Goal: Transaction & Acquisition: Obtain resource

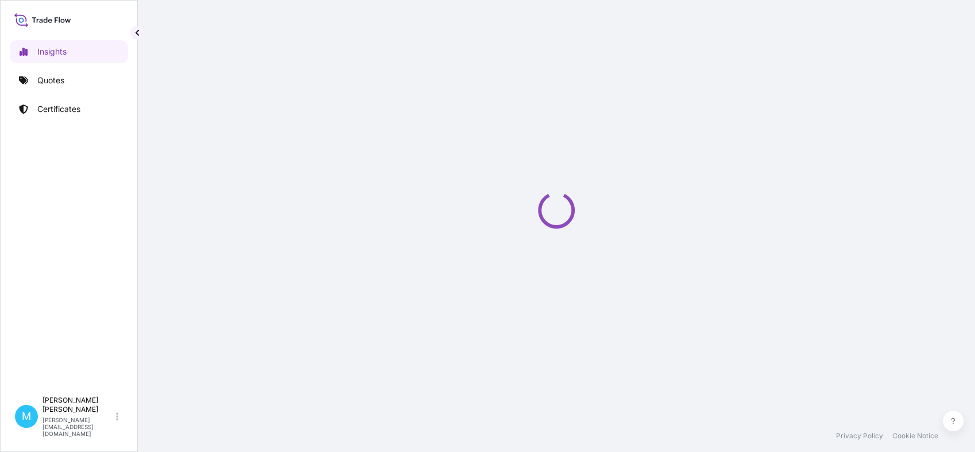
select select "2025"
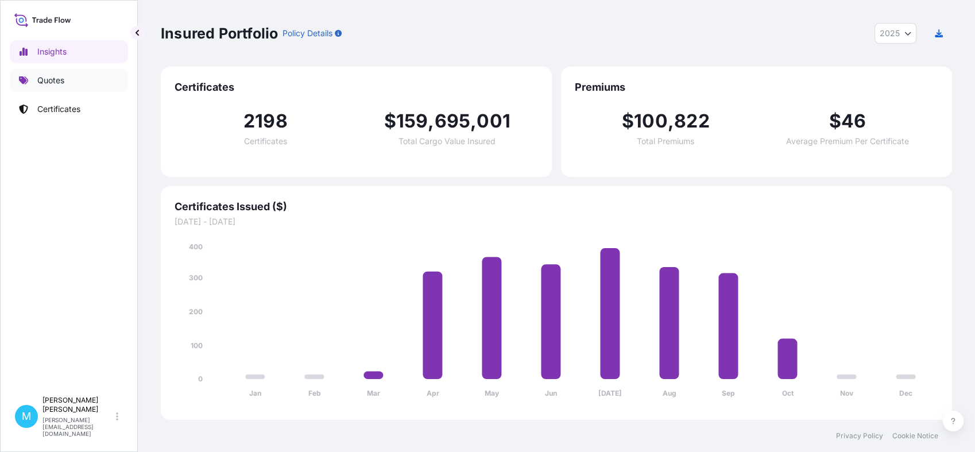
click at [77, 80] on link "Quotes" at bounding box center [69, 80] width 118 height 23
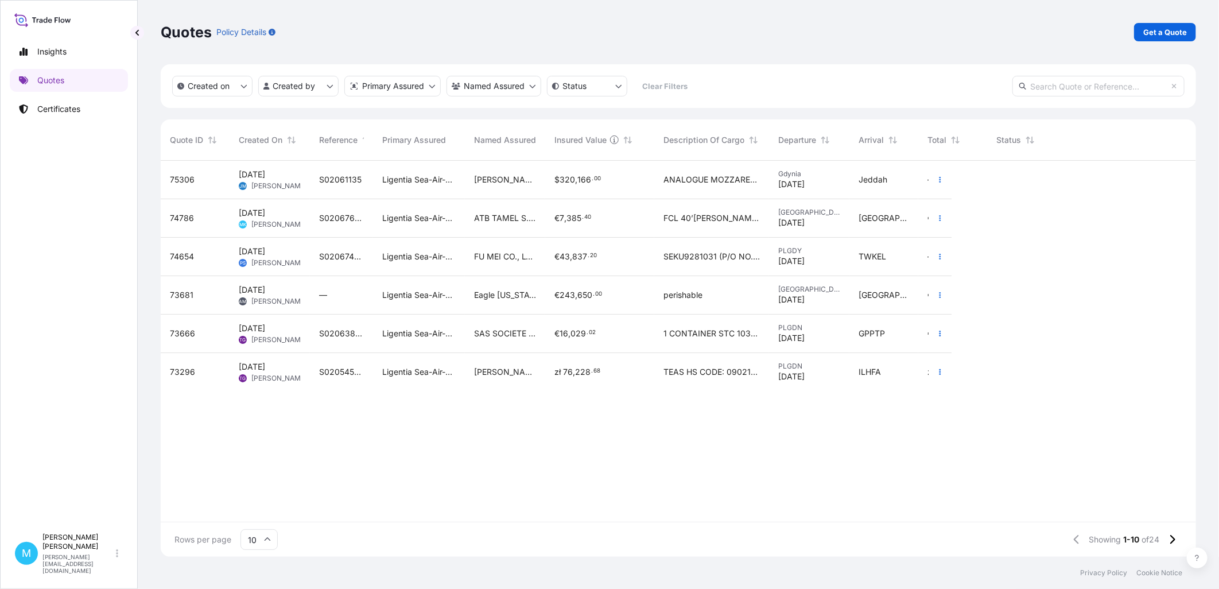
scroll to position [393, 1026]
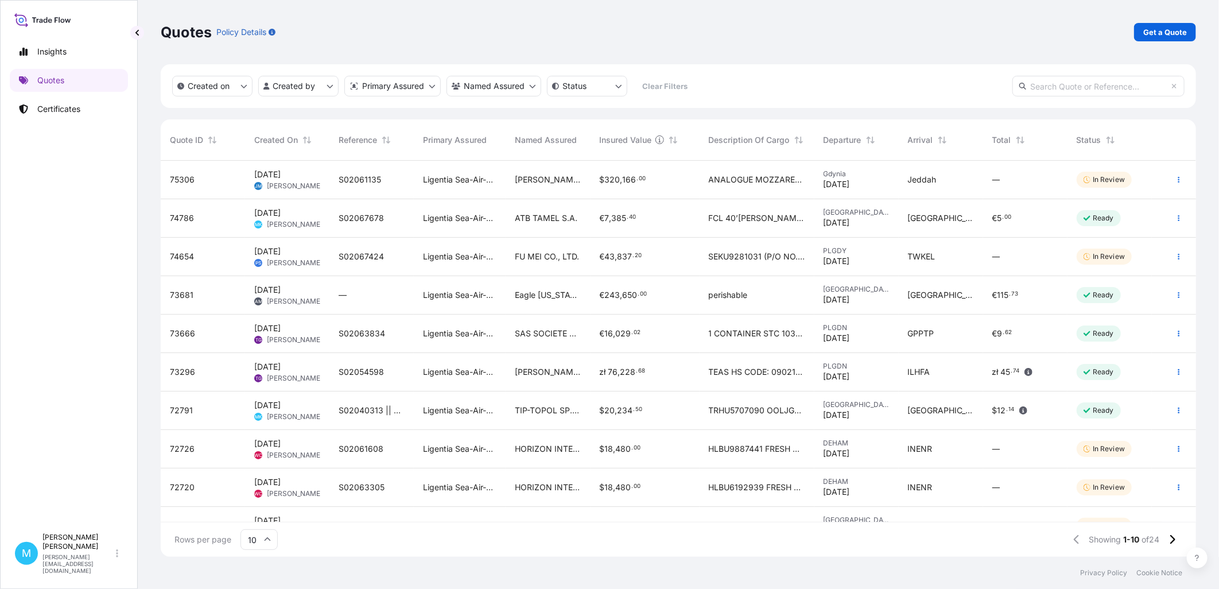
click at [974, 32] on link "Get a Quote" at bounding box center [1165, 32] width 62 height 18
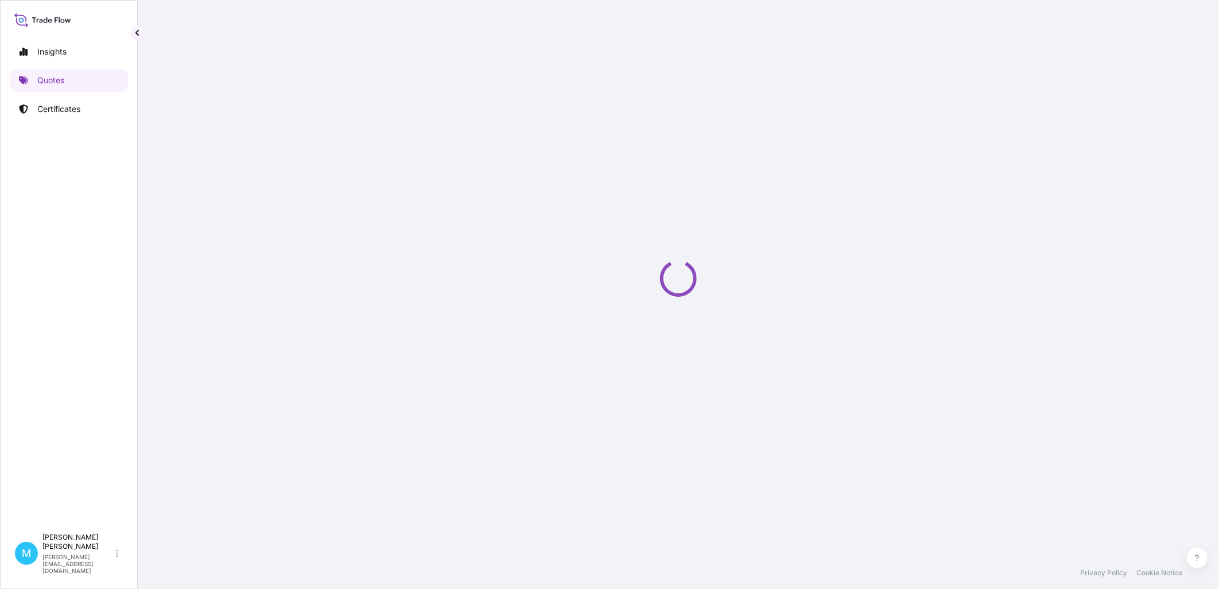
select select "Sea"
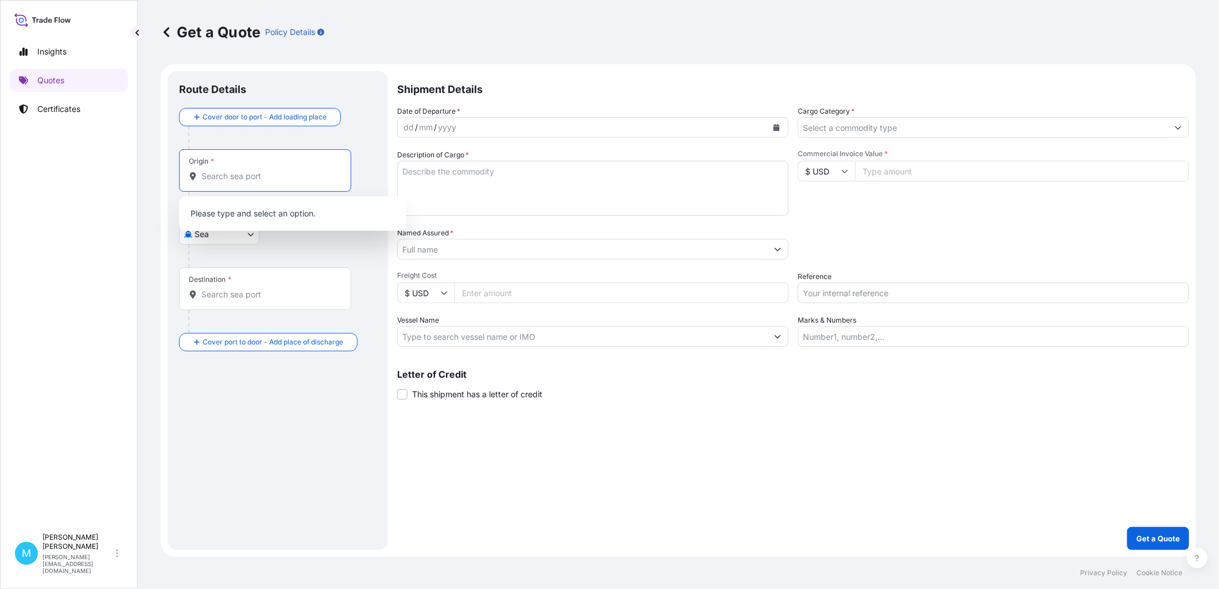
click at [226, 177] on input "Origin *" at bounding box center [268, 175] width 135 height 11
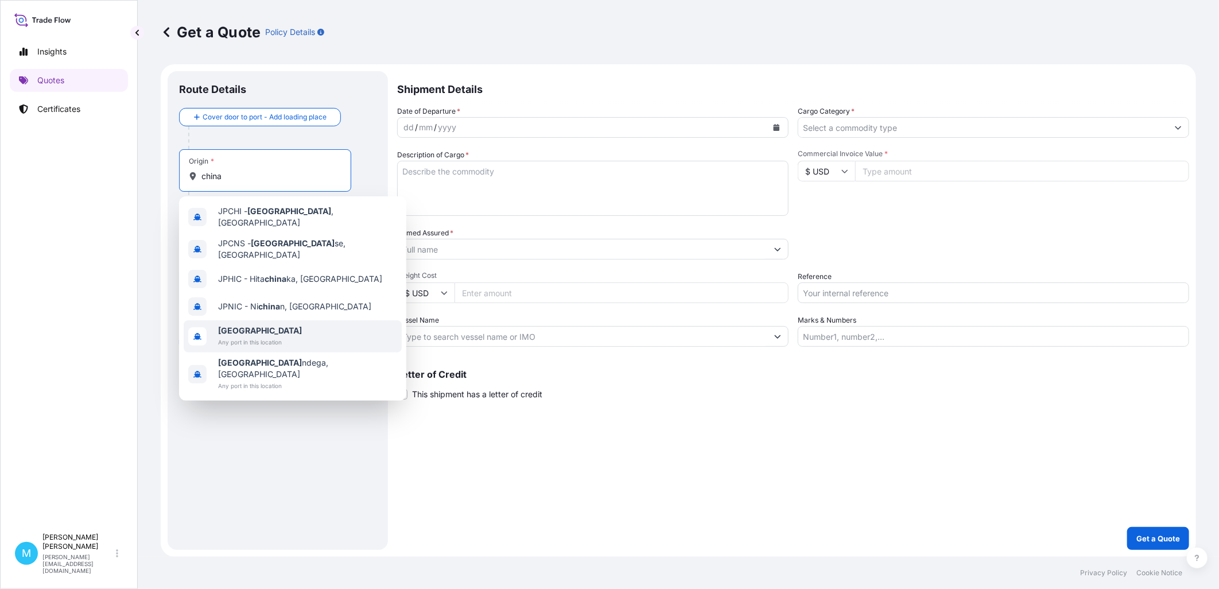
click at [243, 325] on span "[GEOGRAPHIC_DATA]" at bounding box center [260, 330] width 84 height 11
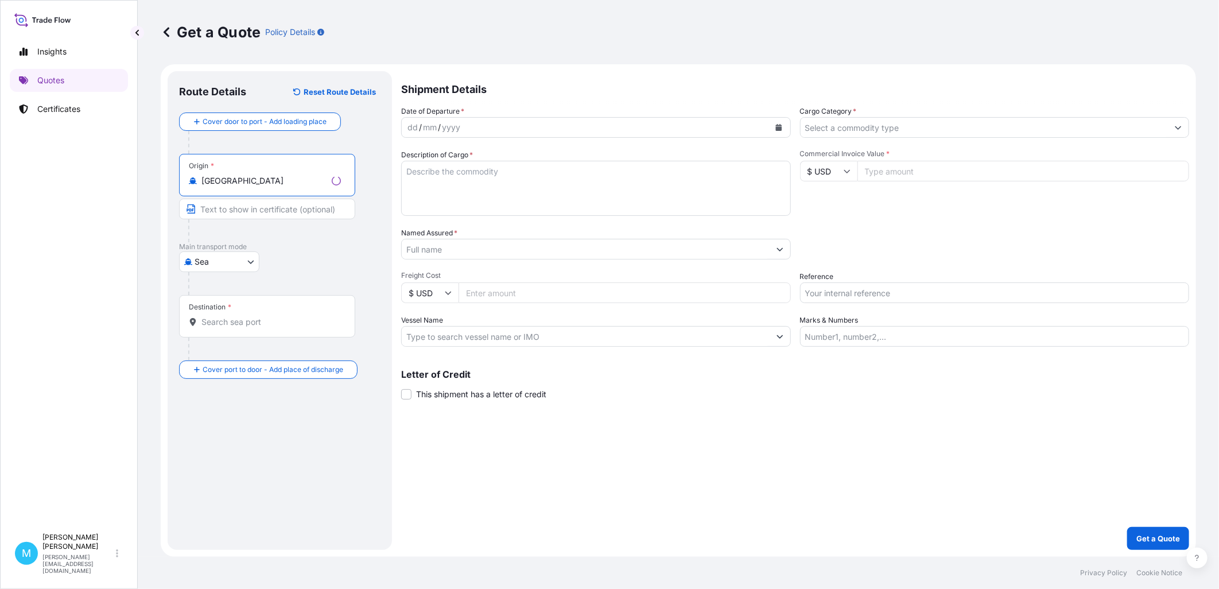
type input "[GEOGRAPHIC_DATA]"
click at [220, 322] on input "Destination *" at bounding box center [270, 321] width 139 height 11
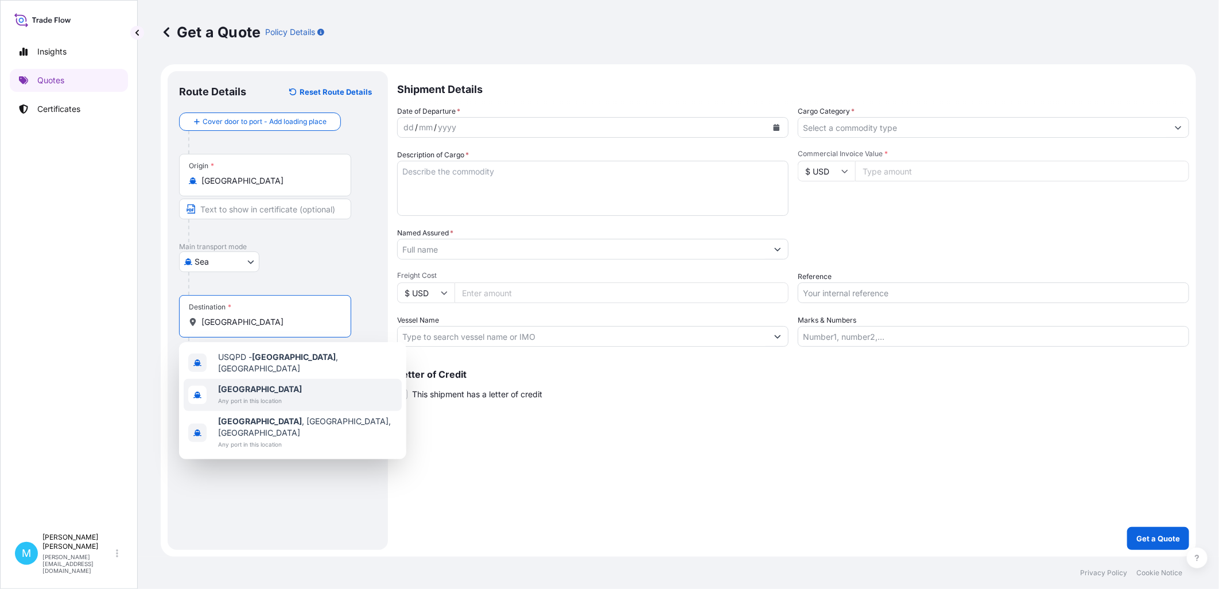
click at [234, 395] on span "Any port in this location" at bounding box center [260, 400] width 84 height 11
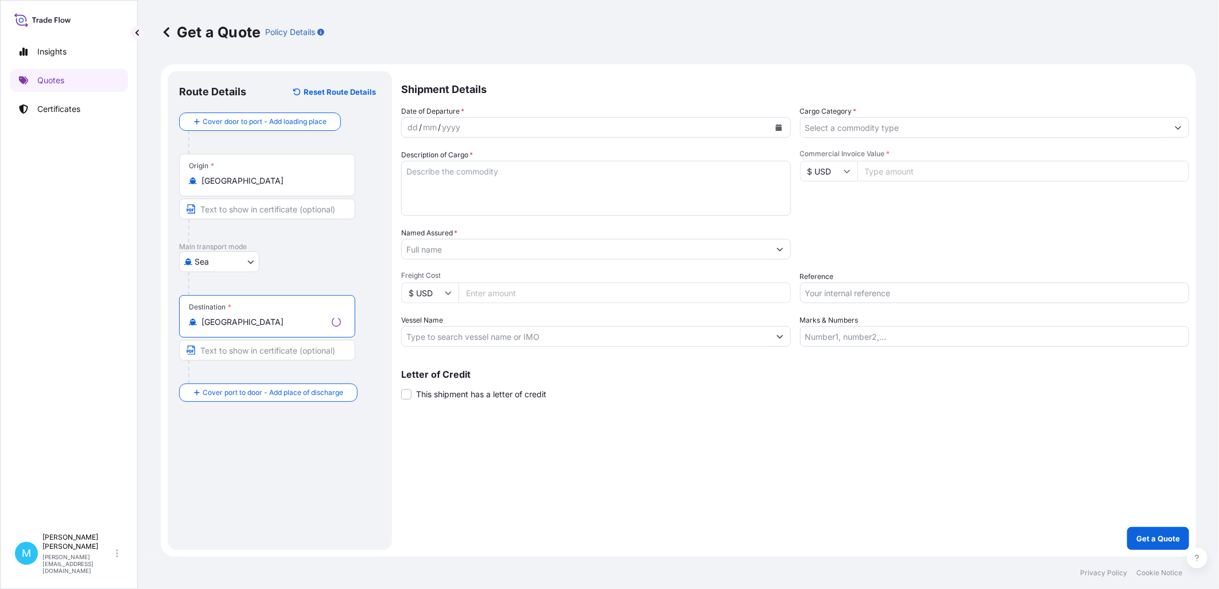
type input "[GEOGRAPHIC_DATA]"
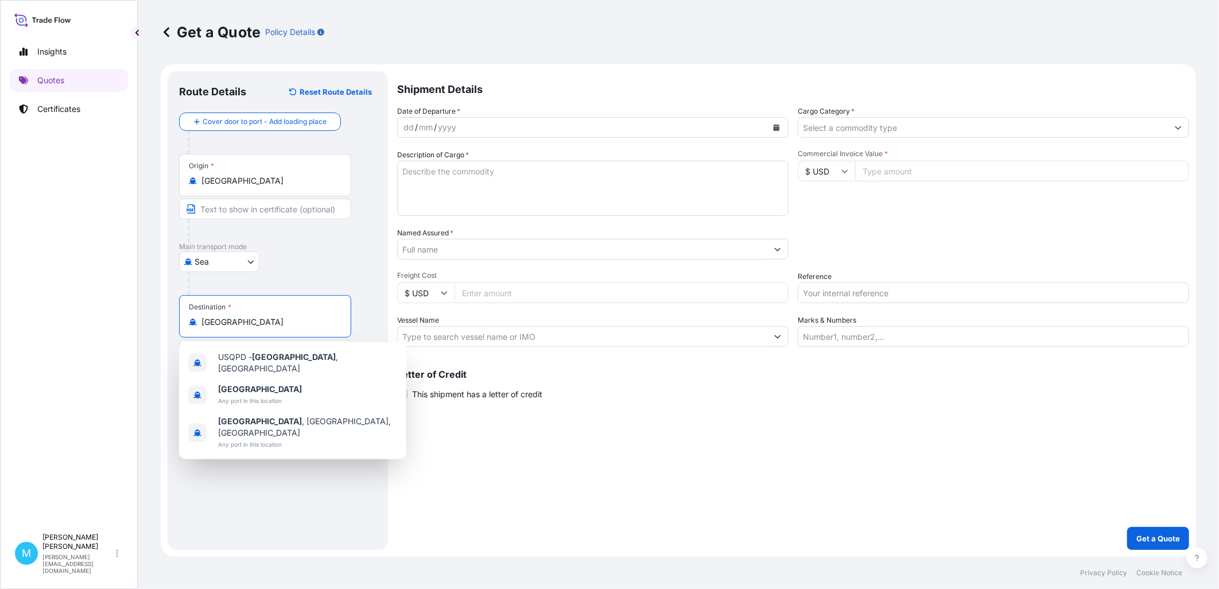
click at [774, 128] on icon "Calendar" at bounding box center [776, 127] width 7 height 7
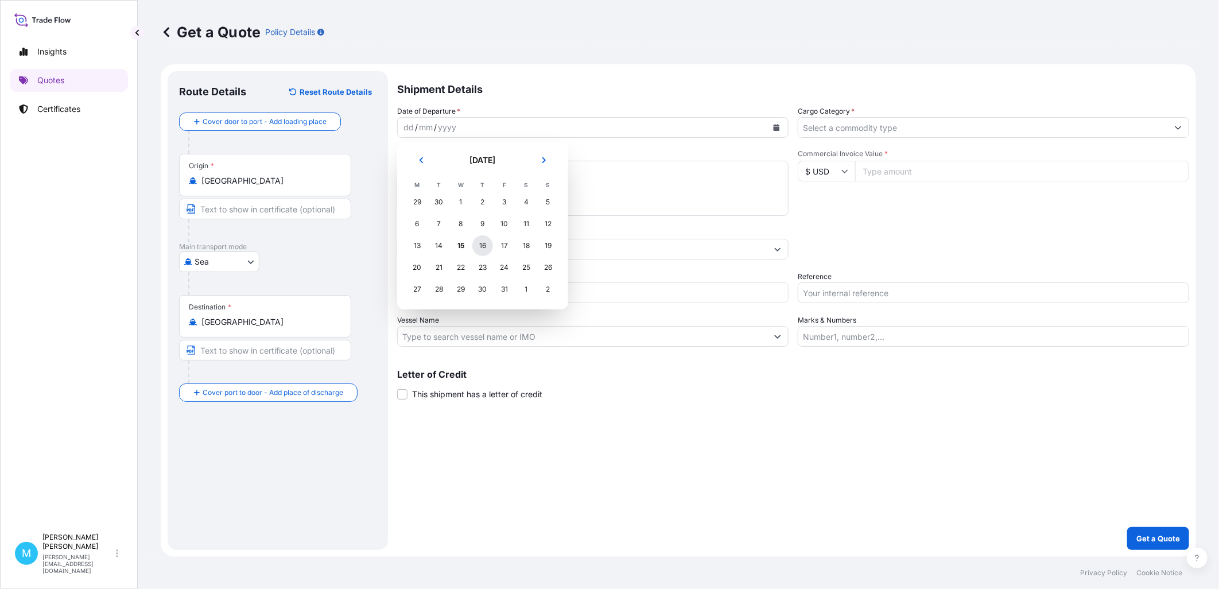
click at [482, 242] on div "16" at bounding box center [482, 245] width 21 height 21
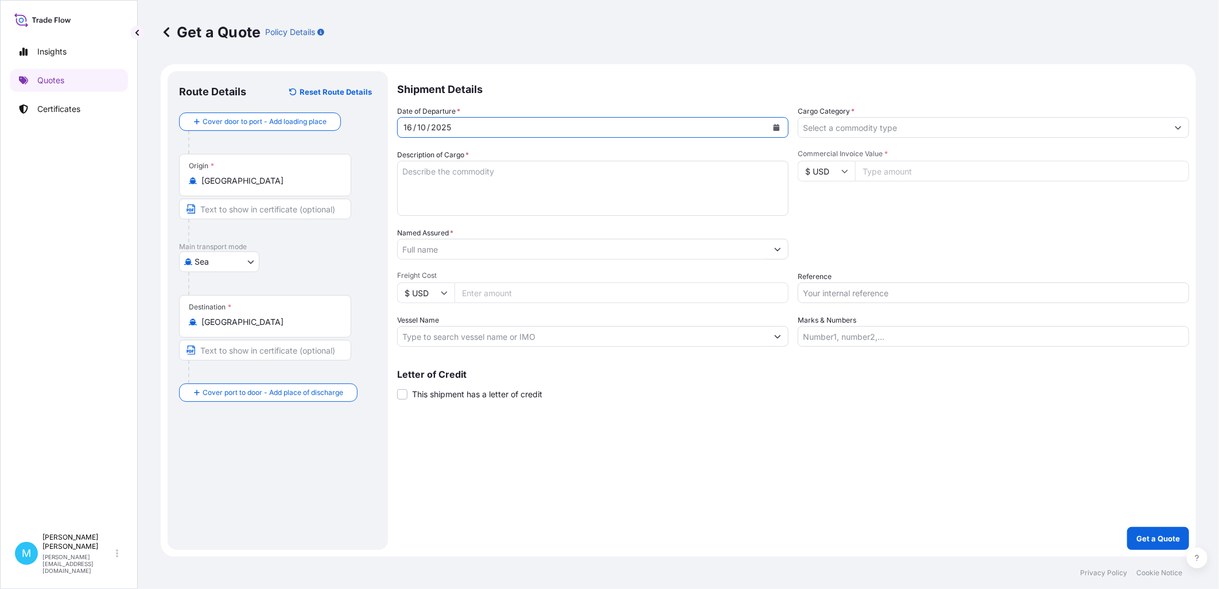
click at [461, 188] on textarea "Description of Cargo *" at bounding box center [592, 188] width 391 height 55
paste textarea "TXGU7153083 FX42031989 40HC 15411.20 KG 69.89 M3 1792 CTN"
paste textarea "BABY SUCKER"
type textarea "TXGU7153083 FX42031989 40HC 15411.20 KG 69.89 M3 1792 CTN || BABY SUCKER"
click at [461, 255] on input "Named Assured *" at bounding box center [583, 249] width 370 height 21
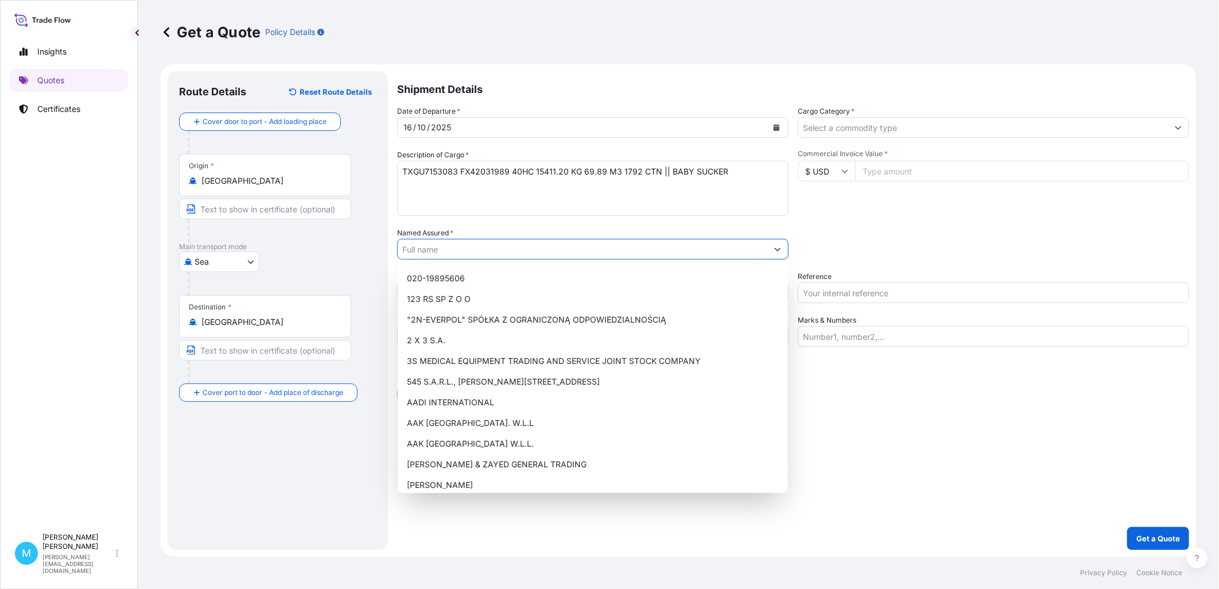
paste input "MADA SWEET [PERSON_NAME]"
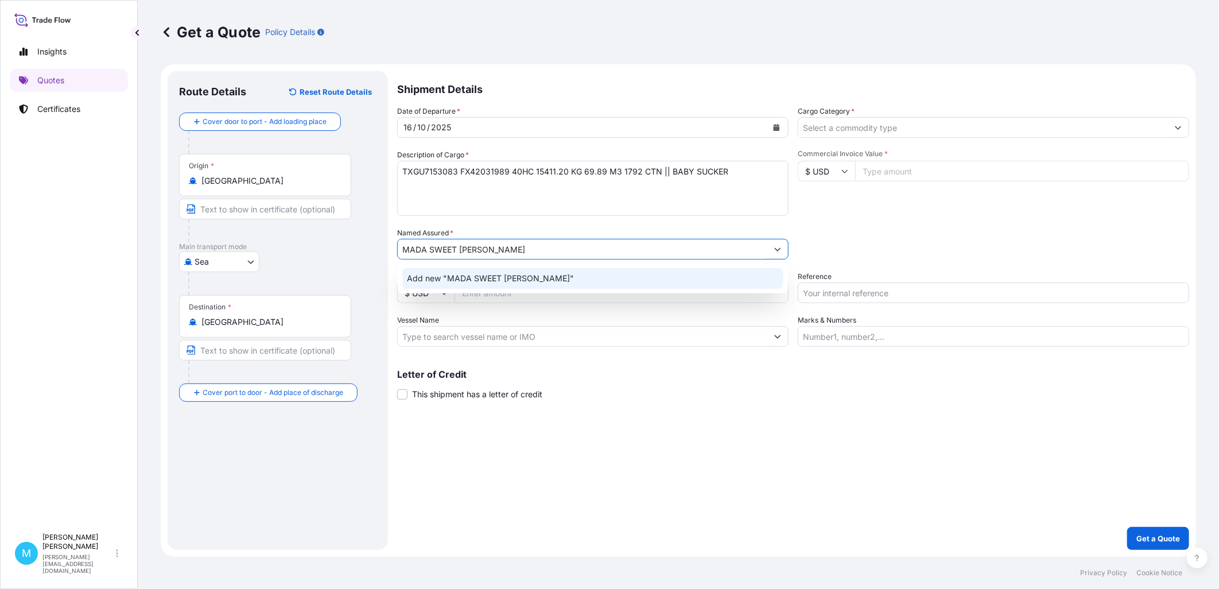
drag, startPoint x: 546, startPoint y: 245, endPoint x: 461, endPoint y: 249, distance: 85.6
click at [461, 249] on input "MADA SWEET [PERSON_NAME]" at bounding box center [583, 249] width 370 height 21
click at [518, 273] on span "MADA SWEET [PERSON_NAME]" at bounding box center [468, 278] width 123 height 11
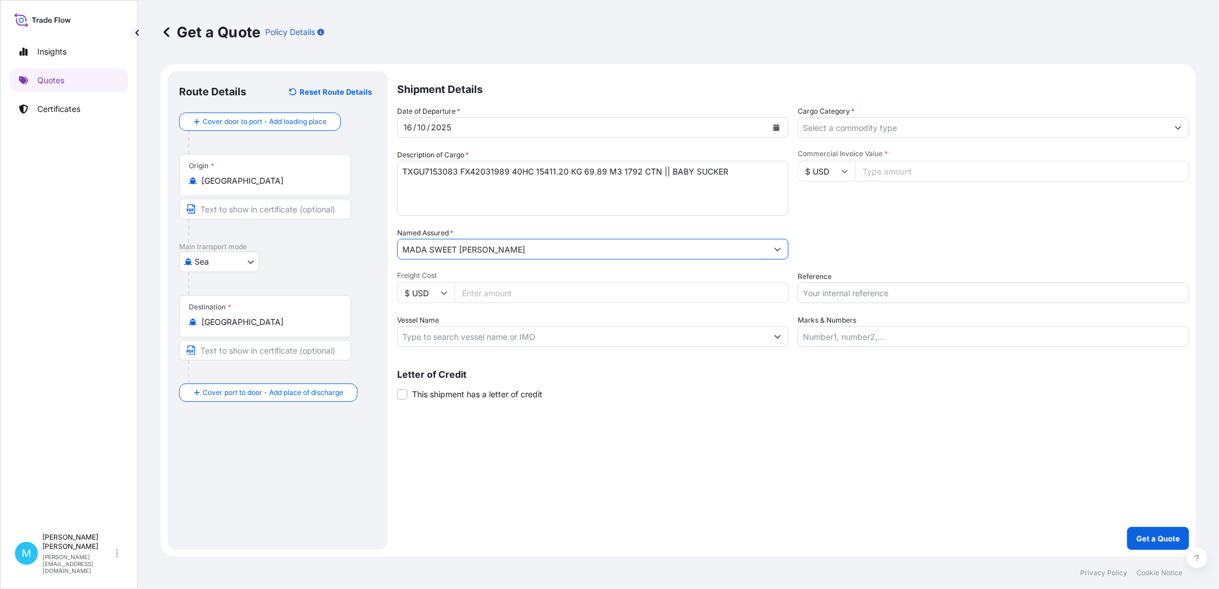
type input "MADA SWEET [PERSON_NAME]"
click at [889, 130] on input "Cargo Category *" at bounding box center [983, 127] width 370 height 21
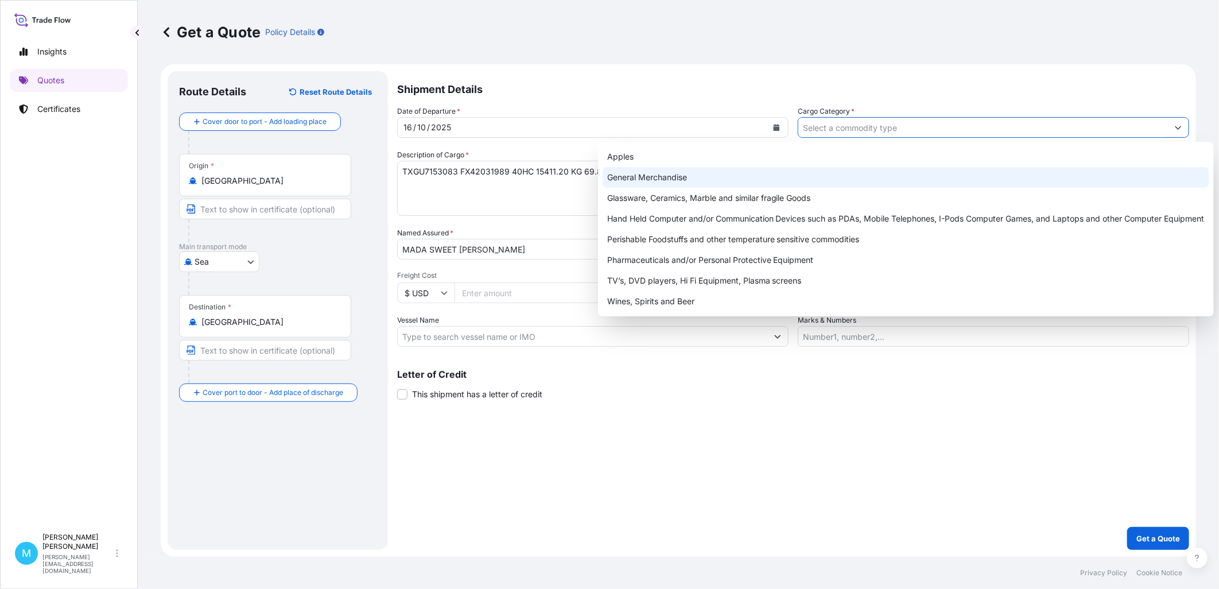
click at [651, 178] on div "General Merchandise" at bounding box center [906, 177] width 607 height 21
type input "General Merchandise"
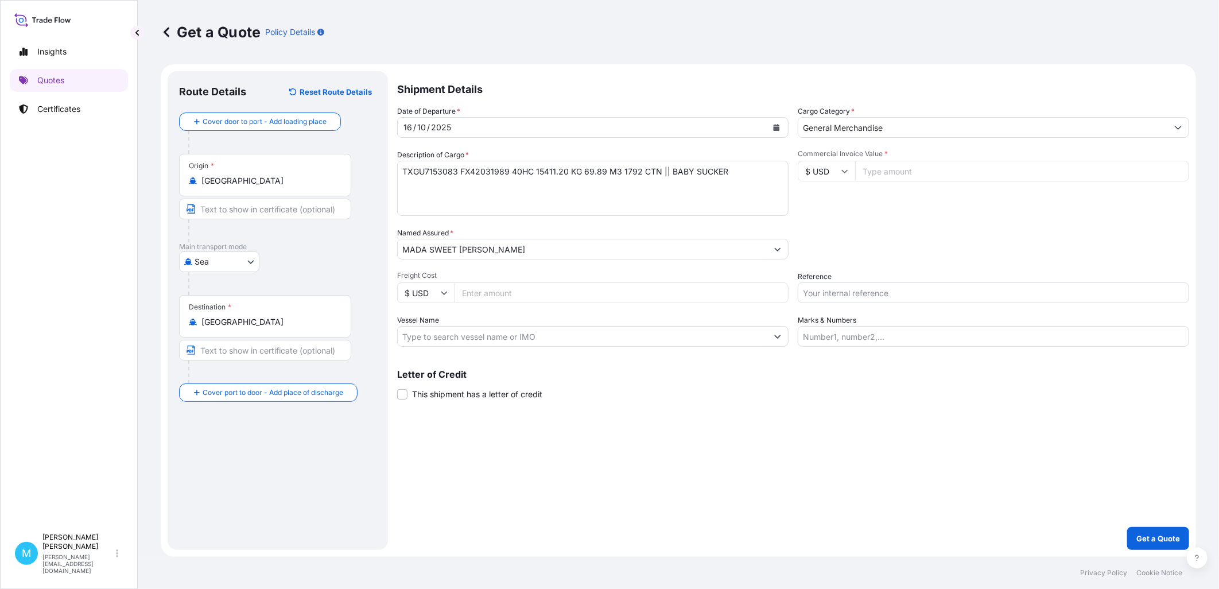
click at [917, 170] on input "Commercial Invoice Value *" at bounding box center [1022, 171] width 334 height 21
click at [889, 169] on input "Commercial Invoice Value *" at bounding box center [1022, 171] width 334 height 21
paste input "70000"
type input "70000"
click at [839, 294] on input "Reference" at bounding box center [993, 292] width 391 height 21
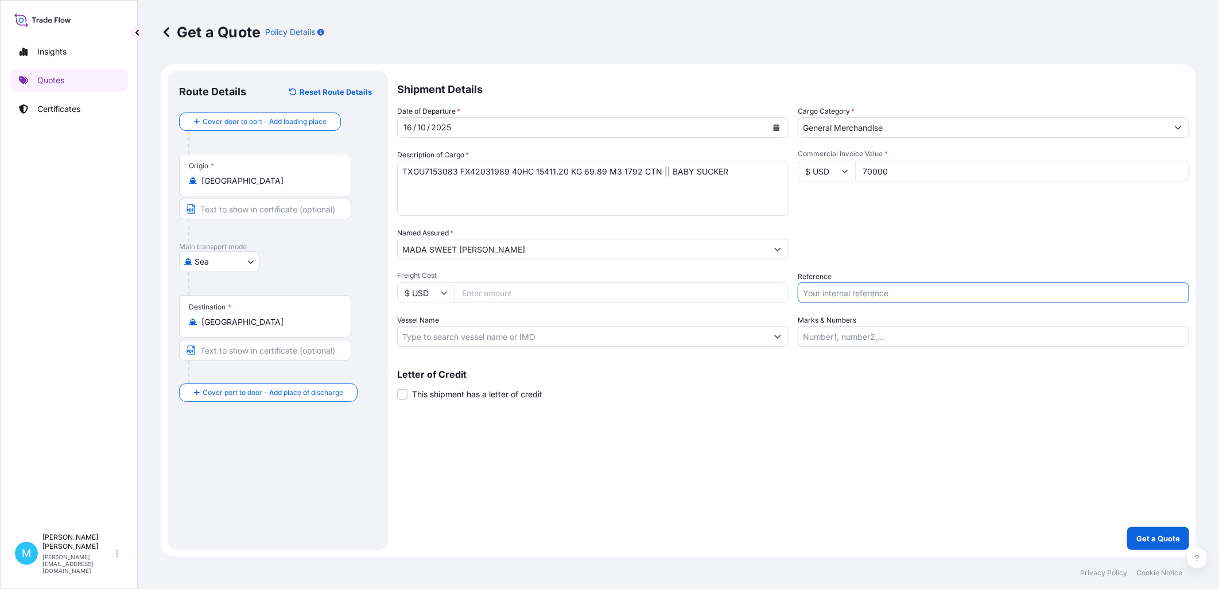
click at [833, 295] on input "Reference" at bounding box center [993, 292] width 391 height 21
paste input "S02031722"
type input "S02031722"
click at [974, 451] on p "Get a Quote" at bounding box center [1158, 538] width 44 height 11
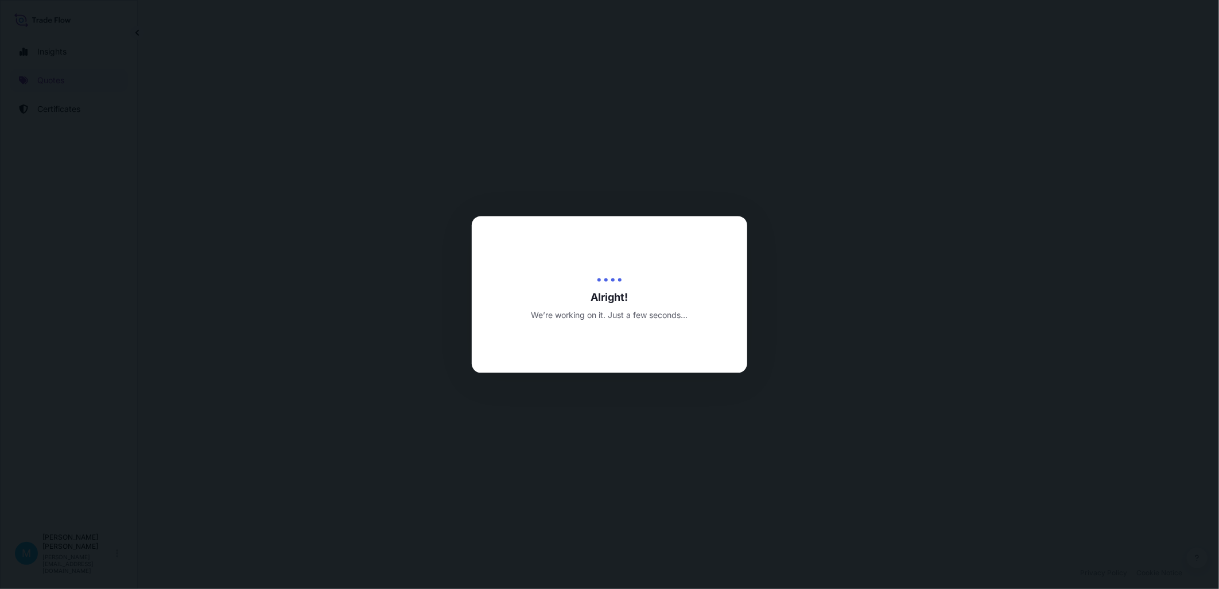
select select "Sea"
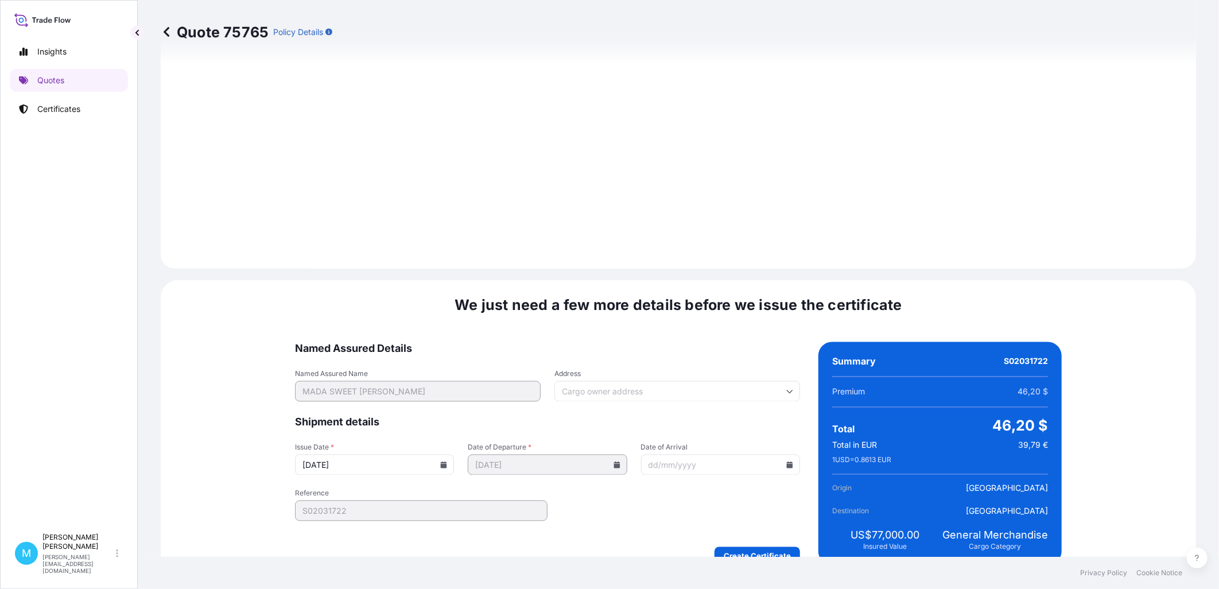
scroll to position [1162, 0]
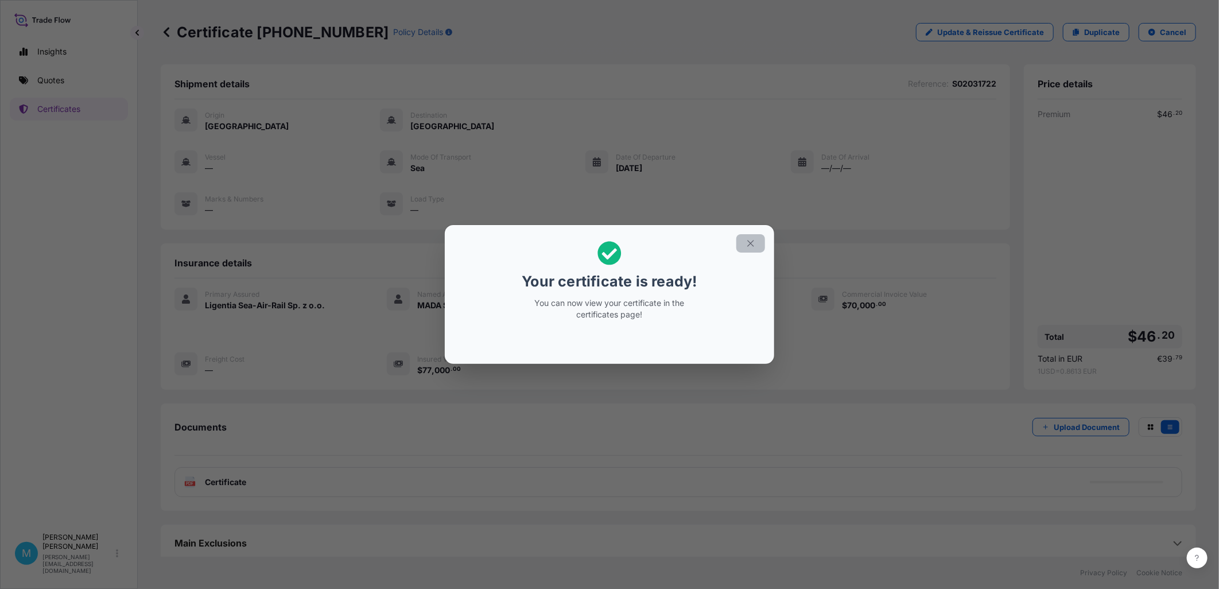
click at [748, 241] on icon "button" at bounding box center [751, 243] width 10 height 10
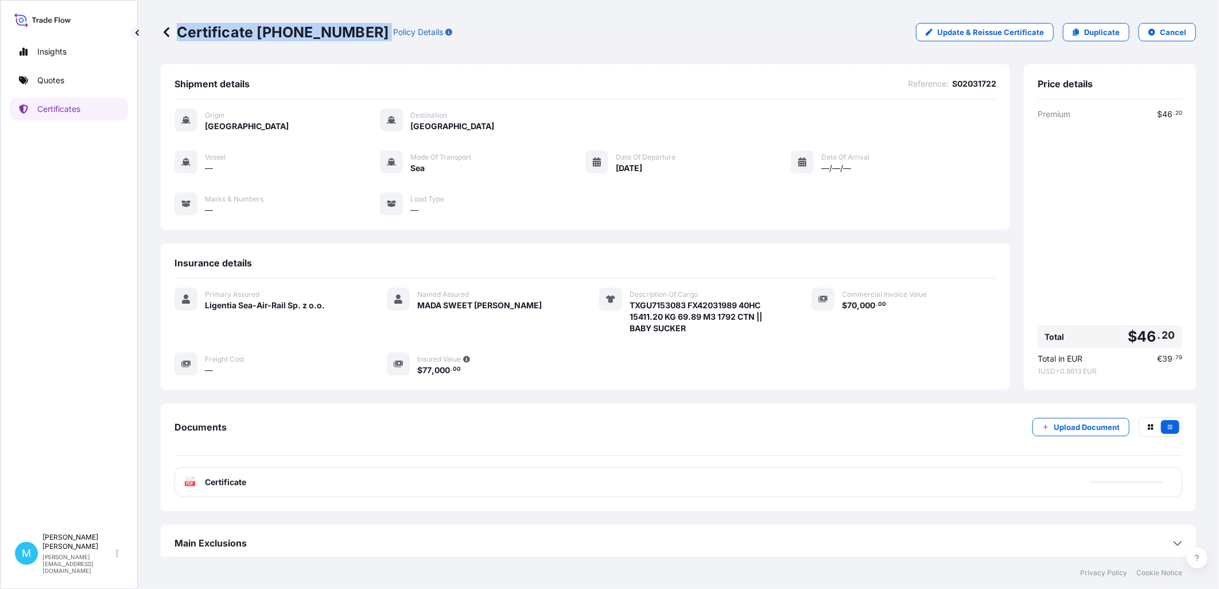
drag, startPoint x: 360, startPoint y: 27, endPoint x: 181, endPoint y: 32, distance: 178.6
click at [181, 37] on div "Certificate [PHONE_NUMBER] Policy Details" at bounding box center [307, 32] width 292 height 18
copy p "Certificate [PHONE_NUMBER]"
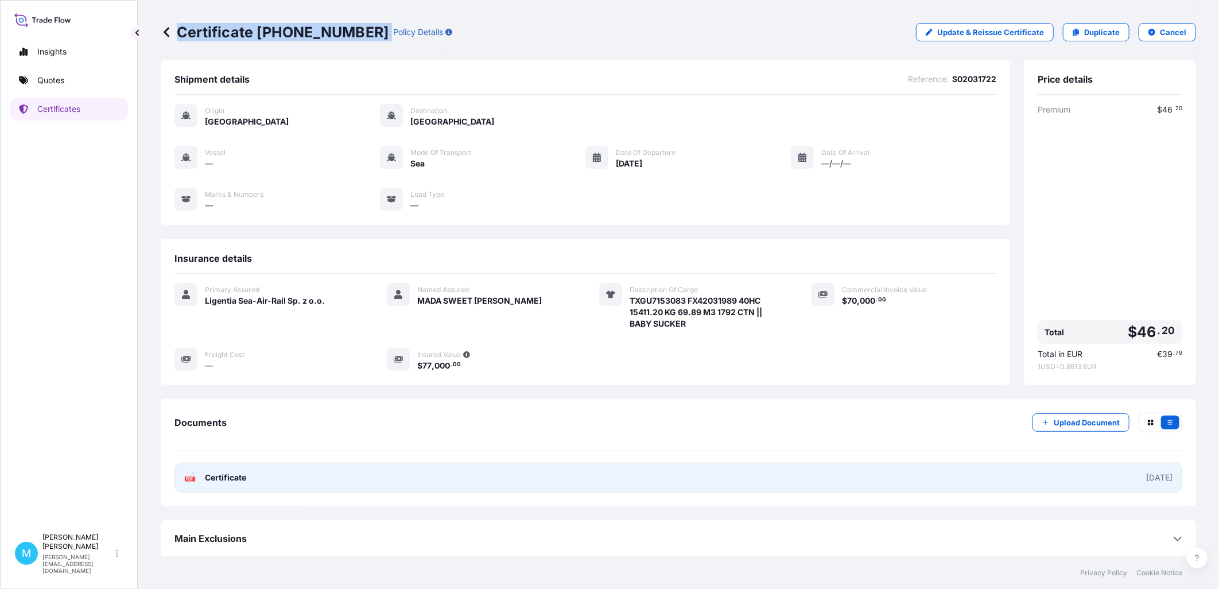
click at [530, 451] on link "PDF Certificate [DATE]" at bounding box center [678, 478] width 1008 height 30
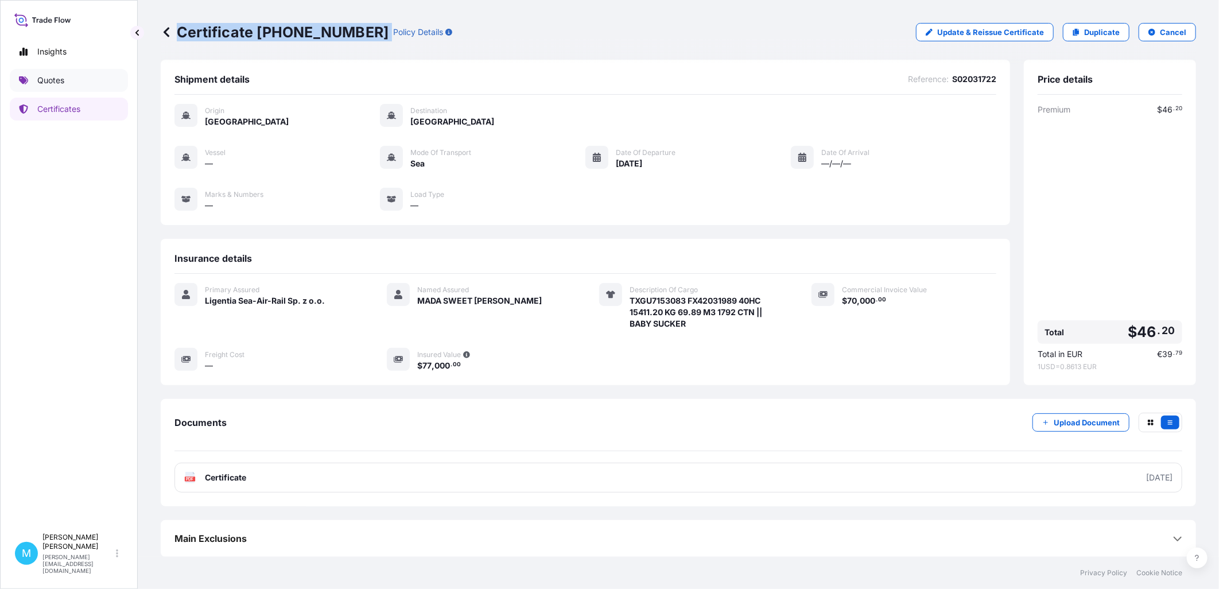
click at [92, 82] on link "Quotes" at bounding box center [69, 80] width 118 height 23
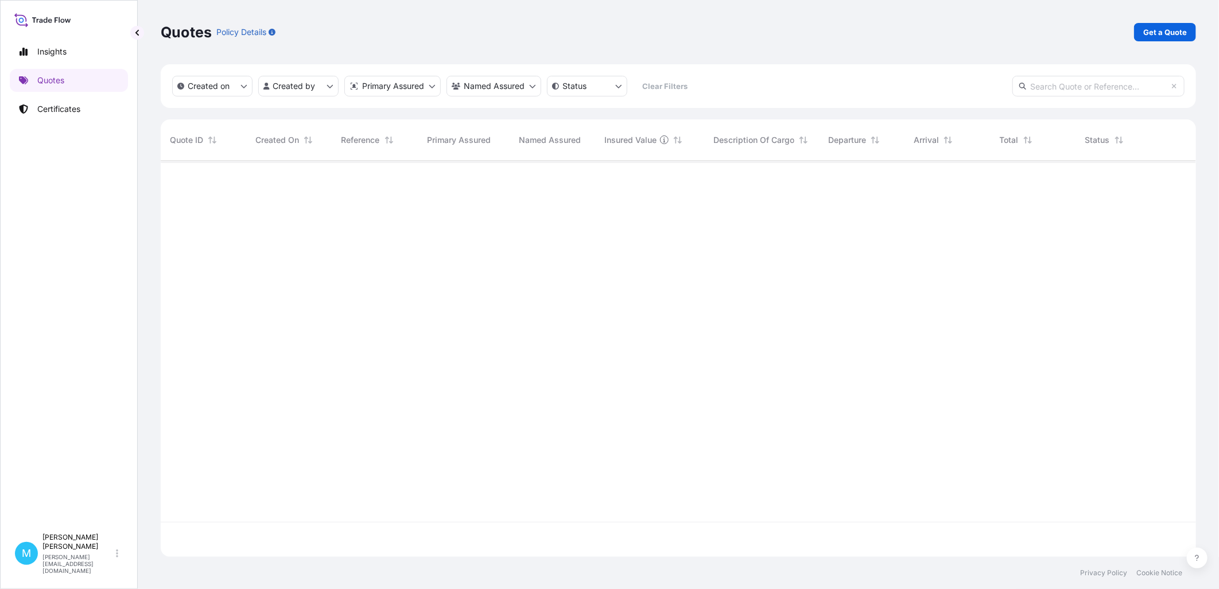
scroll to position [393, 1026]
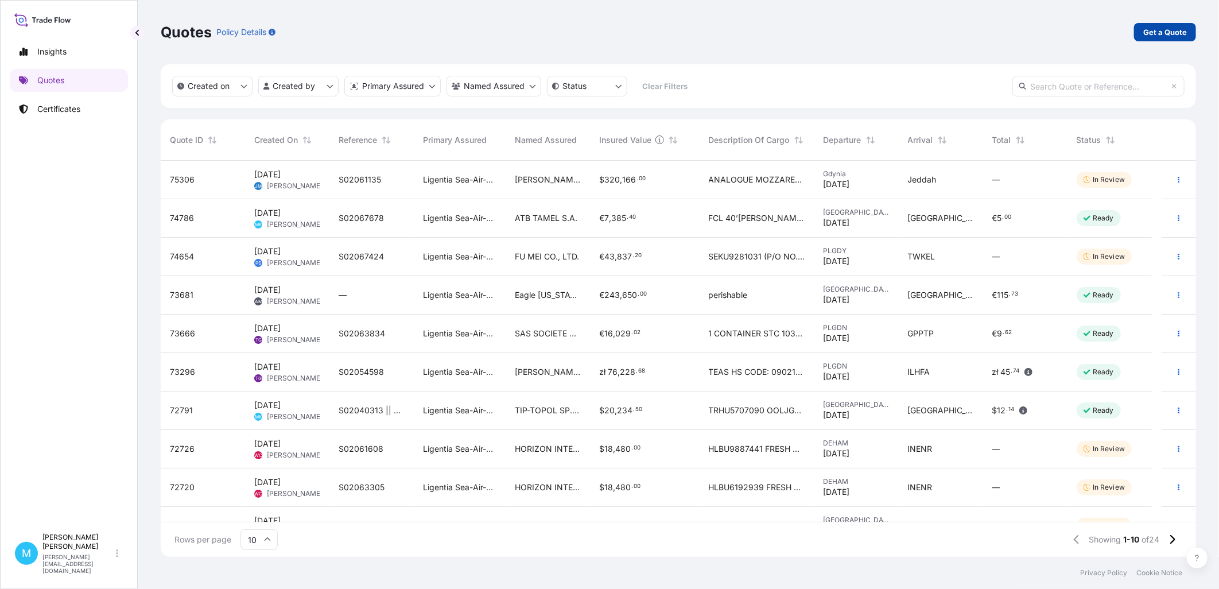
click at [974, 32] on p "Get a Quote" at bounding box center [1165, 31] width 44 height 11
select select "Sea"
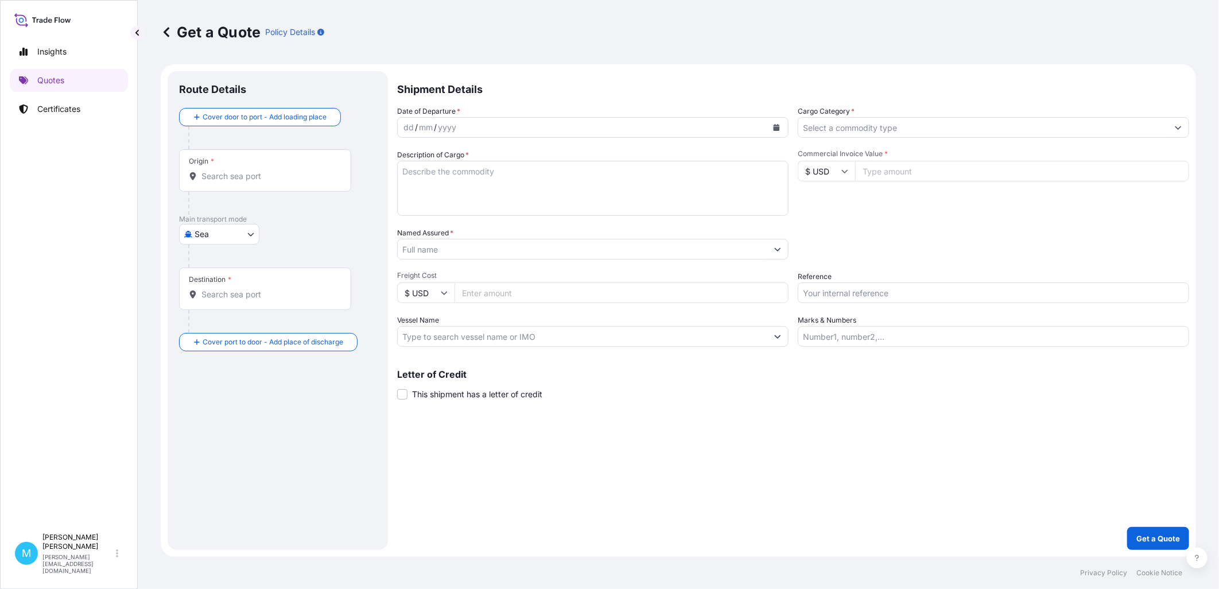
click at [221, 178] on input "Origin *" at bounding box center [268, 175] width 135 height 11
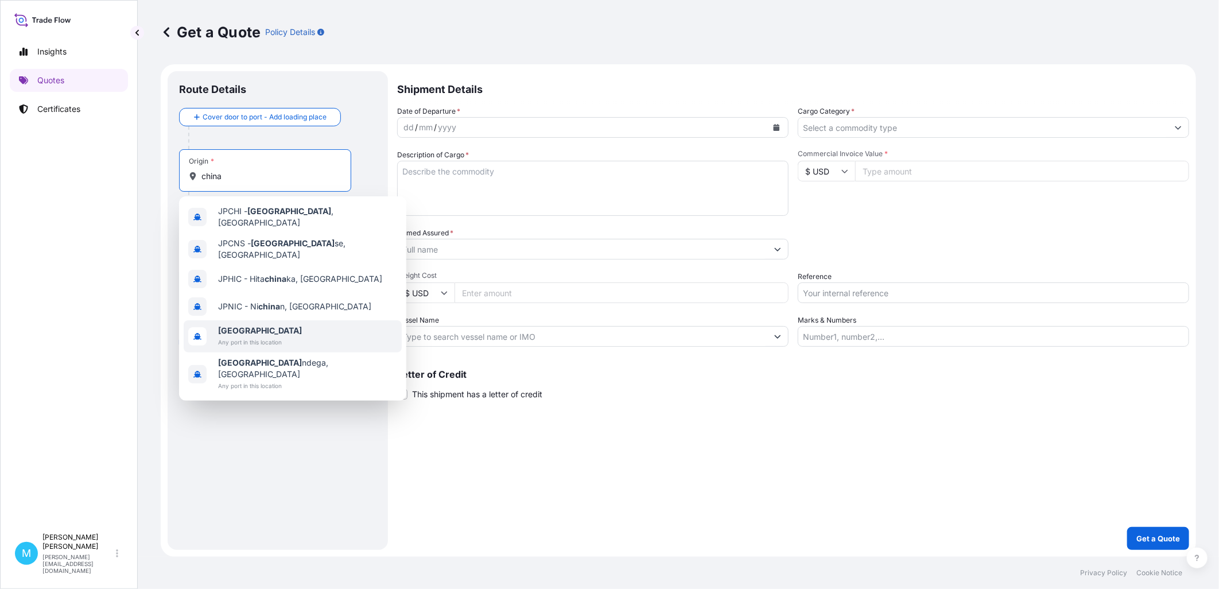
click at [247, 325] on span "[GEOGRAPHIC_DATA]" at bounding box center [260, 330] width 84 height 11
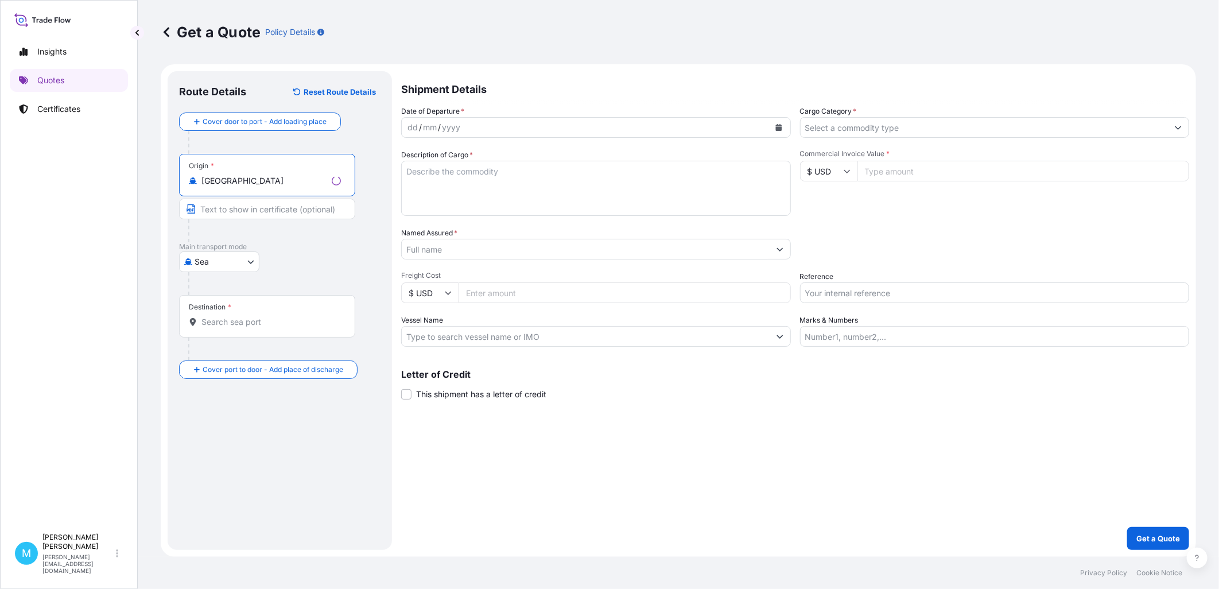
type input "[GEOGRAPHIC_DATA]"
click at [222, 323] on input "Destination *" at bounding box center [270, 321] width 139 height 11
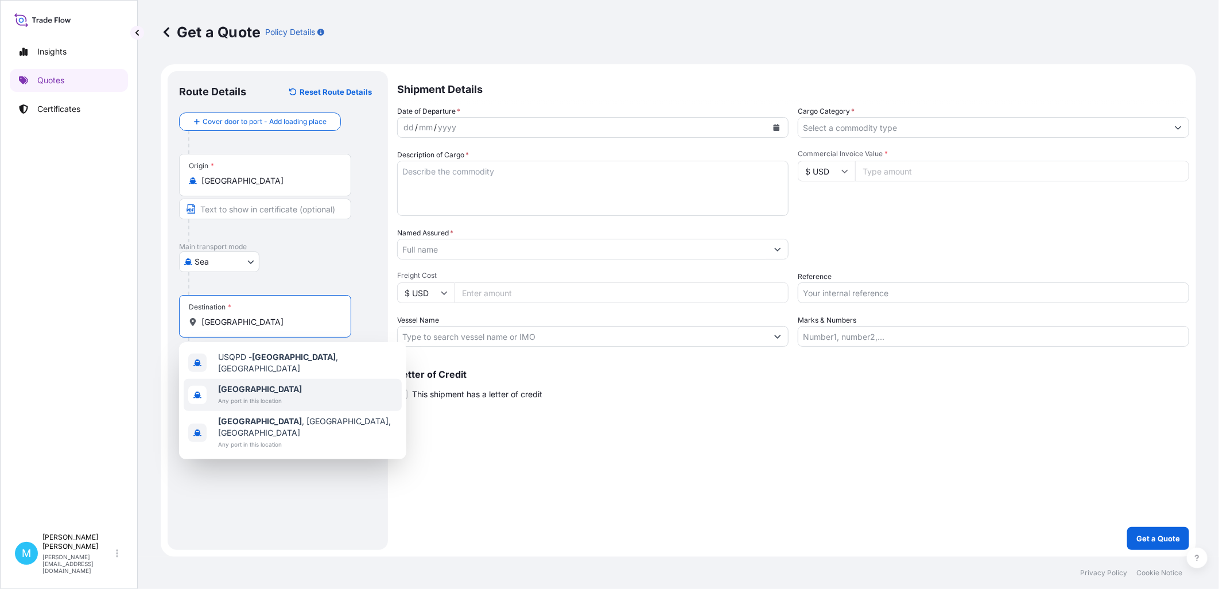
click at [257, 383] on span "[GEOGRAPHIC_DATA]" at bounding box center [260, 388] width 84 height 11
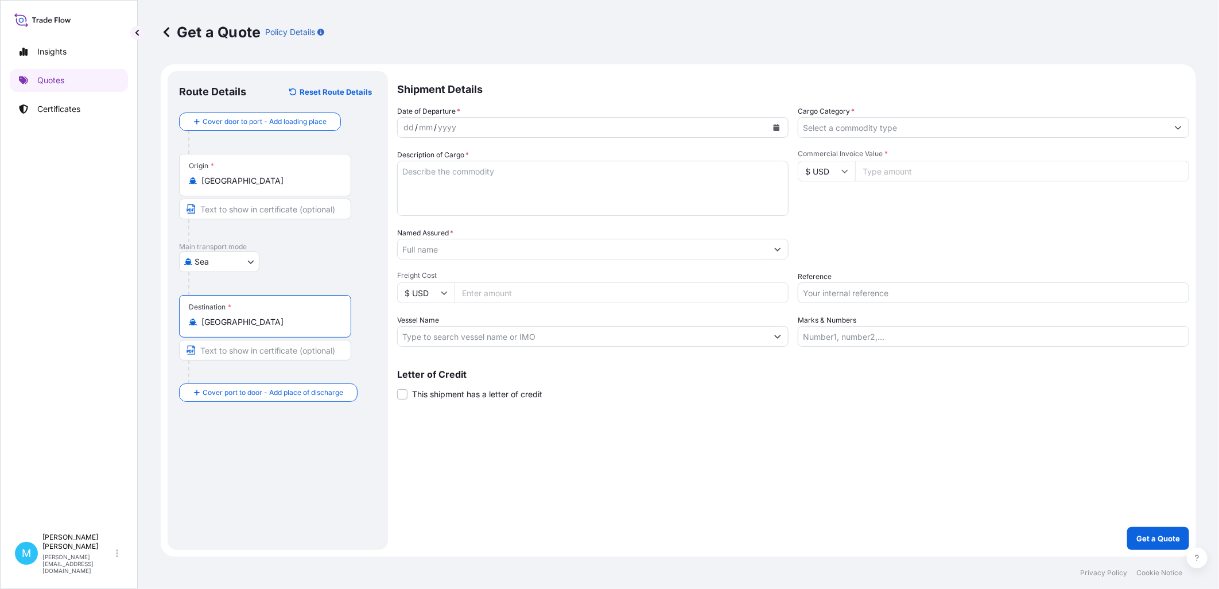
type input "[GEOGRAPHIC_DATA]"
click at [770, 125] on button "Calendar" at bounding box center [776, 127] width 18 height 18
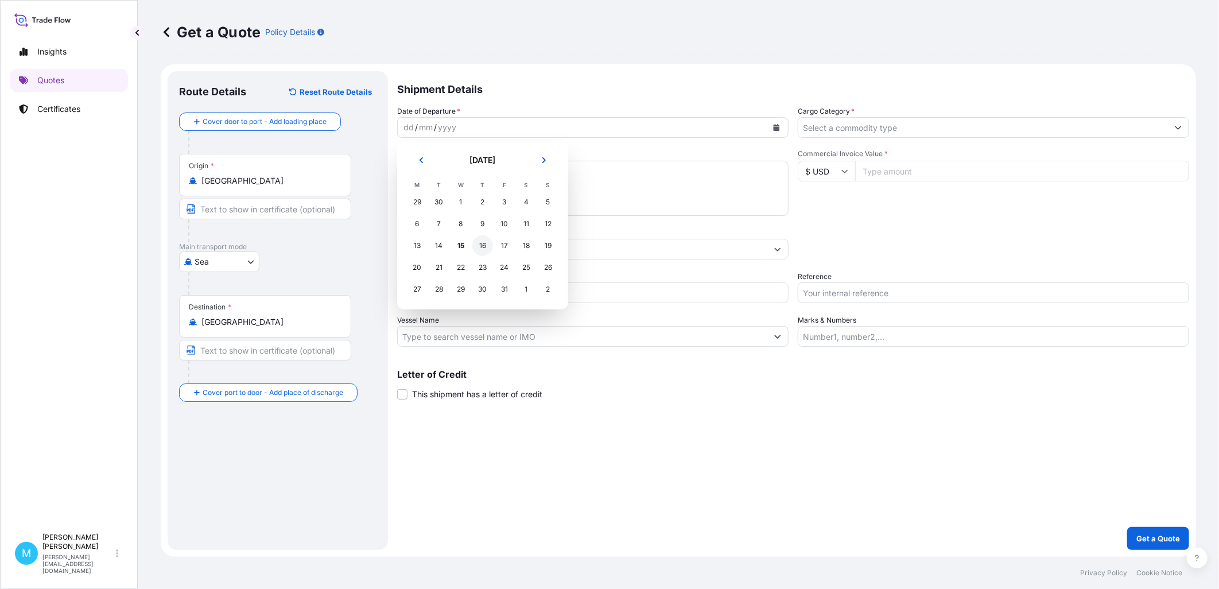
click at [480, 246] on div "16" at bounding box center [482, 245] width 21 height 21
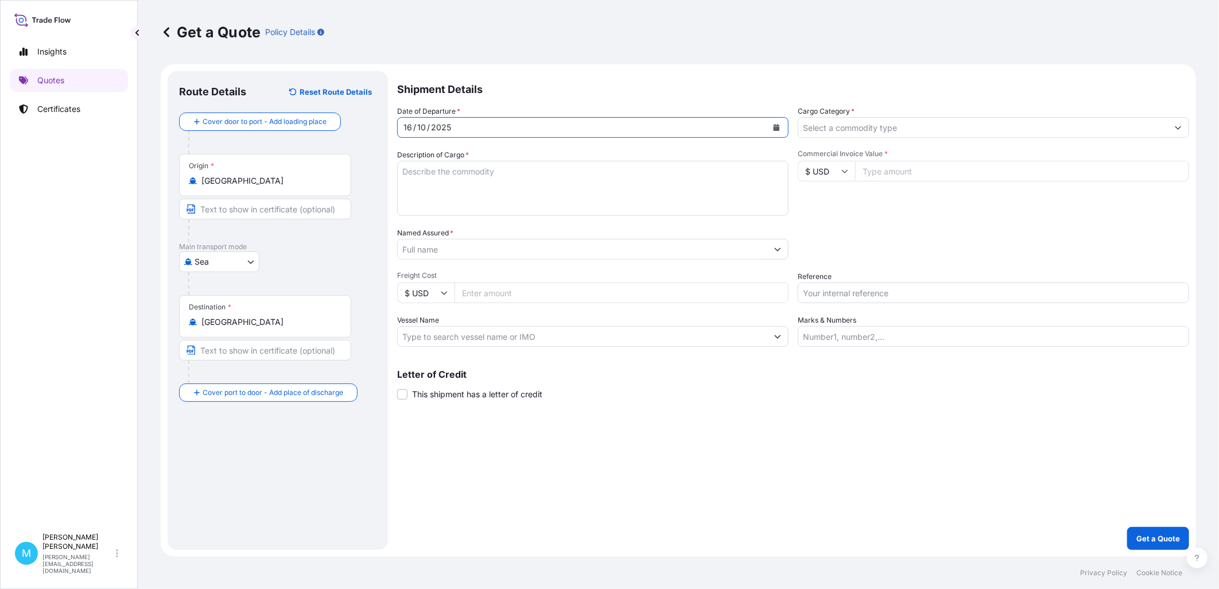
click at [443, 184] on textarea "Description of Cargo *" at bounding box center [592, 188] width 391 height 55
paste textarea "MEDU9493699 FX42837266 40HC 14100.50 KG 69.93 M3 1657 CTN"
paste textarea "SYRIN GEL CANDY"
paste textarea "POP STAR DIPPER"
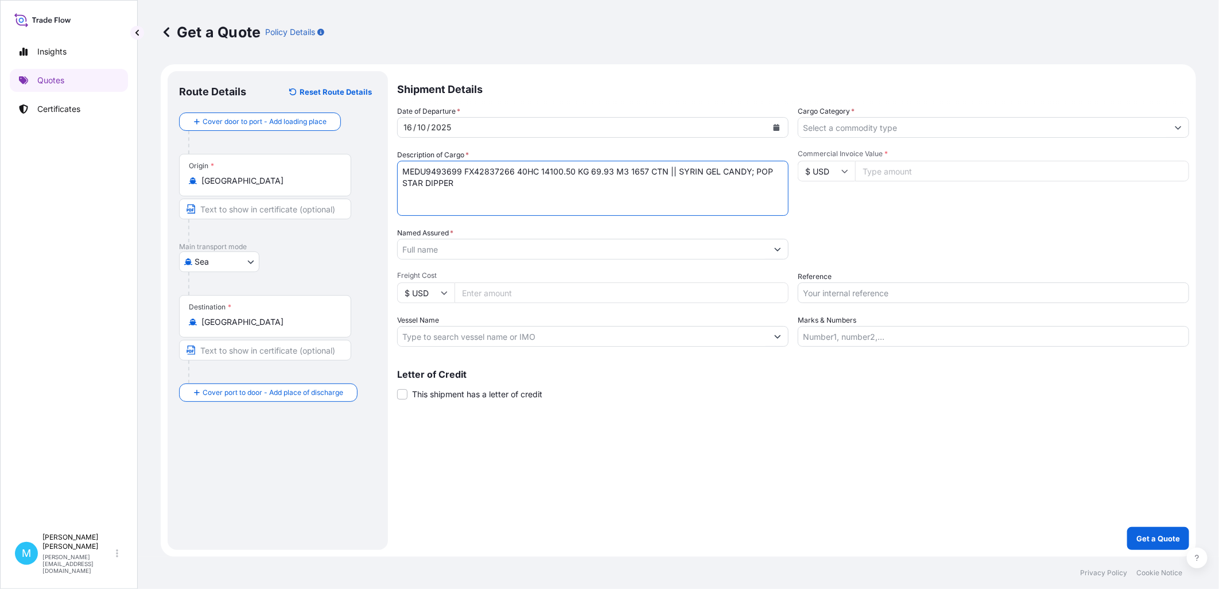
type textarea "MEDU9493699 FX42837266 40HC 14100.50 KG 69.93 M3 1657 CTN || SYRIN GEL CANDY; P…"
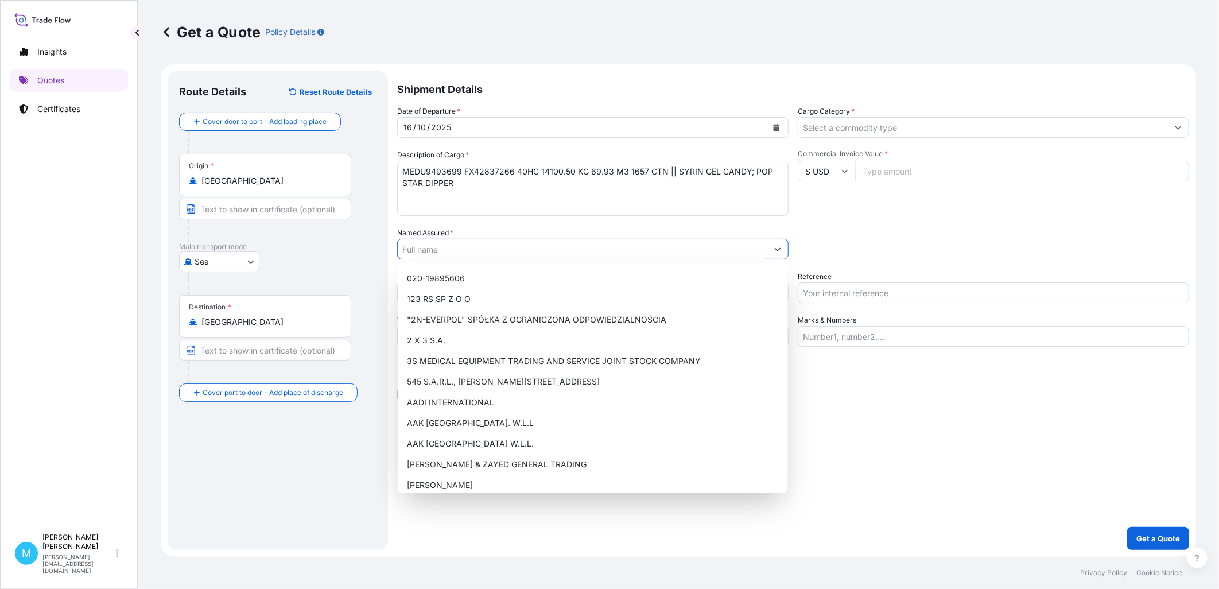
click at [448, 250] on input "Named Assured *" at bounding box center [583, 249] width 370 height 21
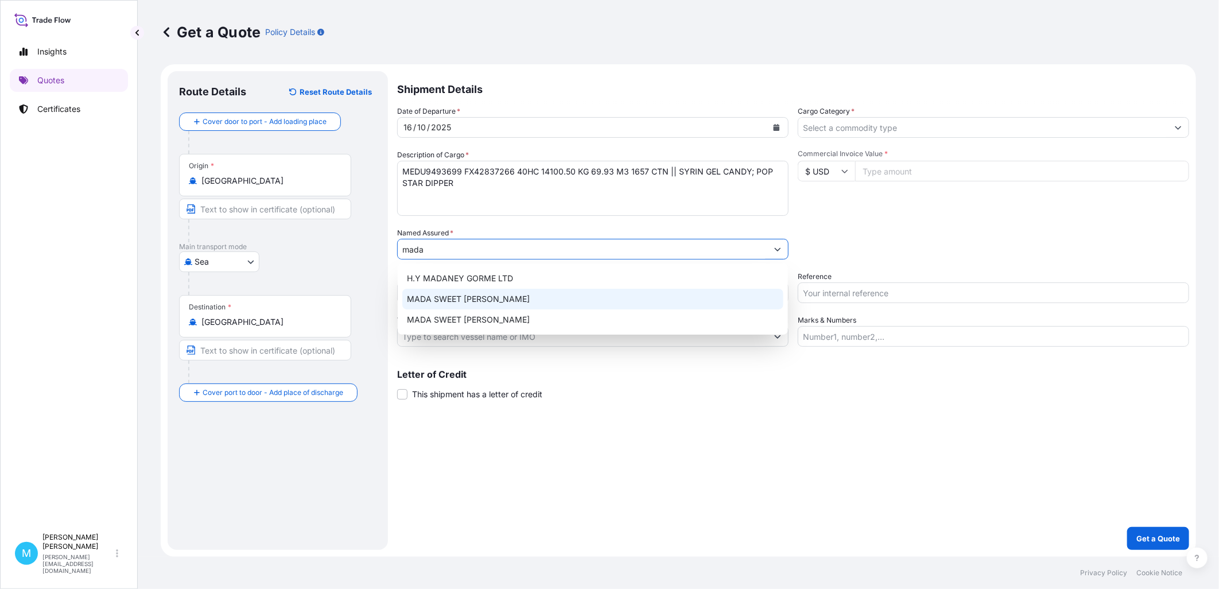
click at [463, 293] on span "MADA SWEET [PERSON_NAME]" at bounding box center [468, 298] width 123 height 11
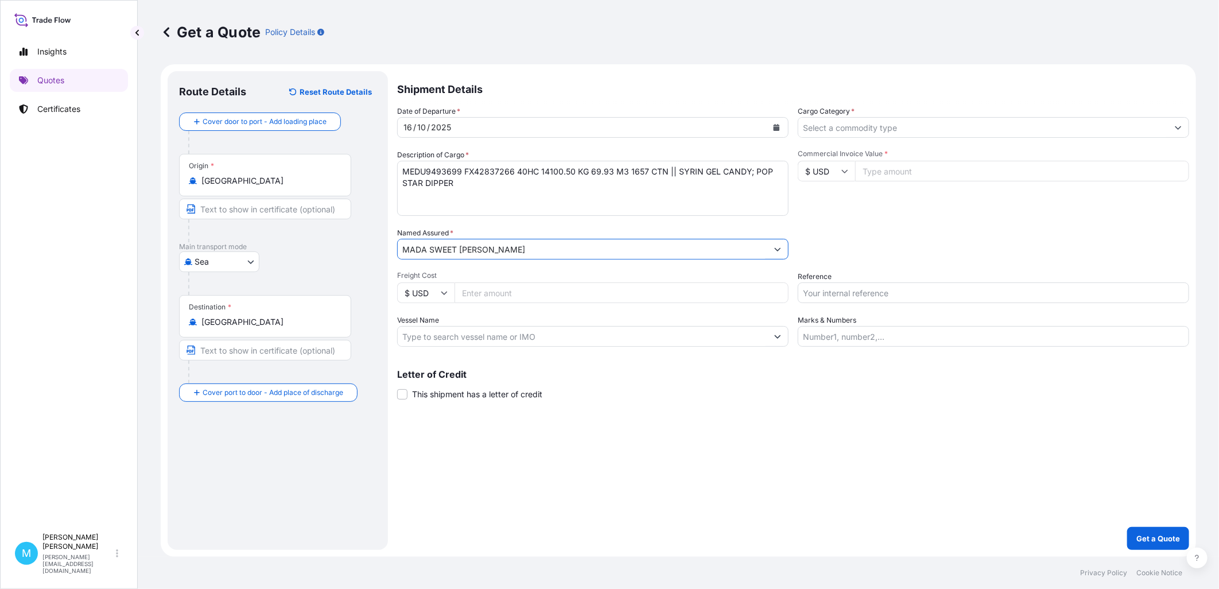
type input "MADA SWEET [PERSON_NAME]"
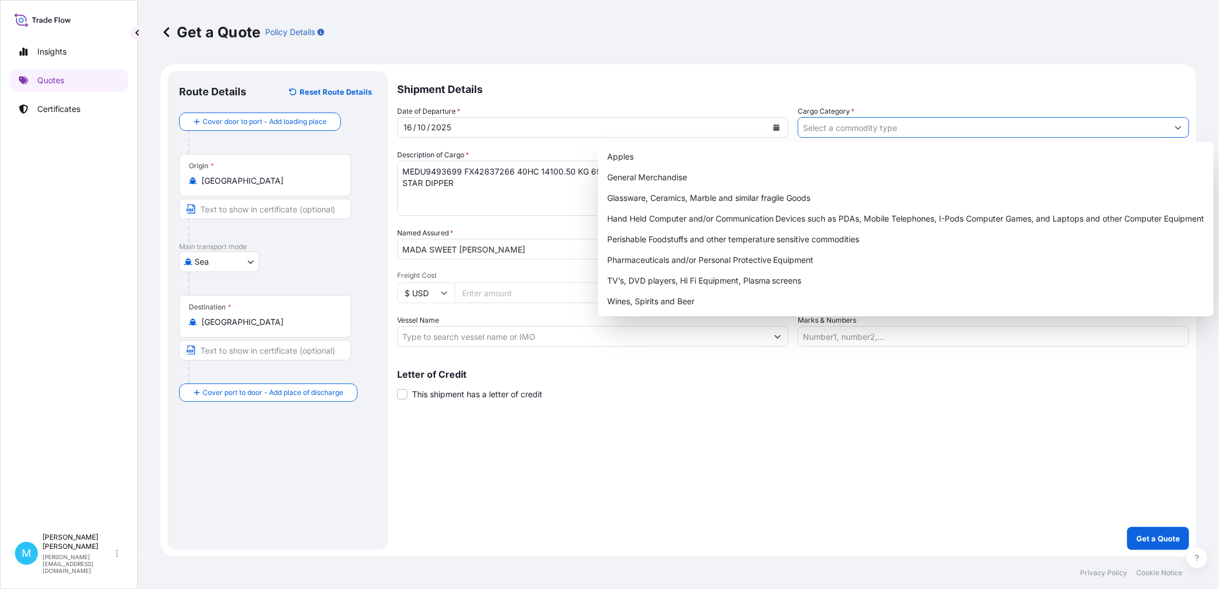
click at [928, 130] on input "Cargo Category *" at bounding box center [983, 127] width 370 height 21
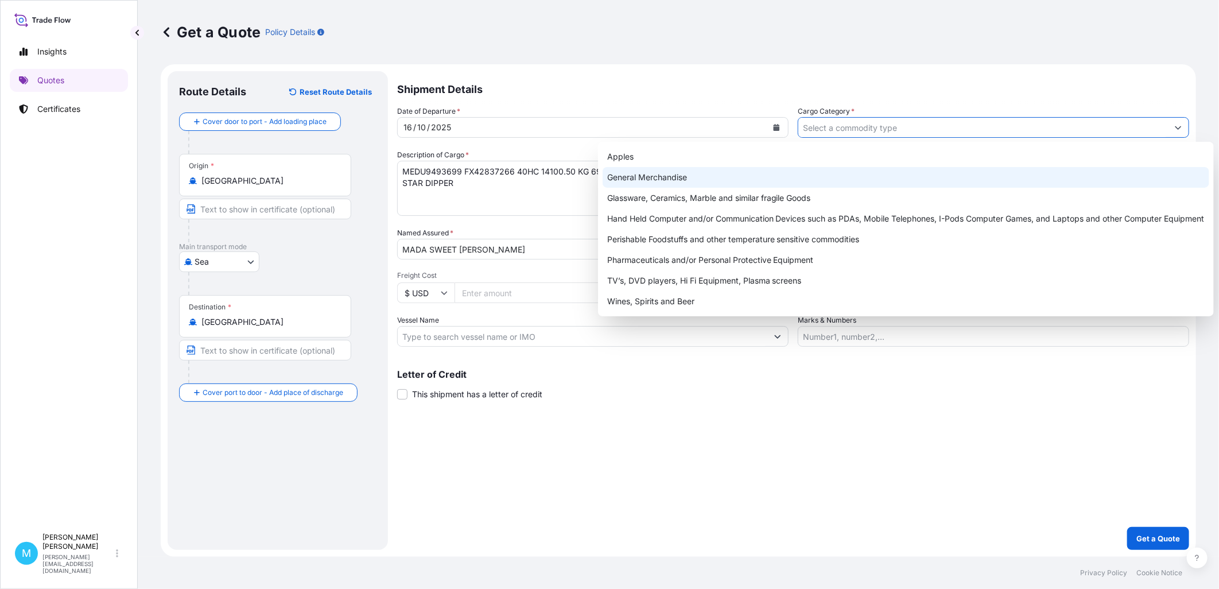
click at [674, 178] on div "General Merchandise" at bounding box center [906, 177] width 607 height 21
type input "General Merchandise"
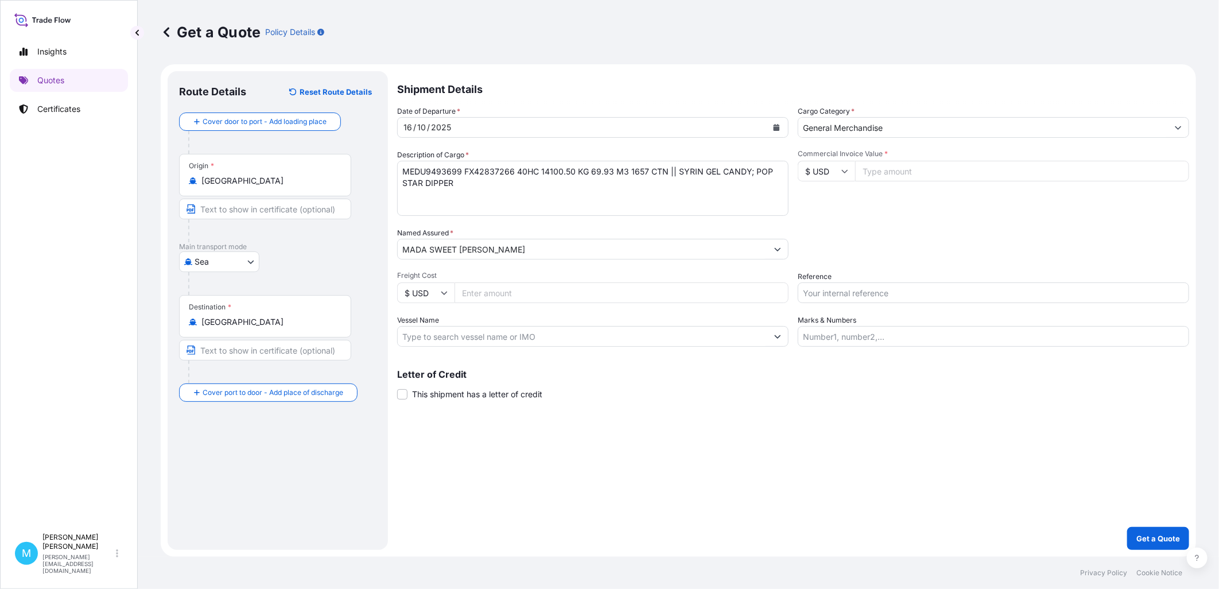
click at [891, 174] on input "Commercial Invoice Value *" at bounding box center [1022, 171] width 334 height 21
click at [876, 168] on input "Commercial Invoice Value *" at bounding box center [1022, 171] width 334 height 21
paste input "60000"
type input "60000"
click at [813, 291] on input "Reference" at bounding box center [993, 292] width 391 height 21
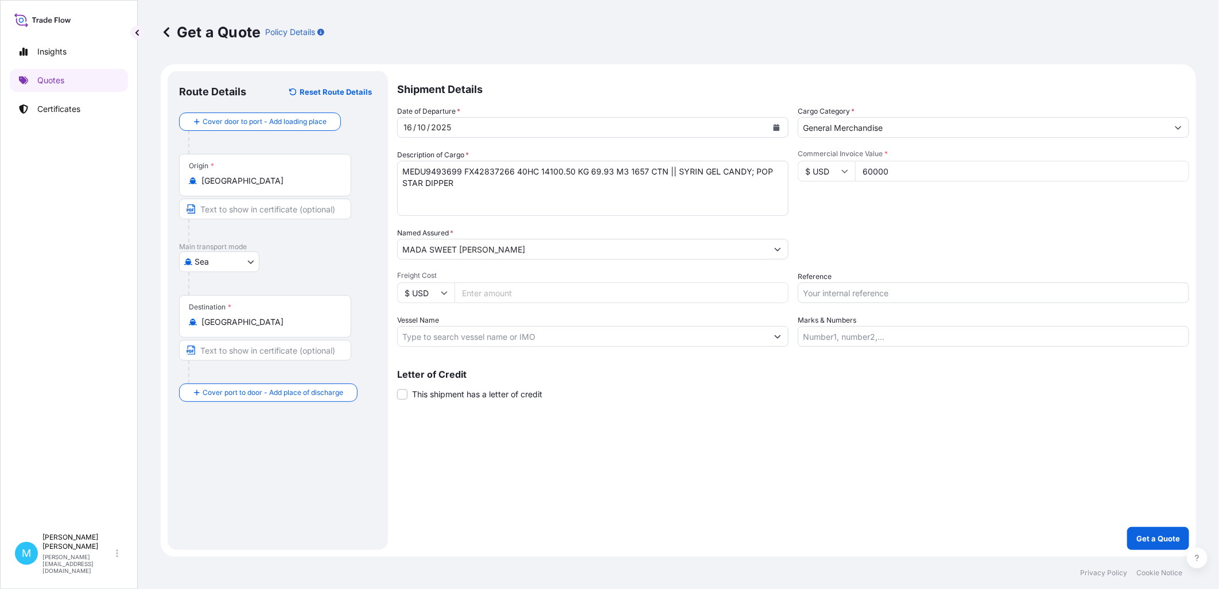
click at [852, 289] on input "Reference" at bounding box center [993, 292] width 391 height 21
paste input "S02040336"
type input "S02040336"
click at [974, 451] on p "Get a Quote" at bounding box center [1158, 538] width 44 height 11
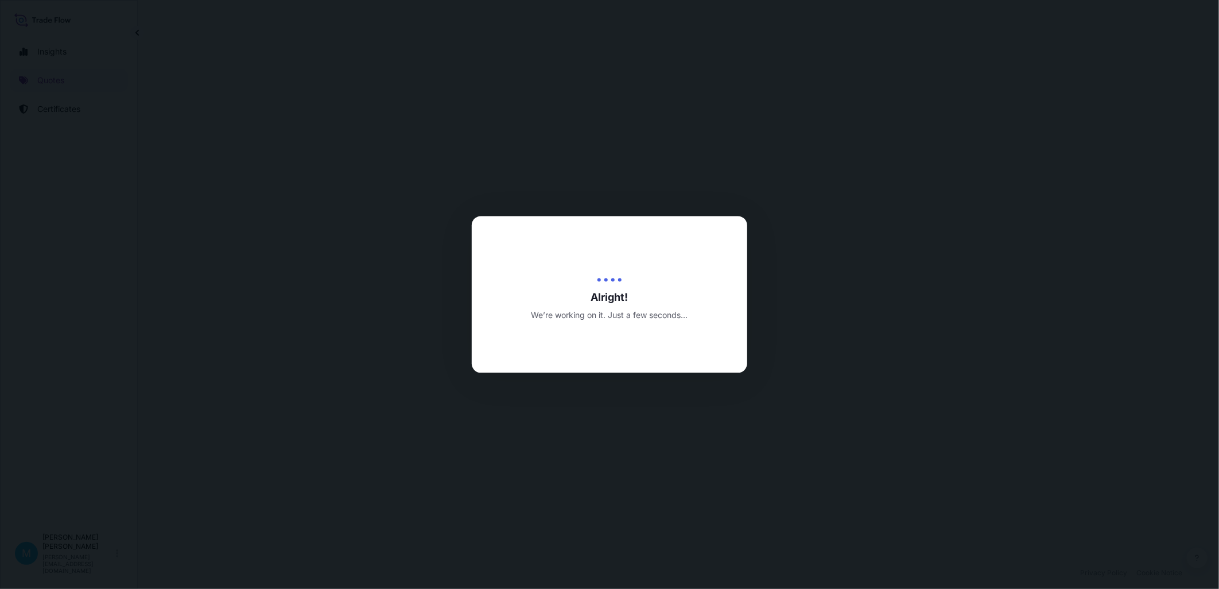
select select "Sea"
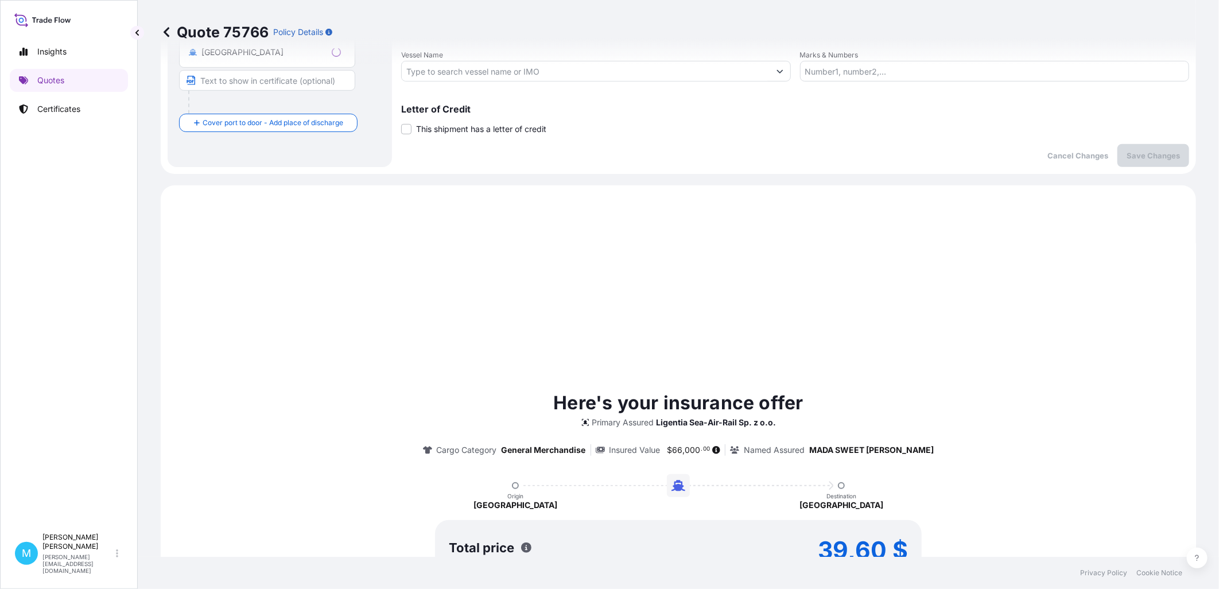
scroll to position [393, 0]
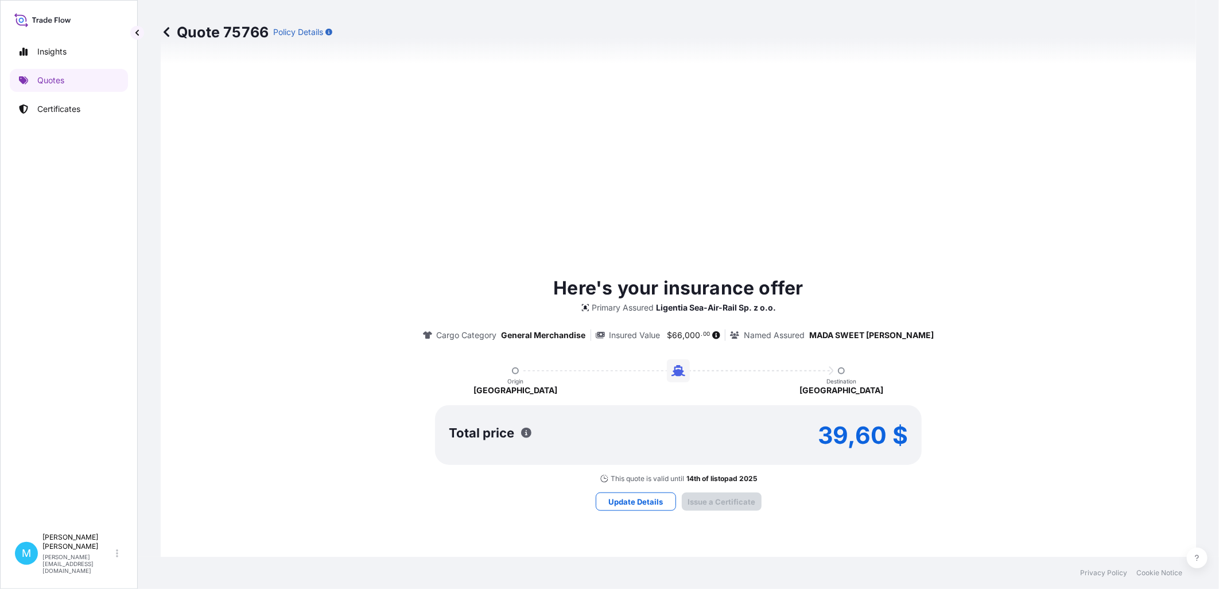
type input "[DATE]"
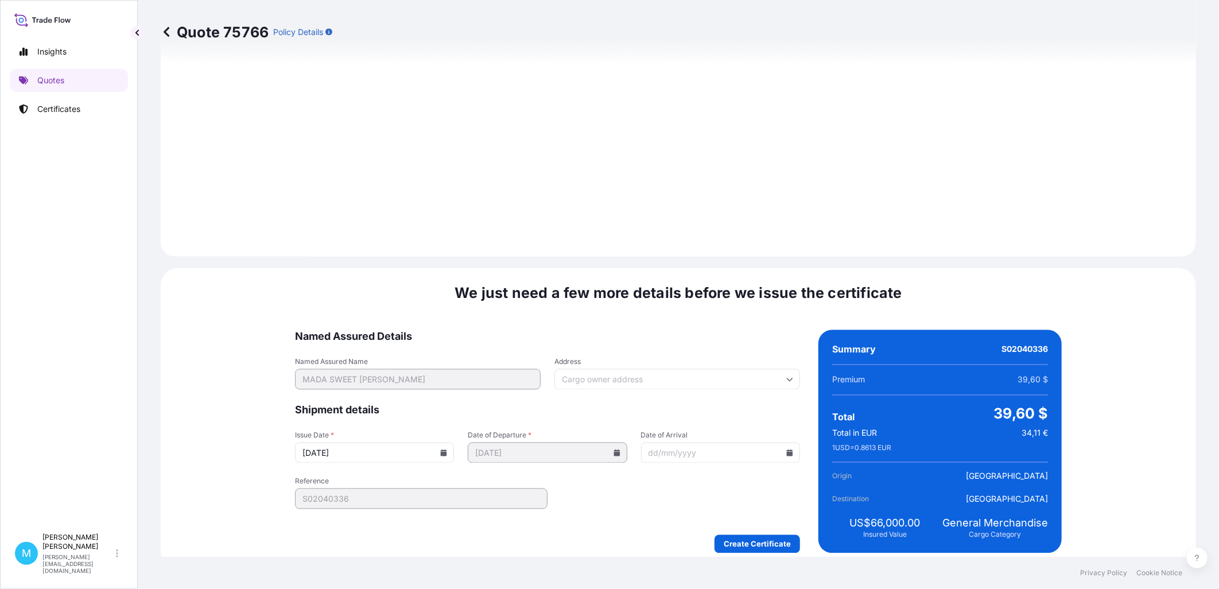
scroll to position [1162, 0]
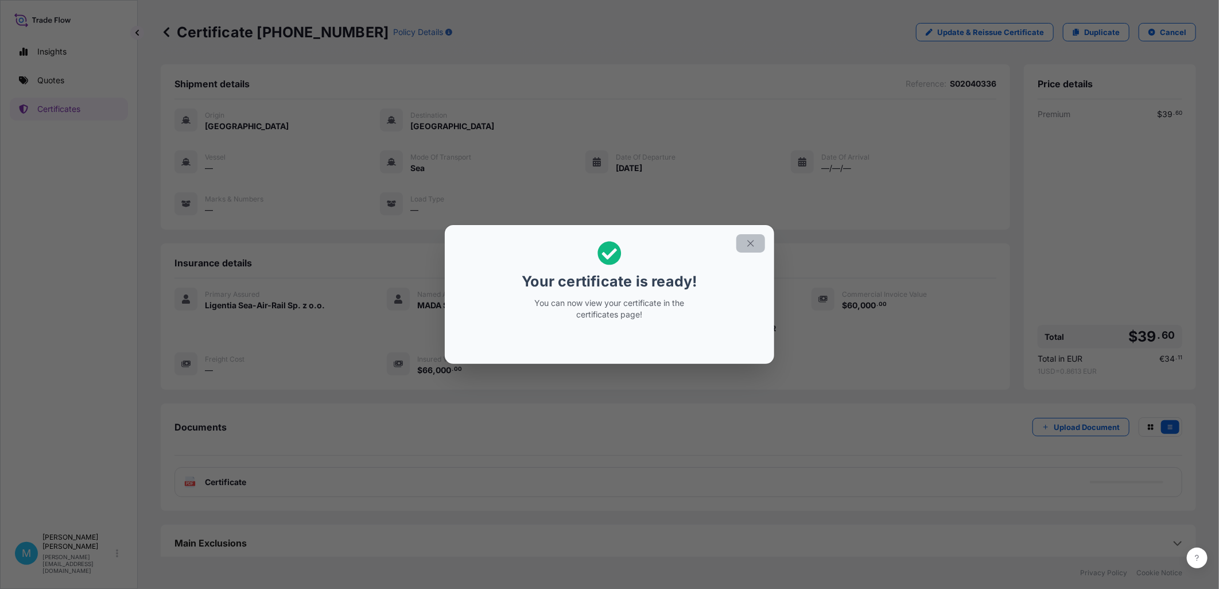
click at [749, 242] on icon "button" at bounding box center [750, 243] width 6 height 6
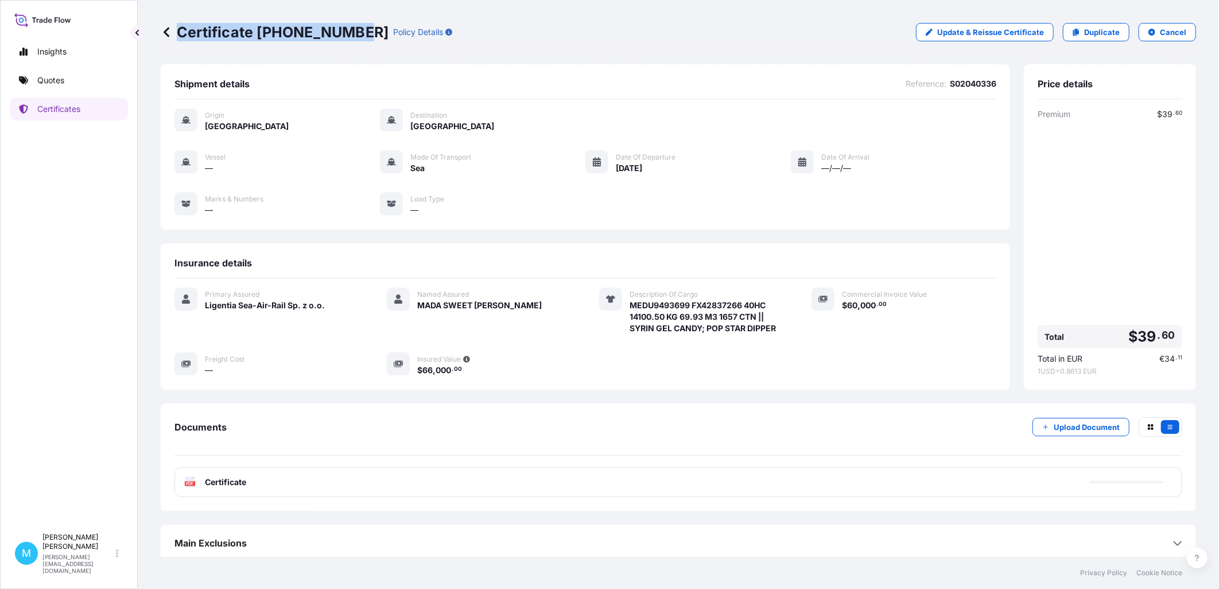
drag, startPoint x: 357, startPoint y: 30, endPoint x: 191, endPoint y: 33, distance: 165.9
click at [180, 32] on p "Certificate [PHONE_NUMBER]" at bounding box center [275, 32] width 228 height 18
copy p "Certificate [PHONE_NUMBER]"
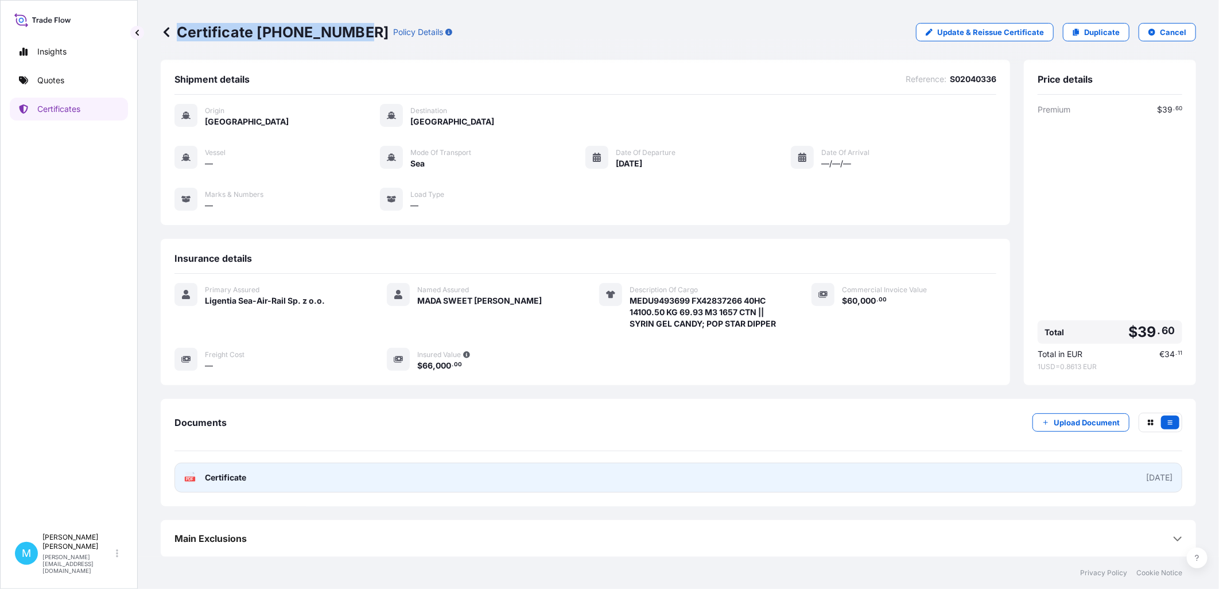
click at [618, 451] on link "PDF Certificate [DATE]" at bounding box center [678, 478] width 1008 height 30
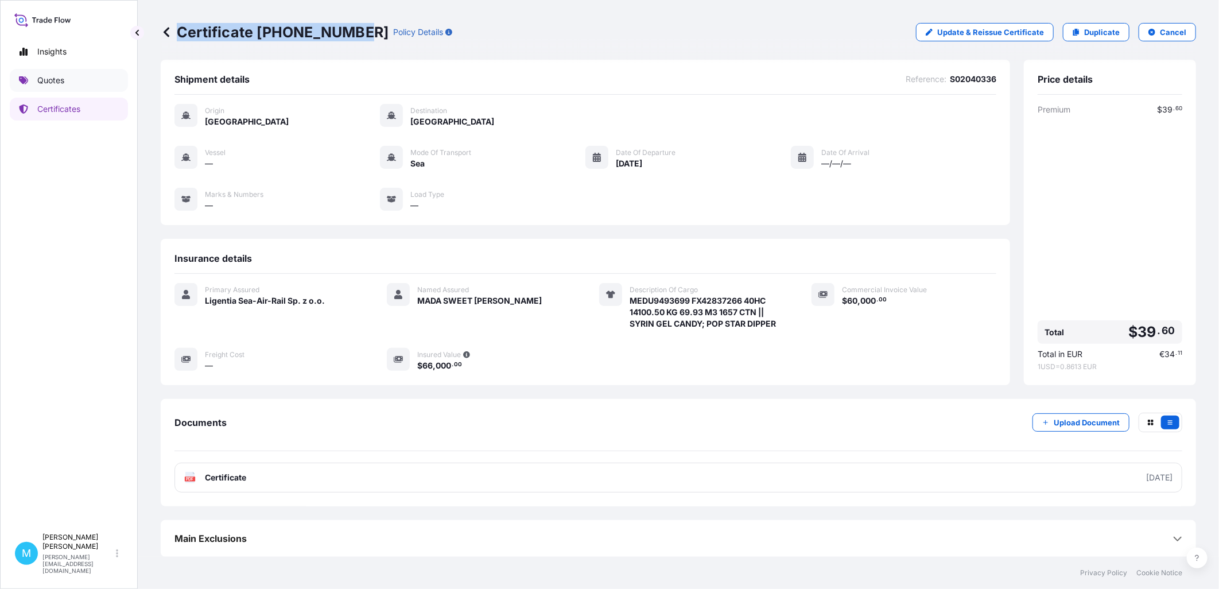
click at [65, 77] on link "Quotes" at bounding box center [69, 80] width 118 height 23
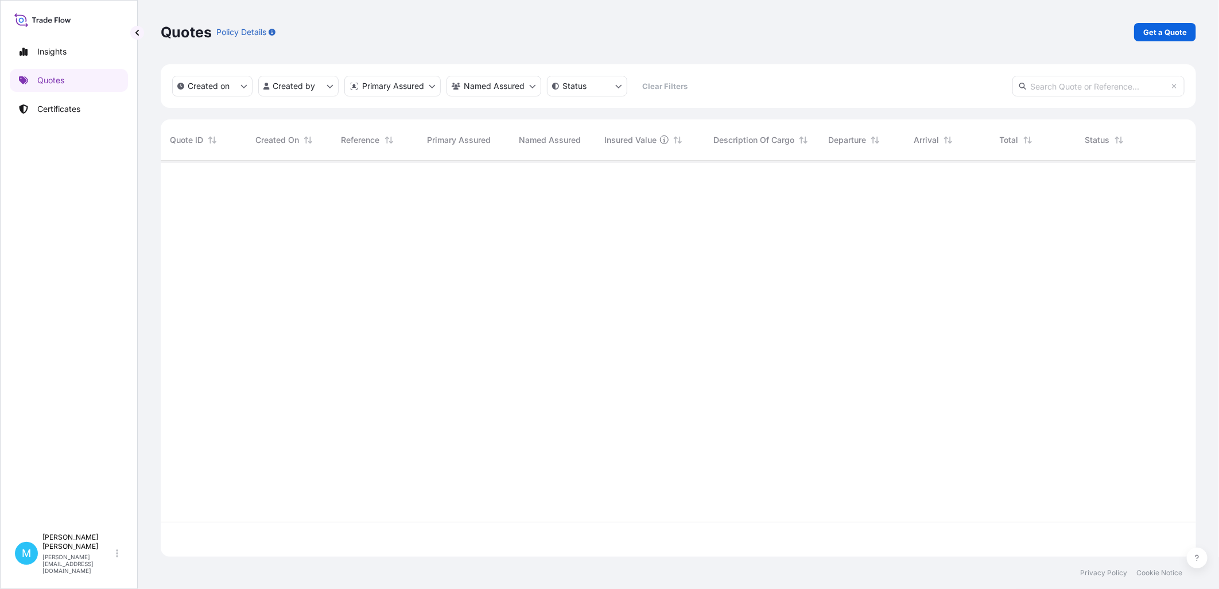
scroll to position [393, 1026]
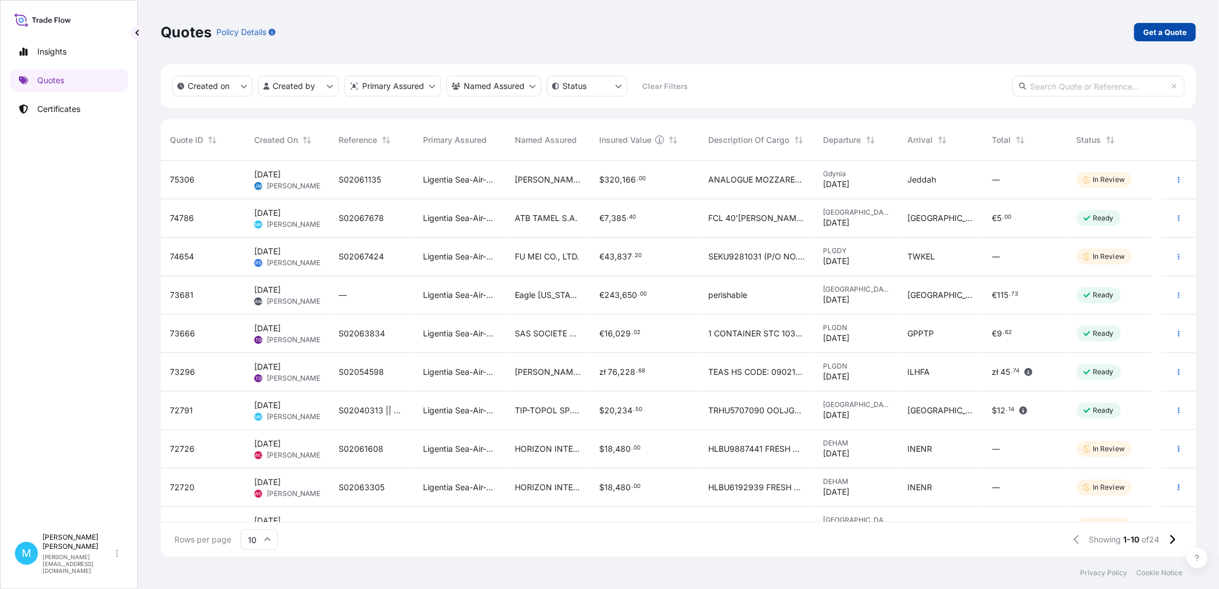
click at [974, 38] on link "Get a Quote" at bounding box center [1165, 32] width 62 height 18
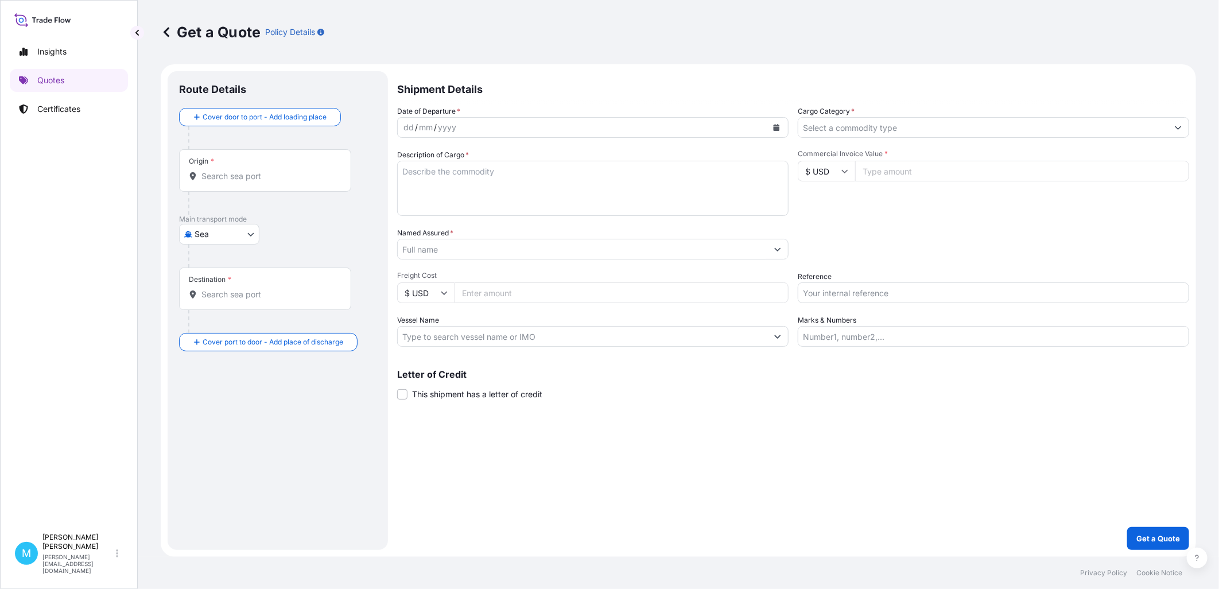
click at [238, 234] on body "Insights Quotes Certificates M [PERSON_NAME] [PERSON_NAME][EMAIL_ADDRESS][DOMAI…" at bounding box center [609, 294] width 1219 height 589
click at [214, 288] on span "Road" at bounding box center [211, 284] width 20 height 11
select select "Road"
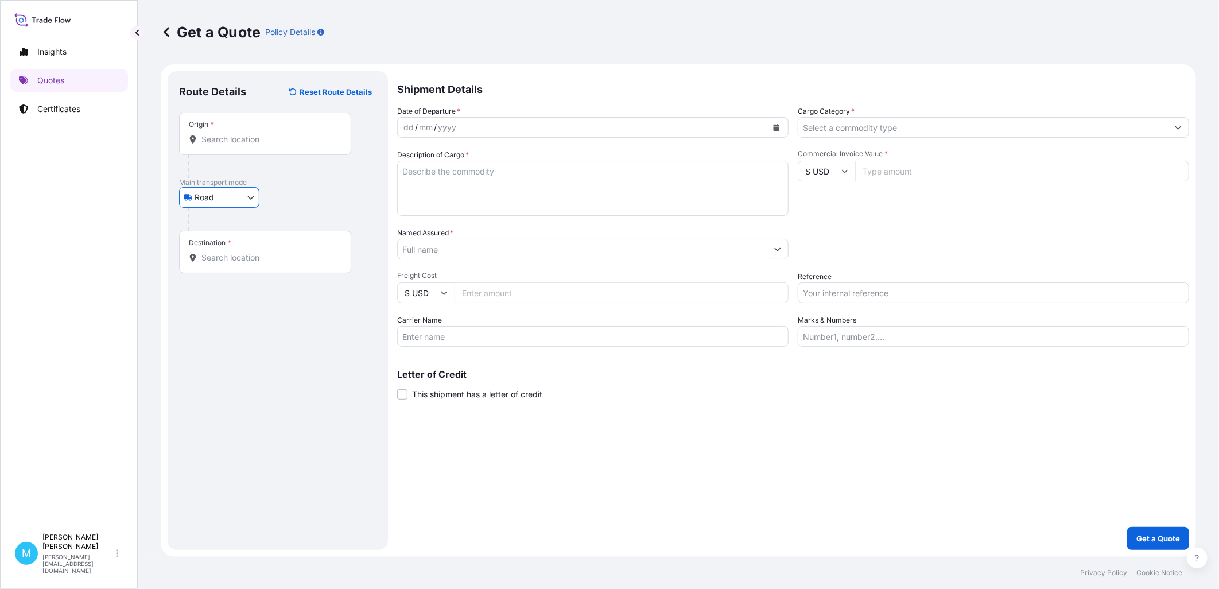
click at [231, 142] on input "Origin *" at bounding box center [268, 139] width 135 height 11
click at [220, 134] on input "Origin * Please select an origin" at bounding box center [268, 139] width 135 height 11
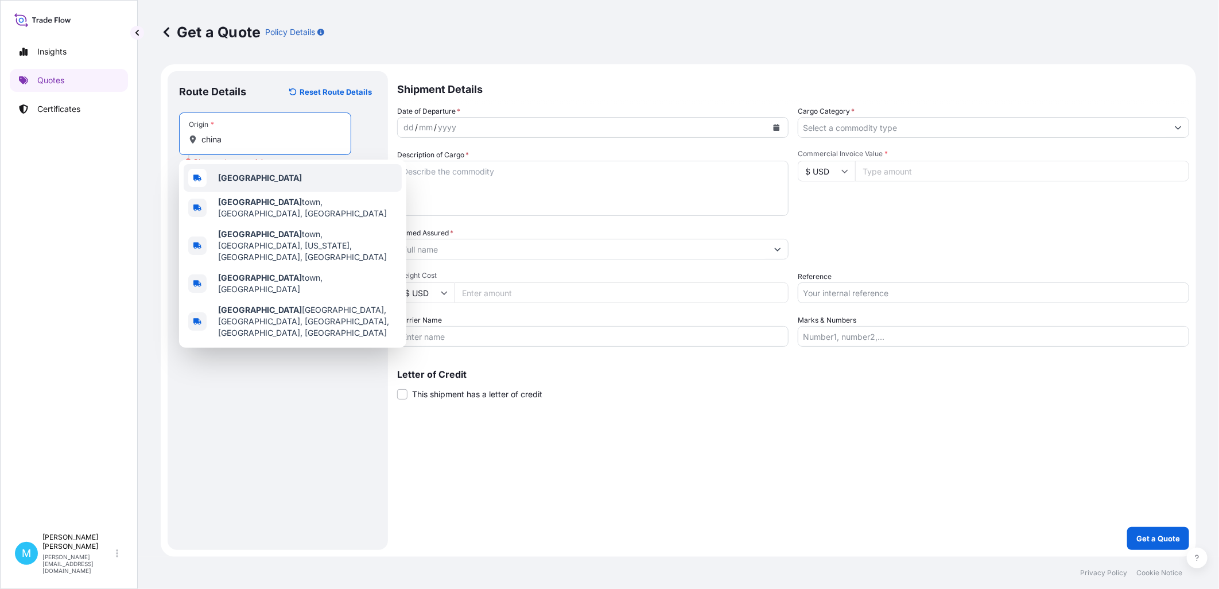
click at [248, 177] on div "[GEOGRAPHIC_DATA]" at bounding box center [293, 178] width 218 height 28
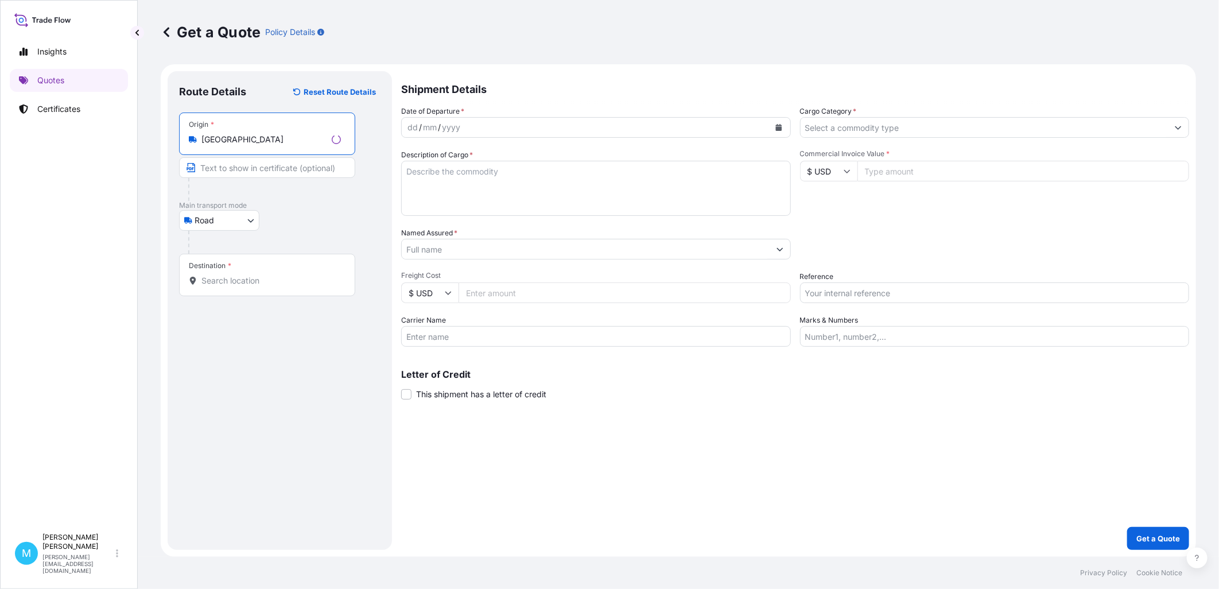
type input "[GEOGRAPHIC_DATA]"
click at [222, 288] on div "Destination *" at bounding box center [267, 275] width 176 height 42
click at [222, 286] on input "Destination *" at bounding box center [270, 280] width 139 height 11
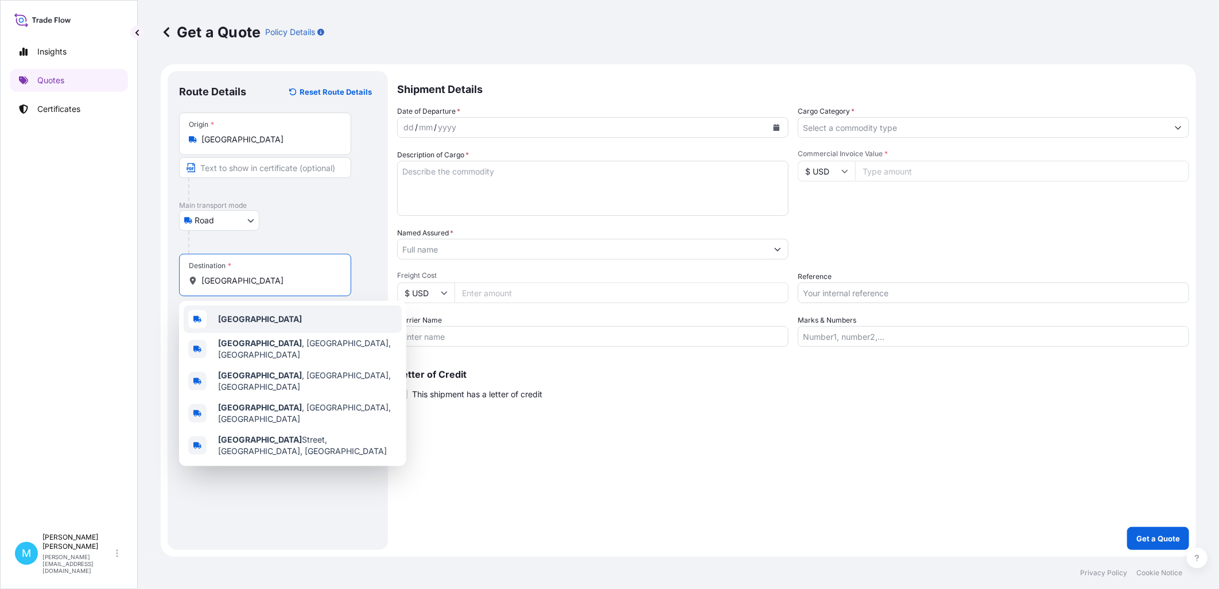
click at [250, 319] on div "[GEOGRAPHIC_DATA]" at bounding box center [293, 319] width 218 height 28
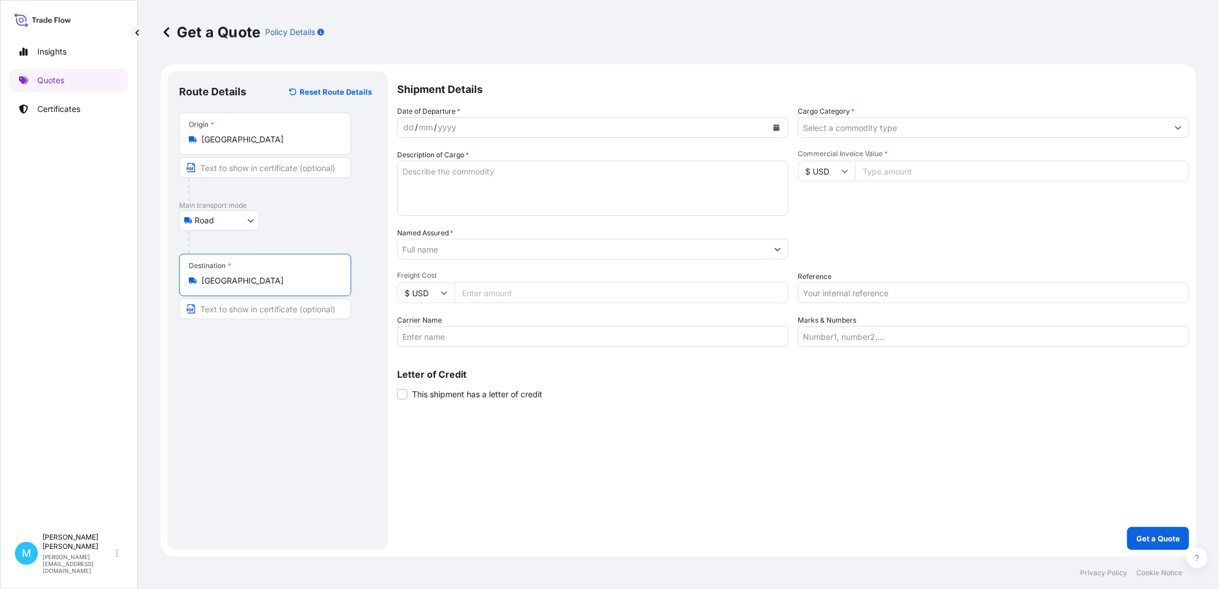
type input "[GEOGRAPHIC_DATA]"
click at [526, 125] on div "dd / mm / yyyy" at bounding box center [583, 127] width 370 height 21
click at [779, 124] on icon "Calendar" at bounding box center [776, 127] width 7 height 7
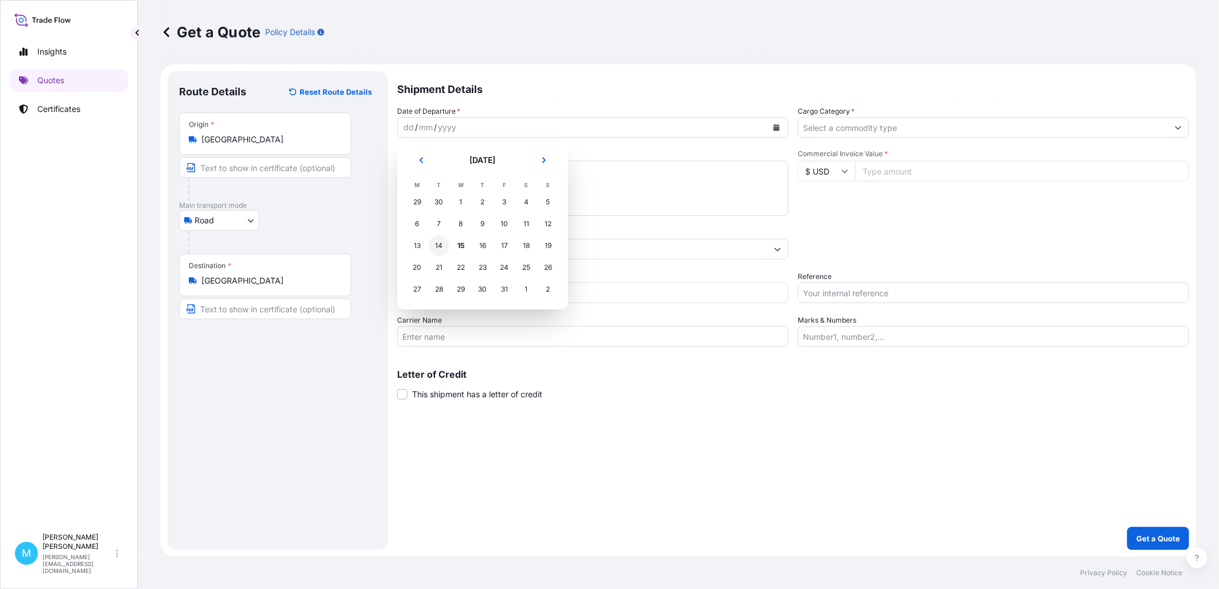
click at [435, 247] on div "14" at bounding box center [439, 245] width 21 height 21
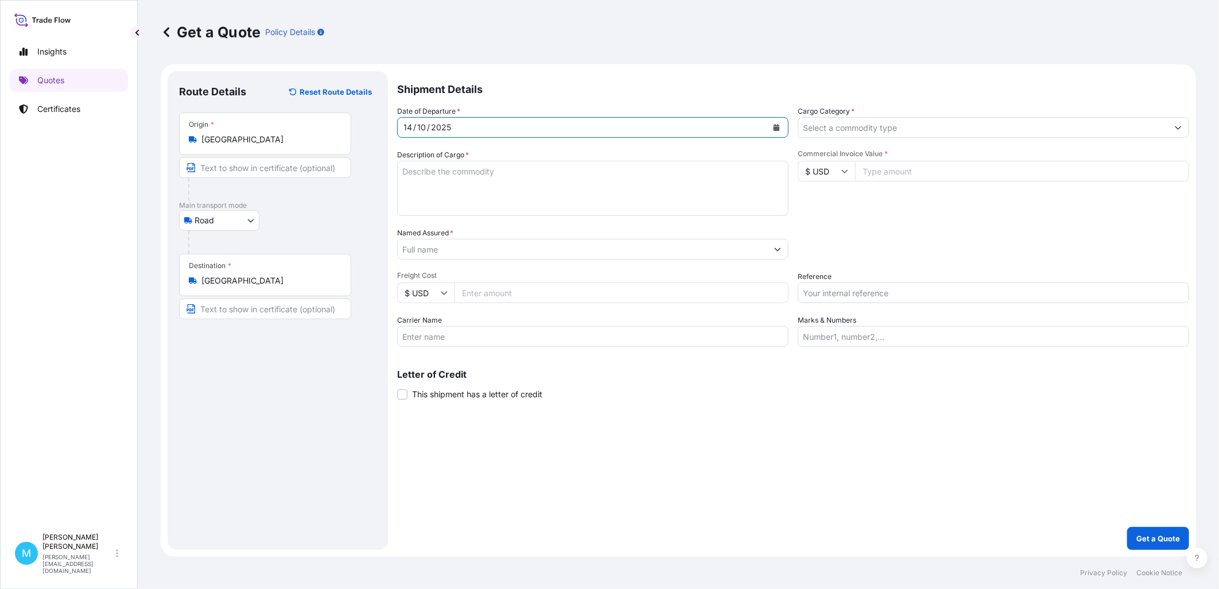
click at [443, 190] on textarea "Description of Cargo *" at bounding box center [592, 188] width 391 height 55
paste textarea "HNKU6144515 SML06003 40HC 1910.00 5.85 4 PLT"
paste textarea "ELECTRICAL CONNECTION FITTING"
paste textarea "CERAMIC BASE"
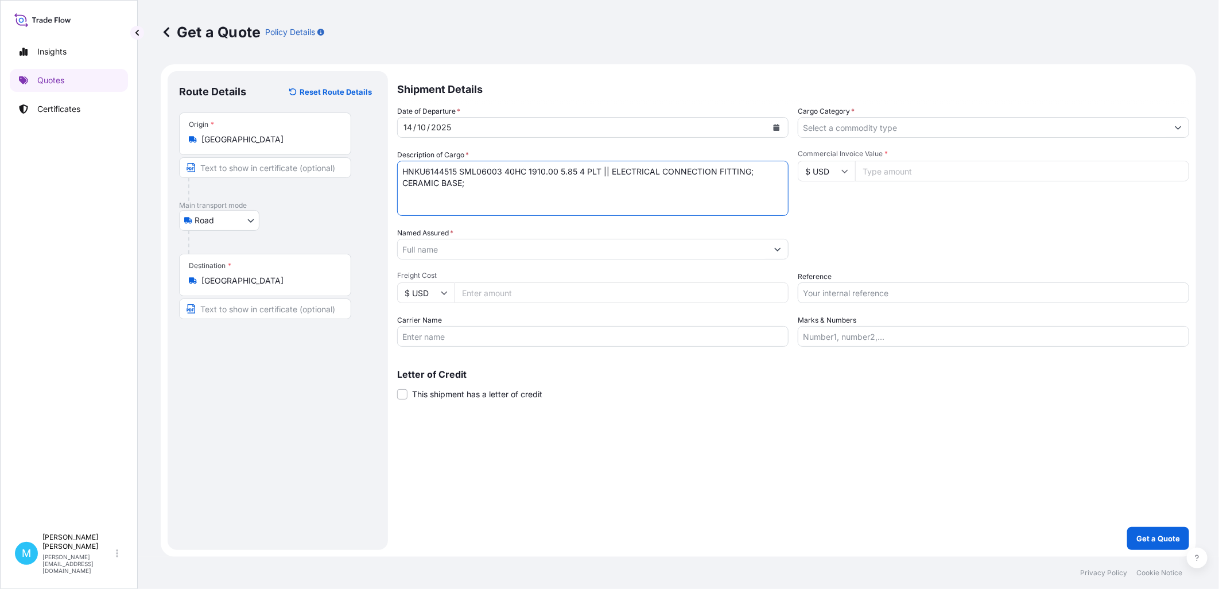
paste textarea "PORCELAIN SOCKET"
paste textarea "PORCELAIN JUNCTION BOX"
type textarea "HNKU6144515 SML06003 40HC 1910.00 5.85 4 PLT || ELECTRICAL CONNECTION FITTING; …"
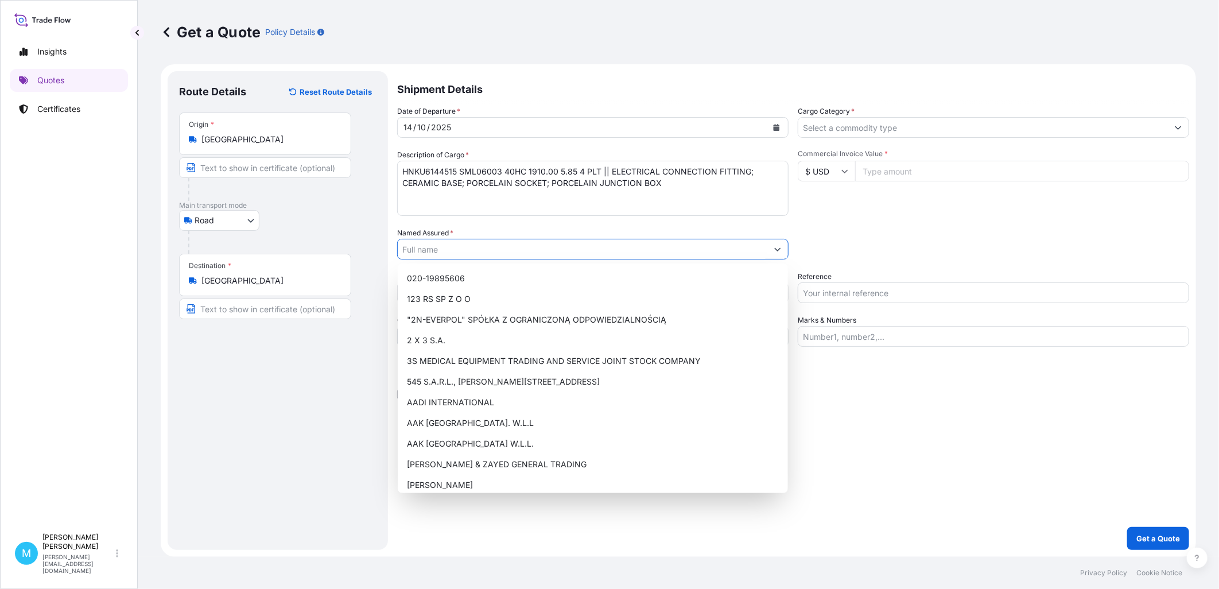
click at [441, 247] on input "Named Assured *" at bounding box center [583, 249] width 370 height 21
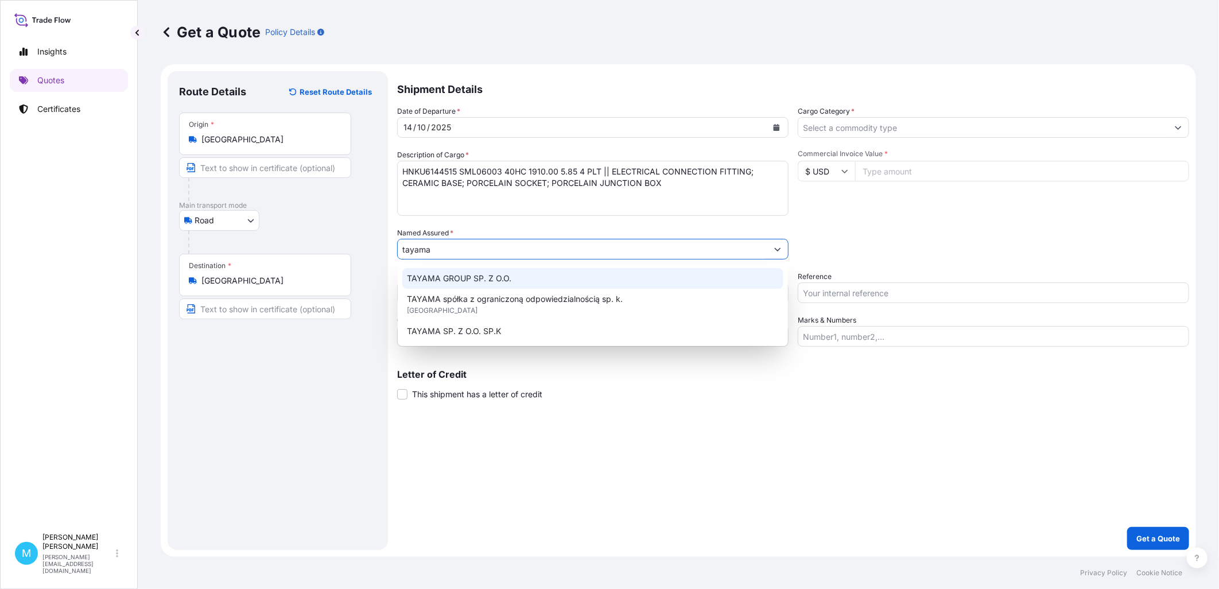
click at [457, 273] on span "TAYAMA GROUP SP. Z O.O." at bounding box center [459, 278] width 104 height 11
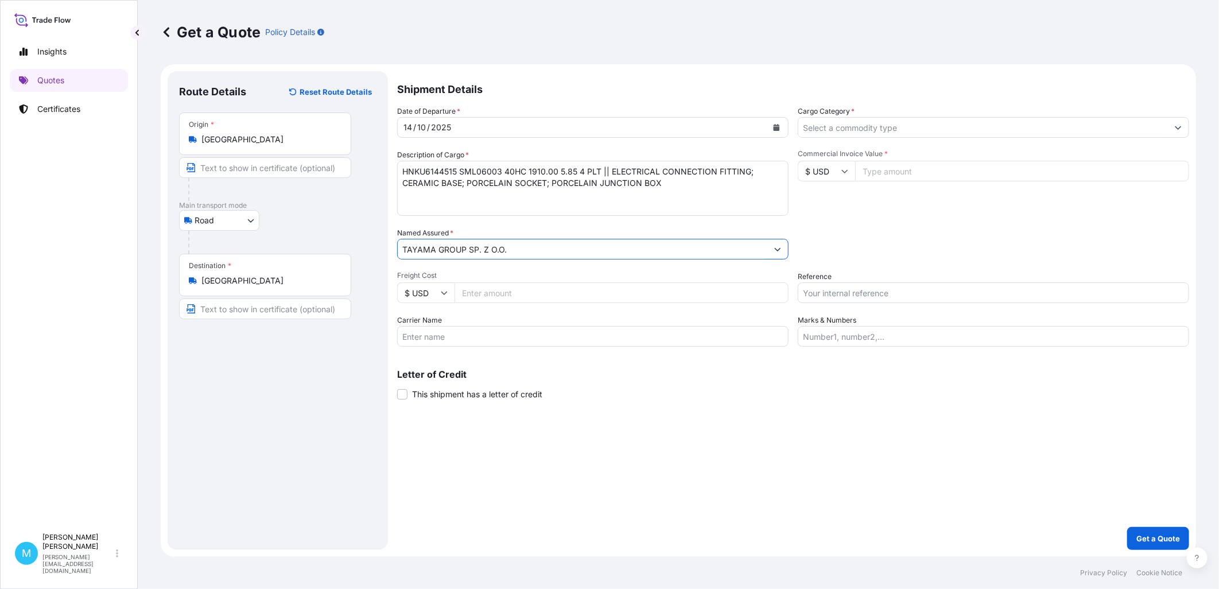
type input "TAYAMA GROUP SP. Z O.O."
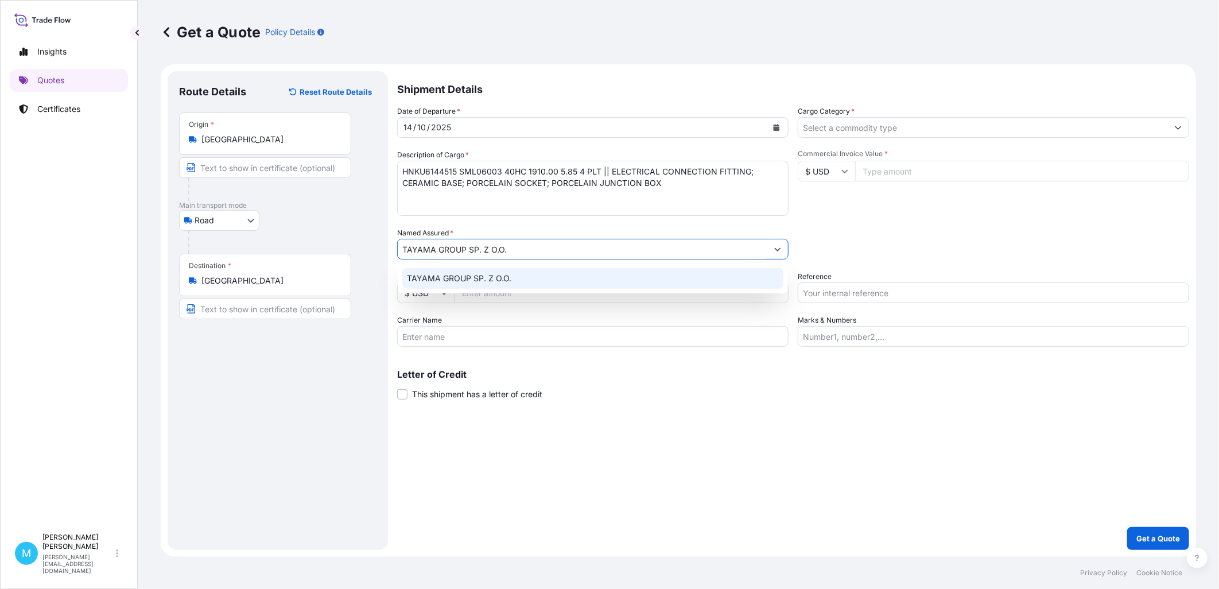
click at [523, 276] on div "TAYAMA GROUP SP. Z O.O." at bounding box center [592, 278] width 381 height 21
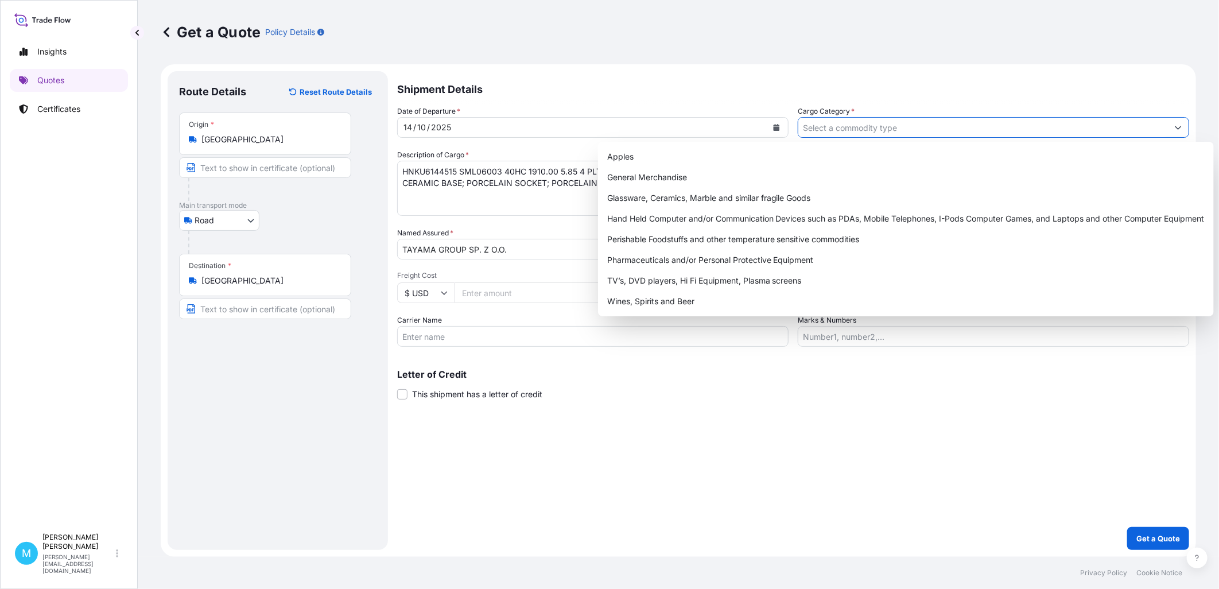
click at [871, 127] on input "Cargo Category *" at bounding box center [983, 127] width 370 height 21
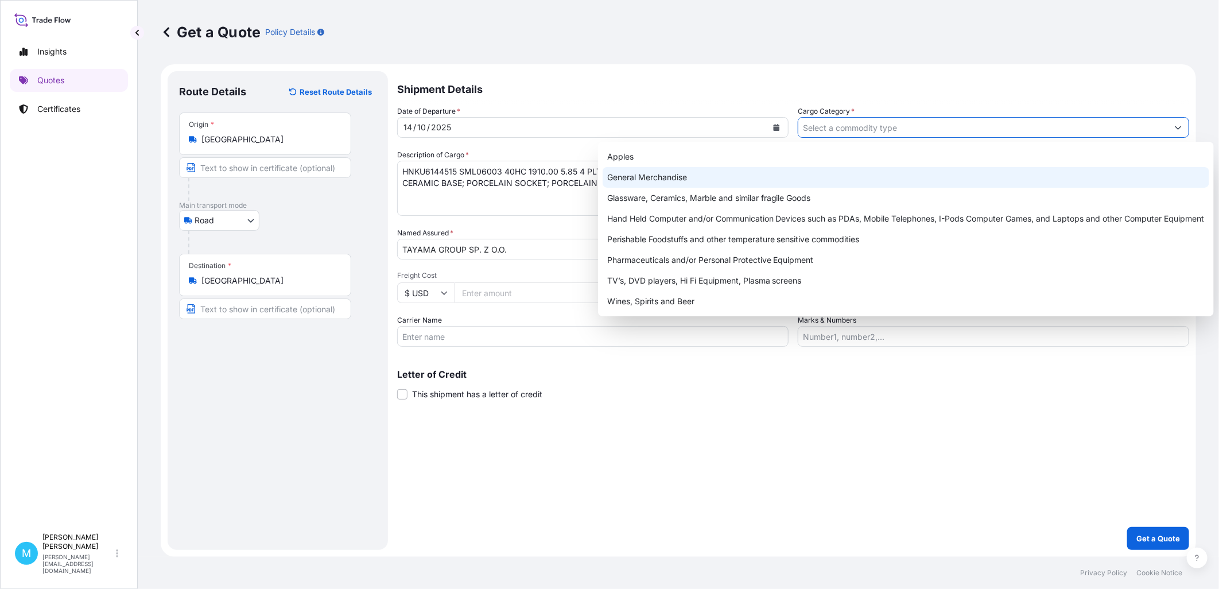
click at [716, 171] on div "General Merchandise" at bounding box center [906, 177] width 607 height 21
type input "General Merchandise"
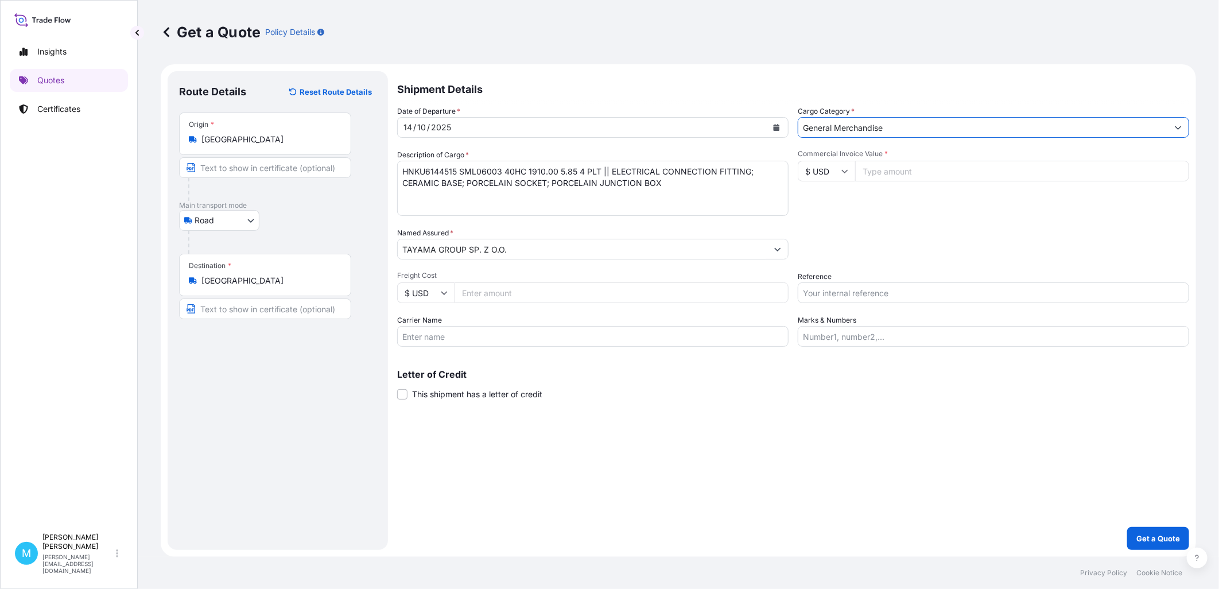
click at [910, 173] on input "Commercial Invoice Value *" at bounding box center [1022, 171] width 334 height 21
click at [878, 168] on input "Commercial Invoice Value *" at bounding box center [1022, 171] width 334 height 21
paste input "42000"
type input "42000"
click at [845, 290] on input "Reference" at bounding box center [993, 292] width 391 height 21
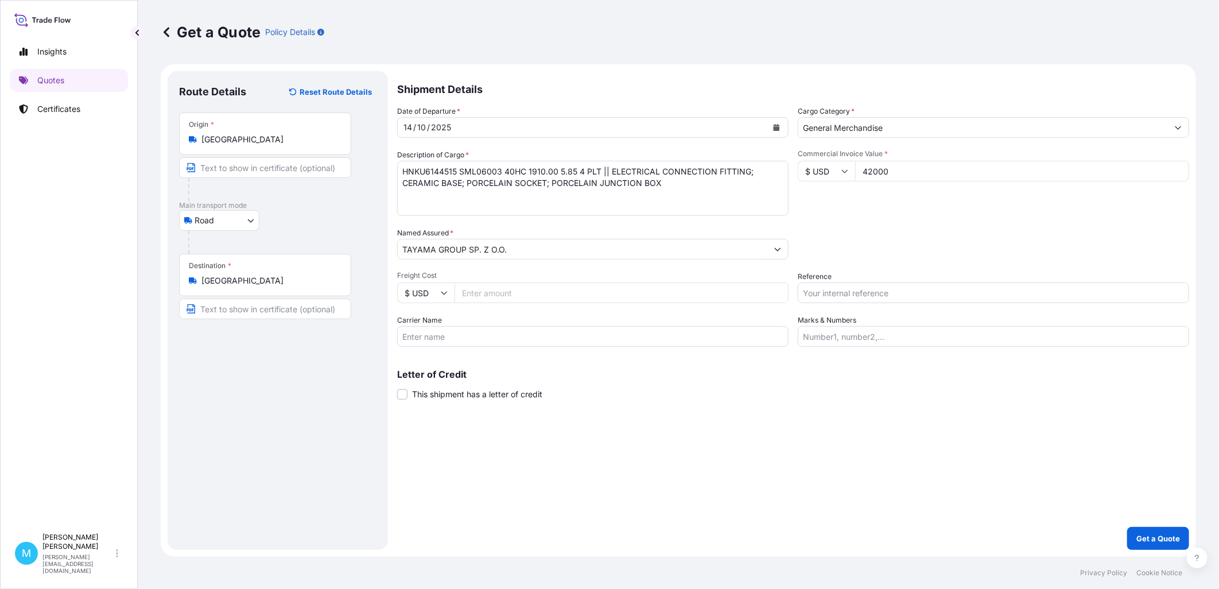
click at [858, 291] on input "Reference" at bounding box center [993, 292] width 391 height 21
paste input "S02055018"
click at [863, 291] on input "S02055018 ||" at bounding box center [993, 292] width 391 height 21
paste input "LCL KOLEJ"
type input "S02055018 || LCL KOLEJ"
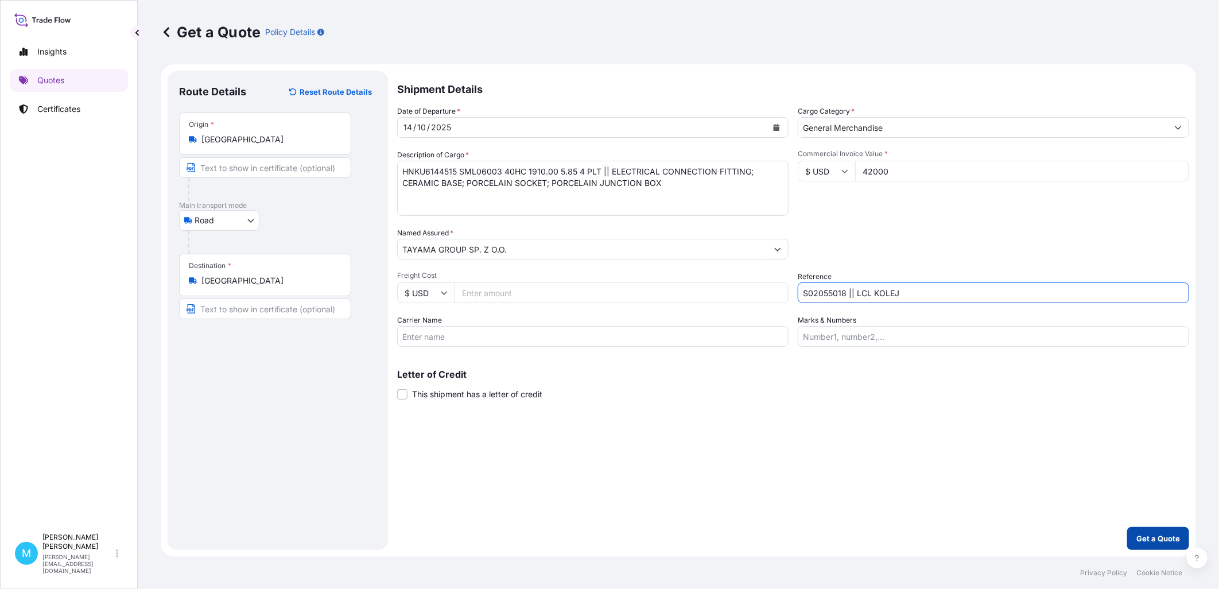
click at [974, 451] on p "Get a Quote" at bounding box center [1158, 538] width 44 height 11
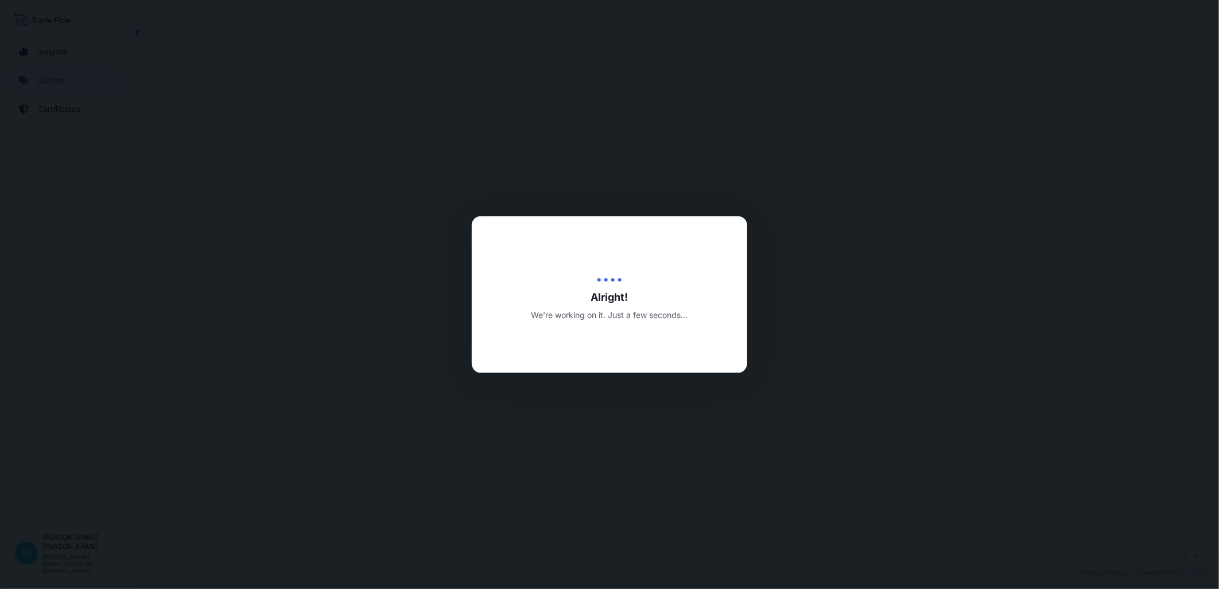
select select "Road"
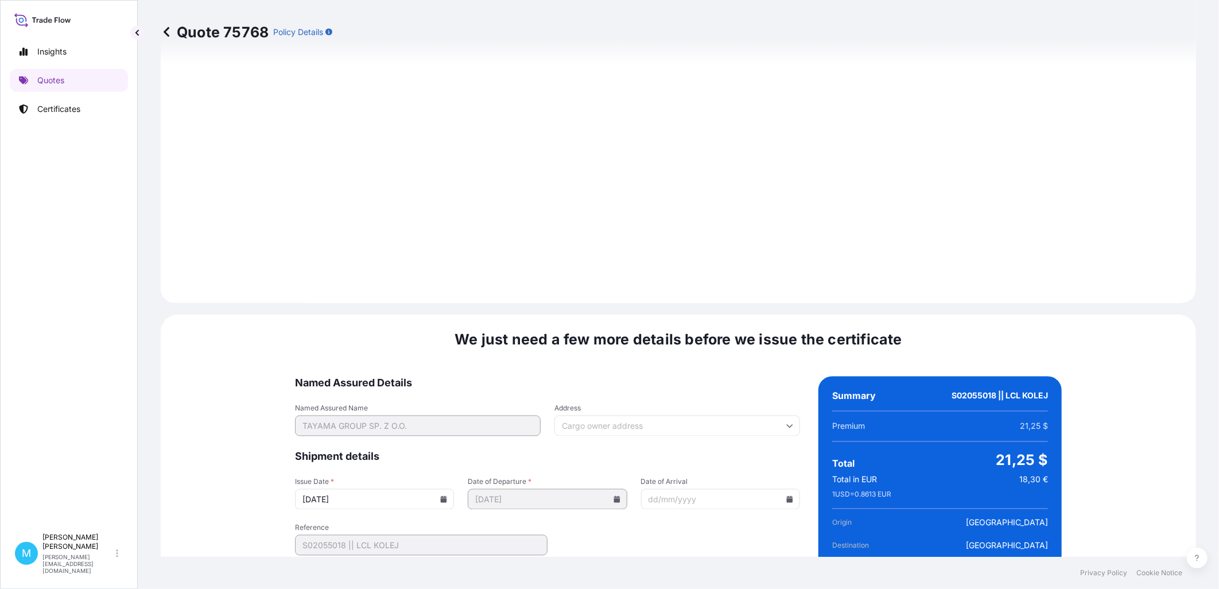
scroll to position [1162, 0]
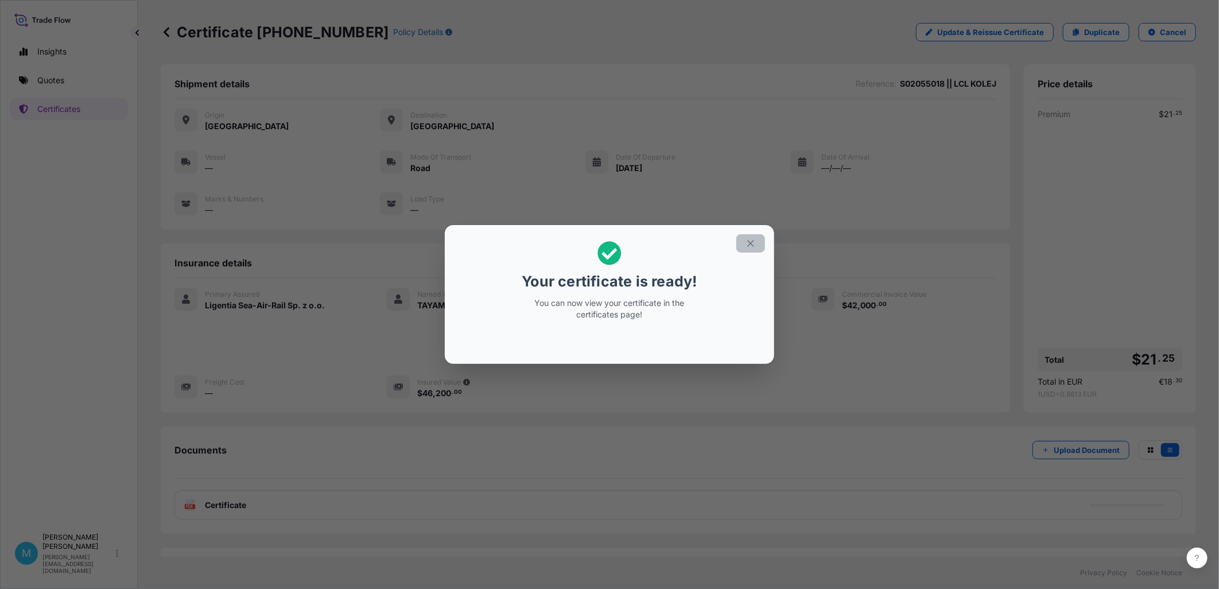
click at [751, 241] on icon "button" at bounding box center [751, 243] width 10 height 10
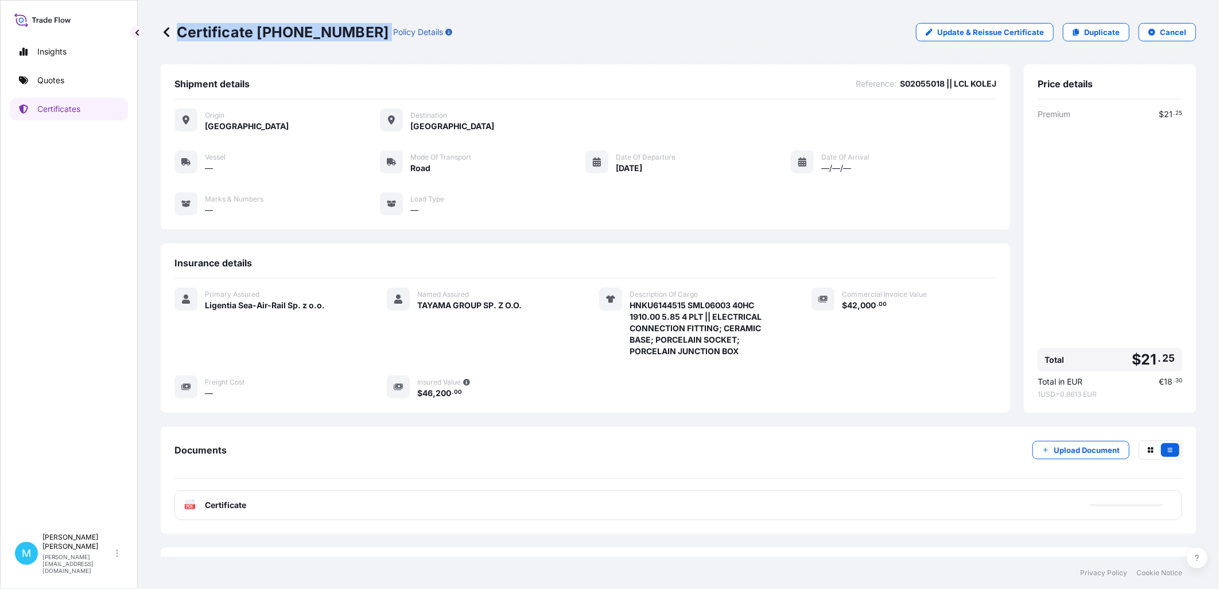
drag, startPoint x: 359, startPoint y: 32, endPoint x: 179, endPoint y: 35, distance: 180.8
click at [179, 35] on div "Certificate [PHONE_NUMBER] Policy Details" at bounding box center [307, 32] width 292 height 18
copy p "Certificate [PHONE_NUMBER]"
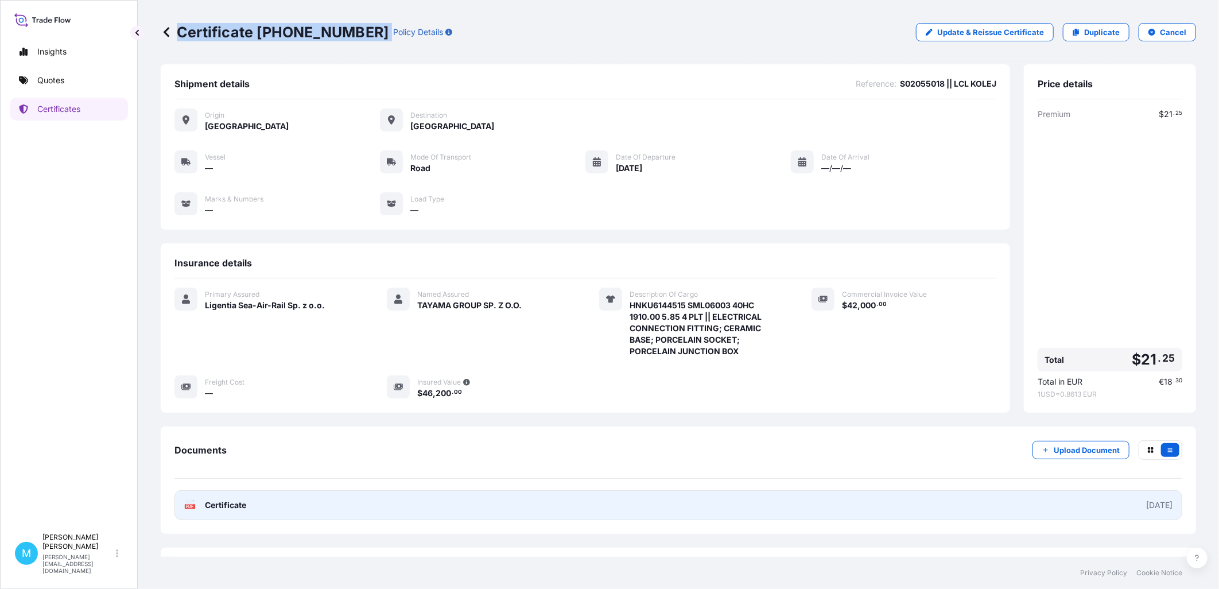
click at [328, 451] on link "PDF Certificate [DATE]" at bounding box center [678, 505] width 1008 height 30
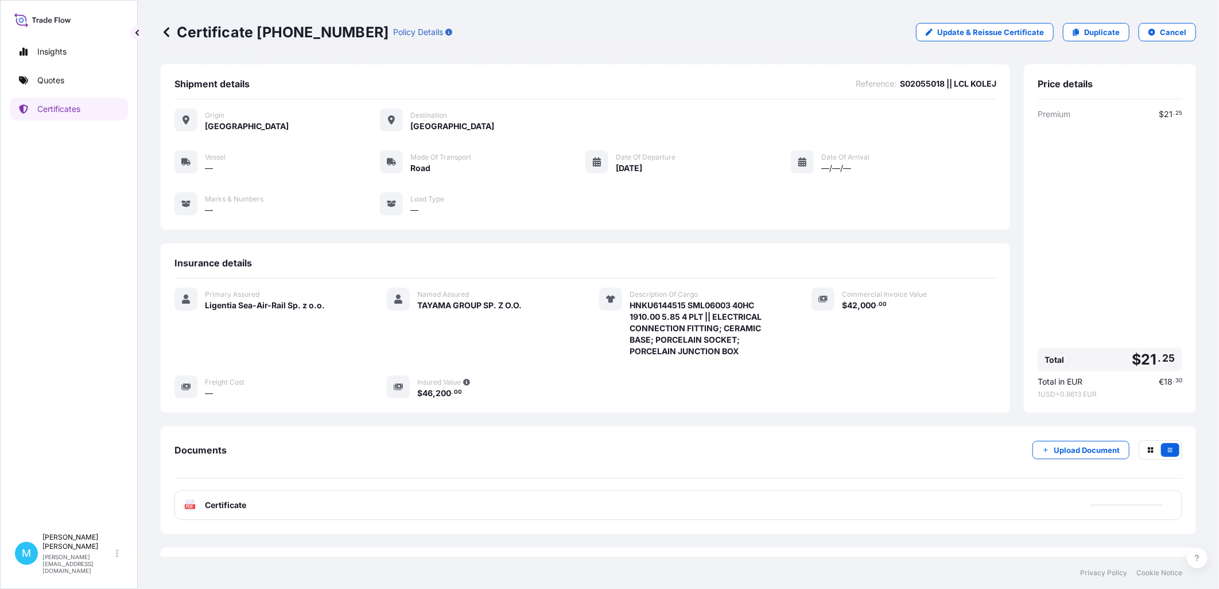
click at [721, 425] on div "Shipment details Reference : S02055018 || LCL KOLEJ Origin [GEOGRAPHIC_DATA] De…" at bounding box center [678, 324] width 1035 height 520
click at [98, 86] on link "Quotes" at bounding box center [69, 80] width 118 height 23
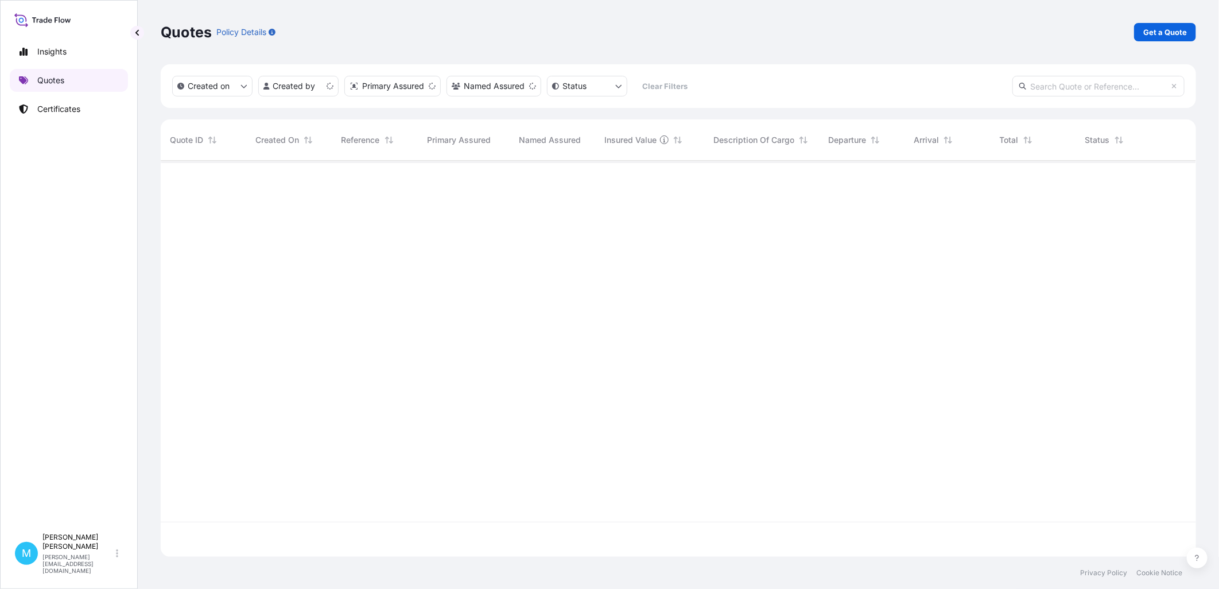
scroll to position [393, 1026]
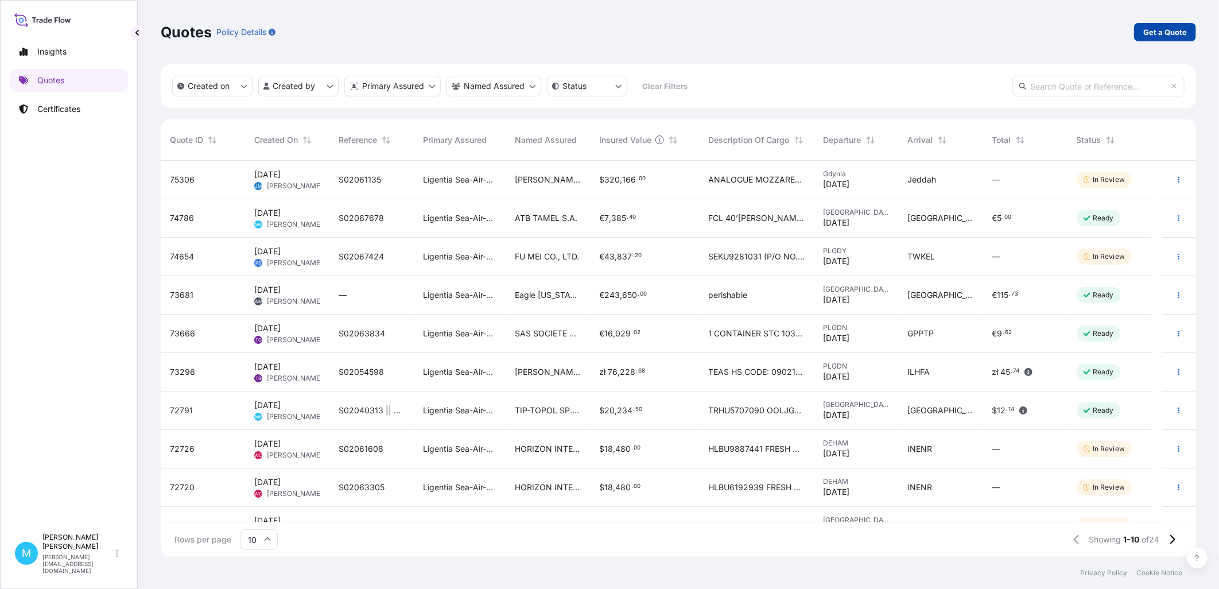
click at [974, 36] on p "Get a Quote" at bounding box center [1165, 31] width 44 height 11
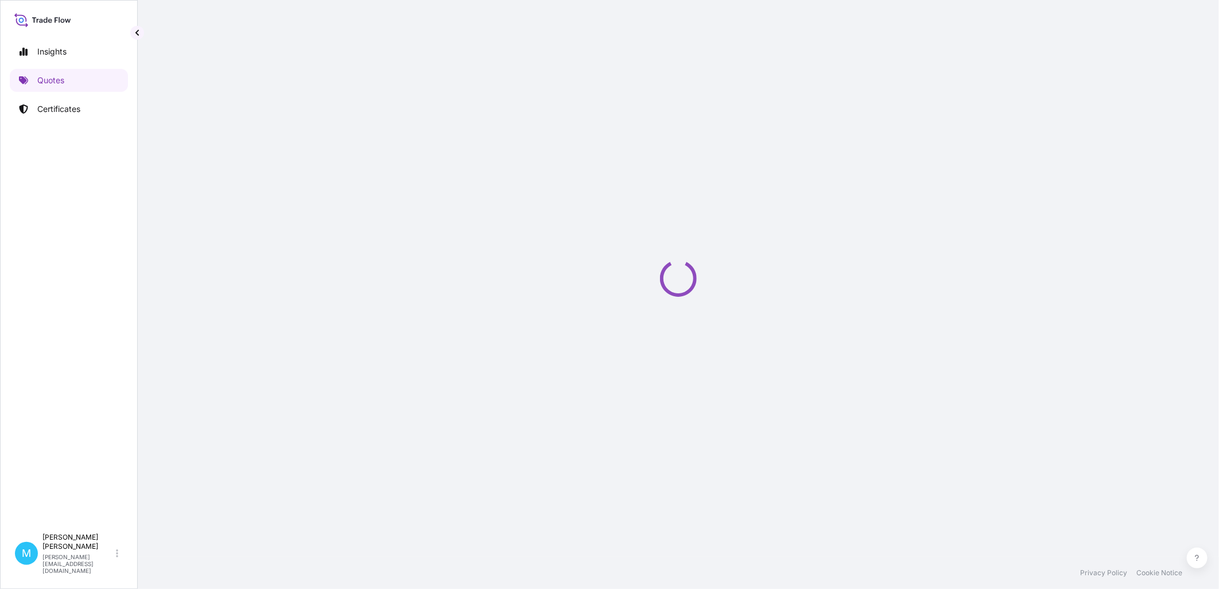
select select "Sea"
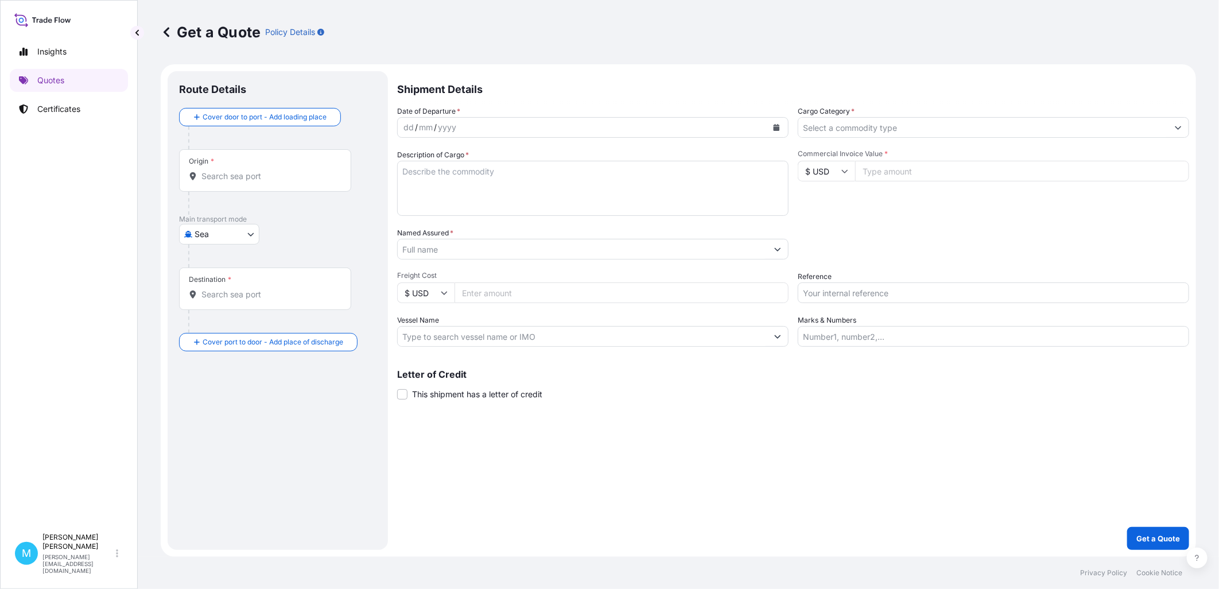
click at [224, 174] on input "Origin *" at bounding box center [268, 175] width 135 height 11
click at [228, 178] on input "Origin * Please select an origin" at bounding box center [268, 175] width 135 height 11
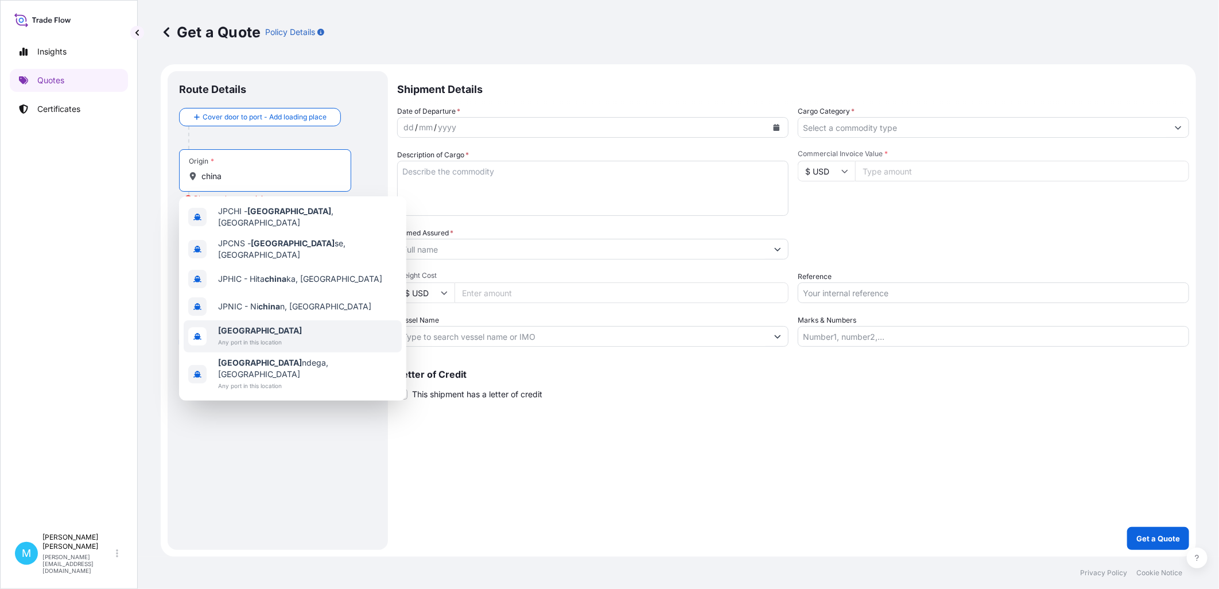
click at [251, 325] on span "[GEOGRAPHIC_DATA]" at bounding box center [260, 330] width 84 height 11
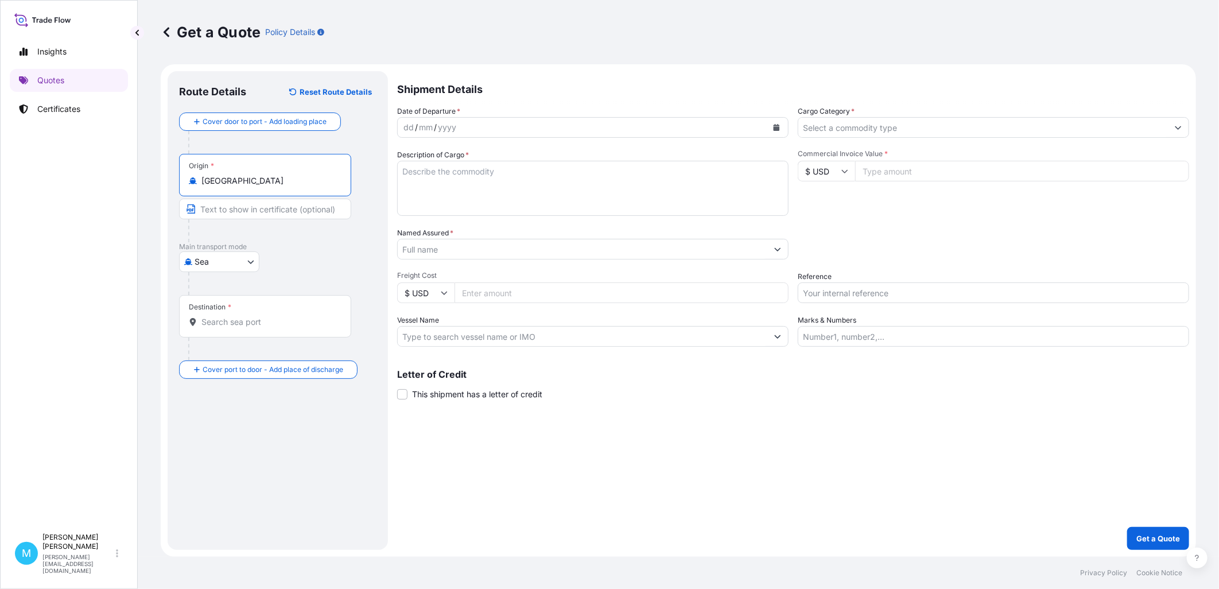
type input "[GEOGRAPHIC_DATA]"
click at [228, 322] on input "Destination *" at bounding box center [268, 321] width 135 height 11
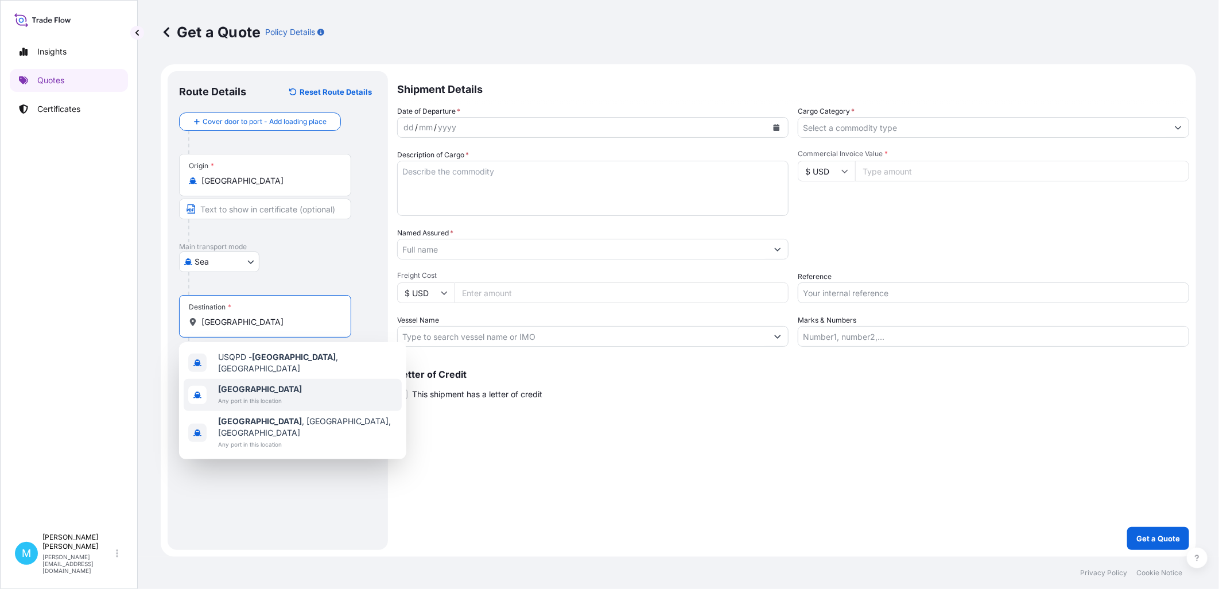
click at [256, 383] on span "[GEOGRAPHIC_DATA]" at bounding box center [260, 388] width 84 height 11
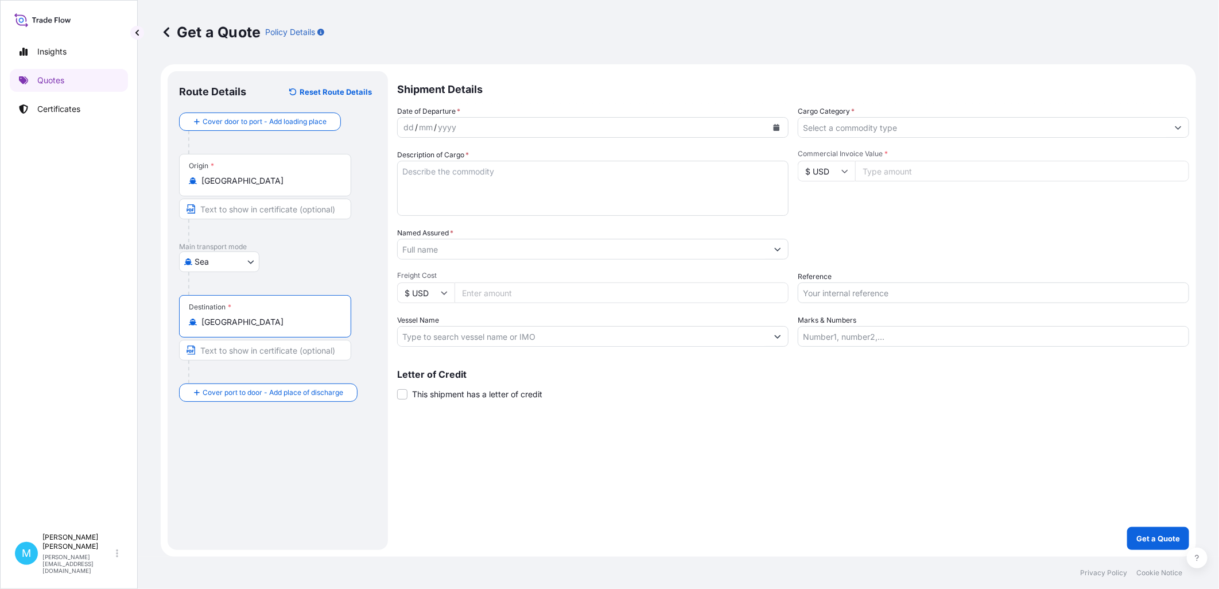
type input "[GEOGRAPHIC_DATA]"
click at [550, 126] on div "dd / mm / yyyy" at bounding box center [583, 127] width 370 height 21
click at [781, 122] on button "Calendar" at bounding box center [776, 127] width 18 height 18
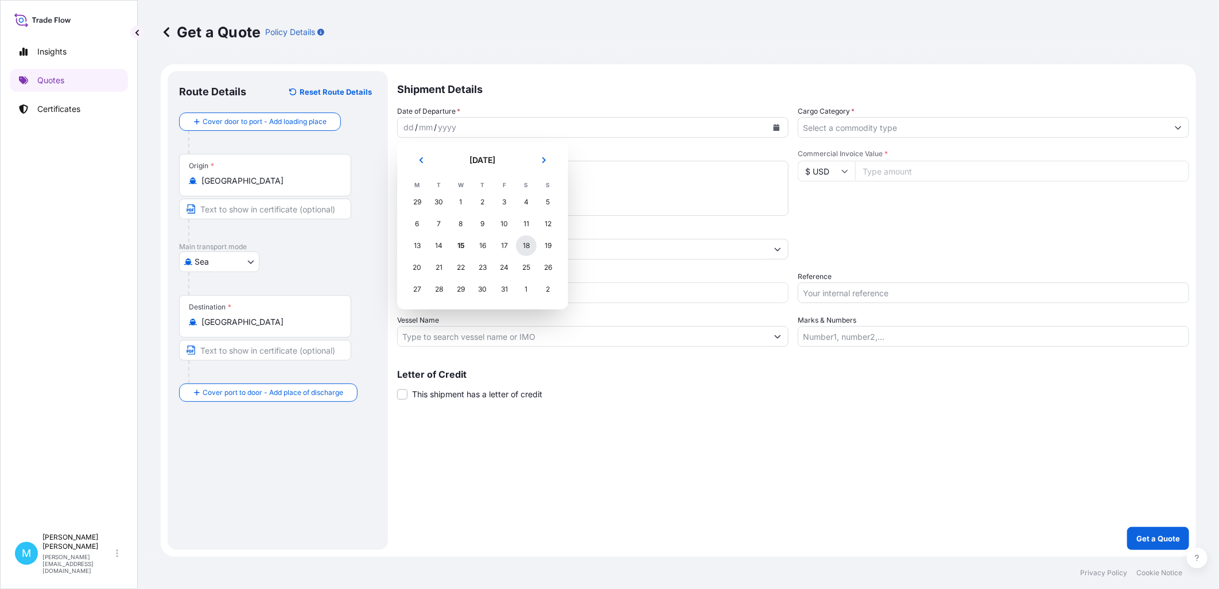
click at [525, 245] on div "18" at bounding box center [526, 245] width 21 height 21
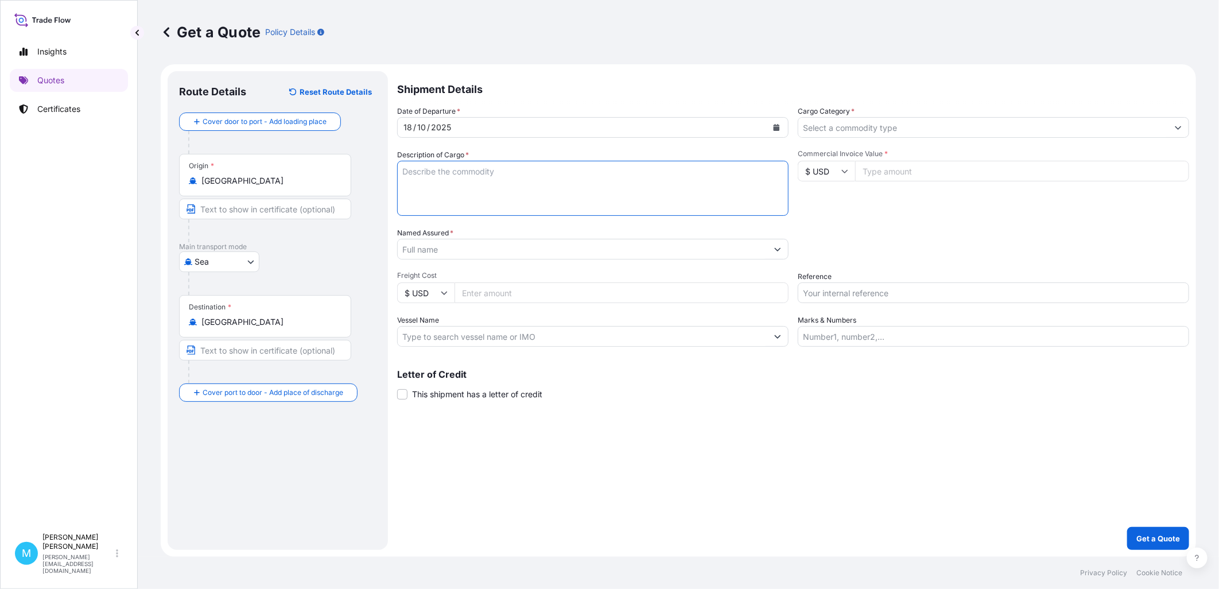
click at [469, 183] on textarea "Description of Cargo *" at bounding box center [592, 188] width 391 height 55
paste textarea "MEDU7774980 FX42860530 40HC 3261.00 KG 11.433 M3 270 CTN"
paste textarea "POWER BAND"
paste textarea "MINI BAND"
paste textarea "FLAT BAND"
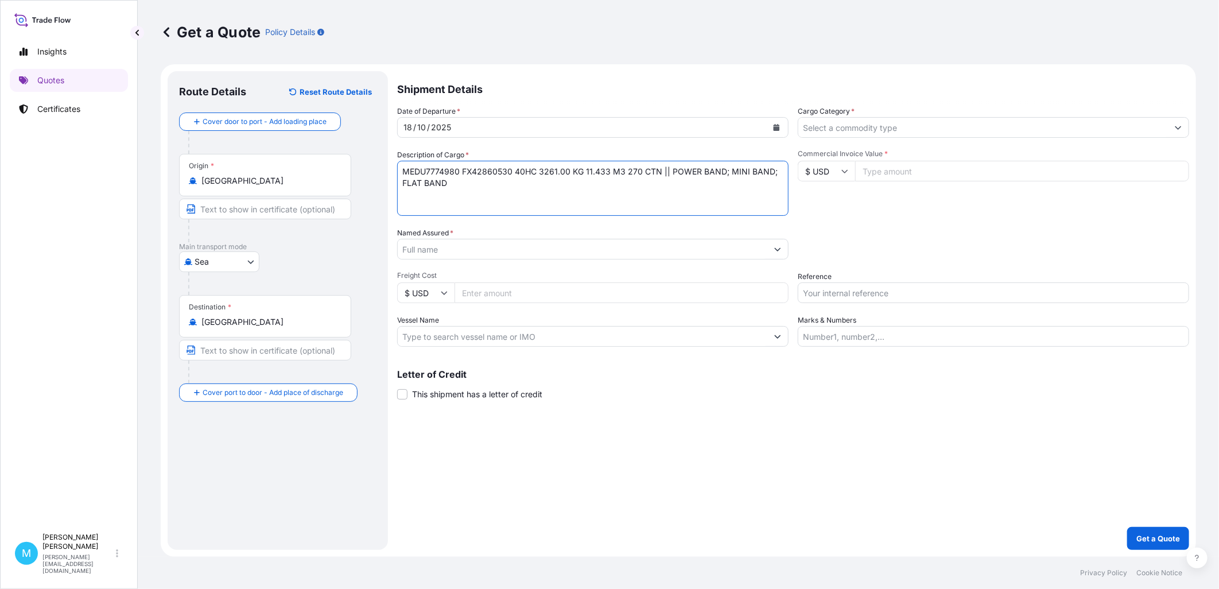
type textarea "MEDU7774980 FX42860530 40HC 3261.00 KG 11.433 M3 270 CTN || POWER BAND; MINI BA…"
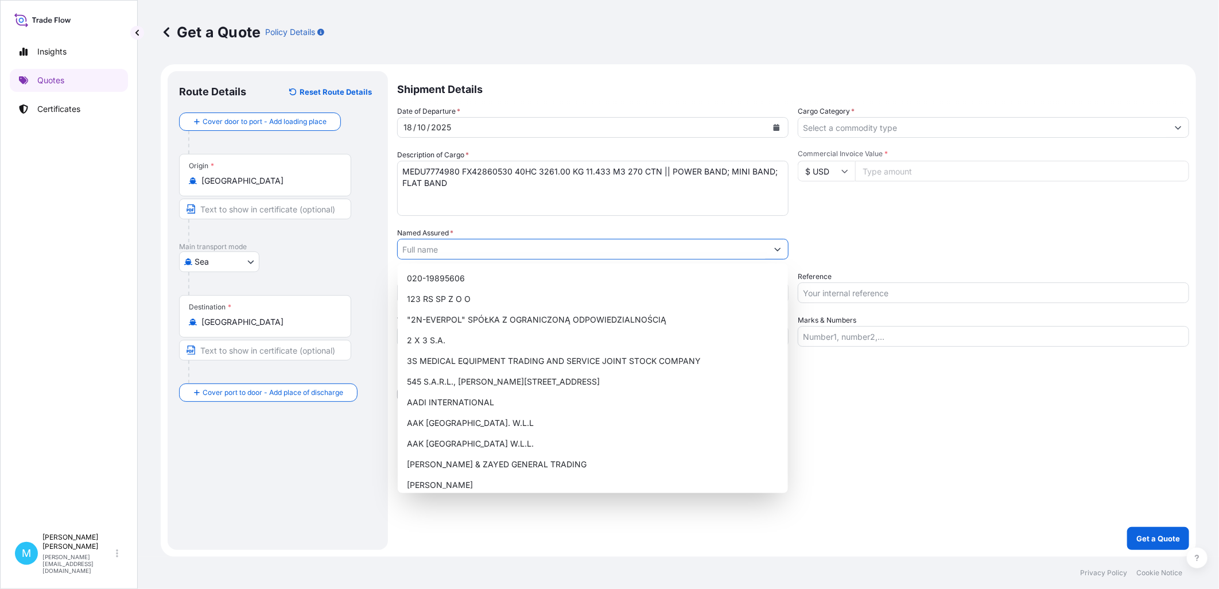
click at [452, 247] on input "Named Assured *" at bounding box center [583, 249] width 370 height 21
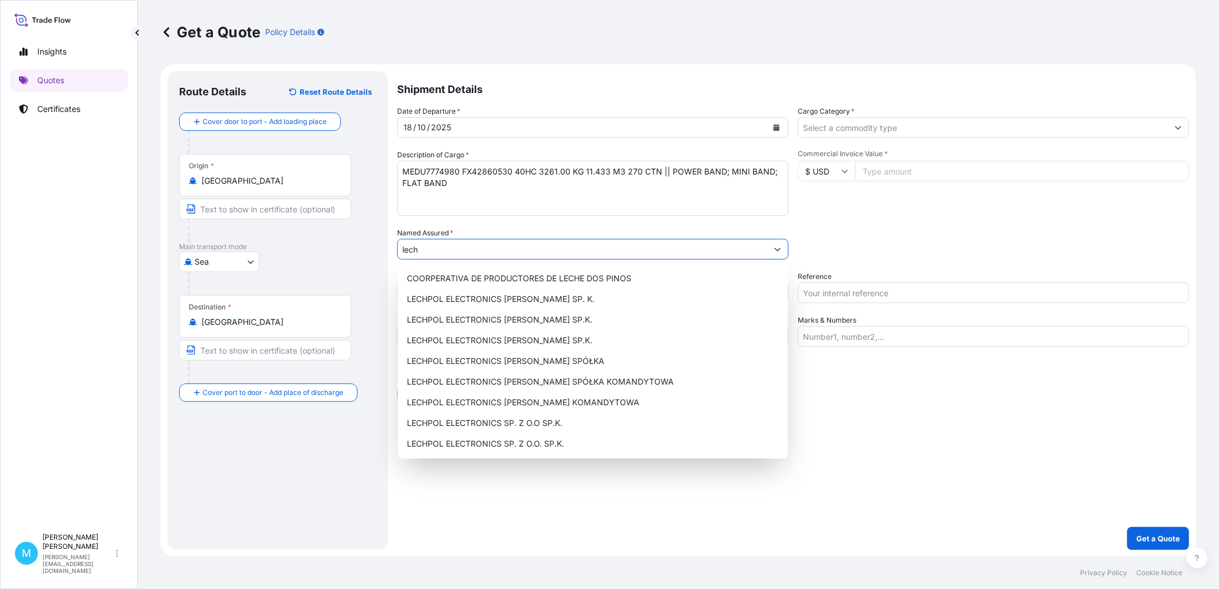
type input "lech"
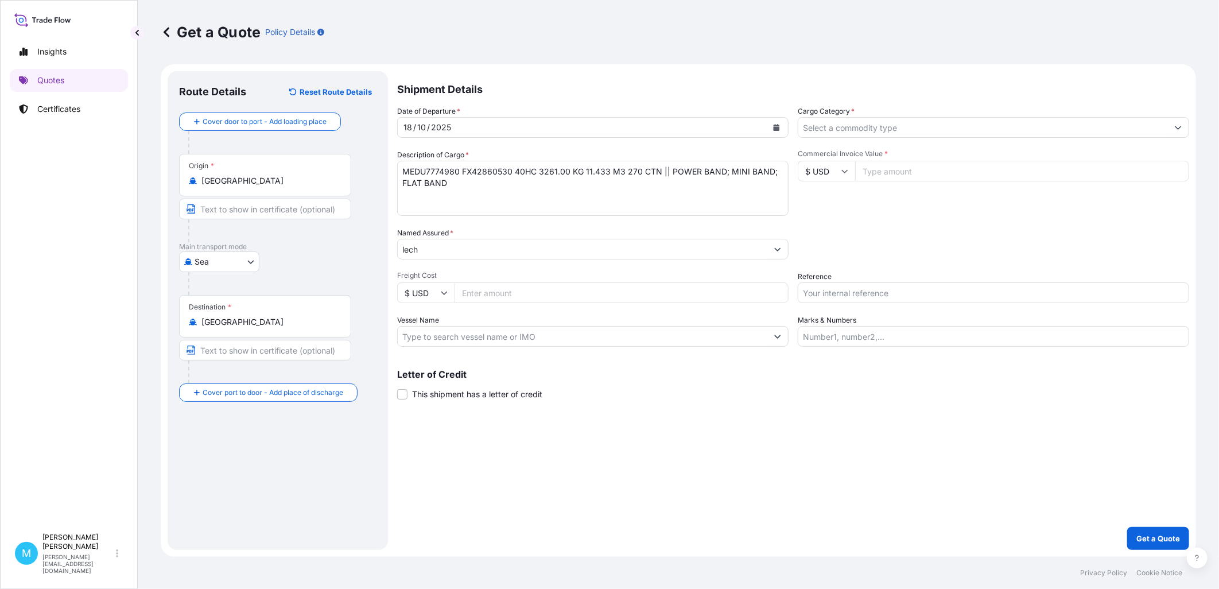
click at [480, 185] on textarea "MEDU7774980 FX42860530 40HC 3261.00 KG 11.433 M3 270 CTN || POWER BAND; MINI BA…" at bounding box center [592, 188] width 391 height 55
type textarea "MEDU7774980 FX42860530 40HC 3261.00 KG 11.433 M3 270 CTN || POWER BAND; MINI BA…"
click at [482, 253] on input "lech" at bounding box center [583, 249] width 370 height 21
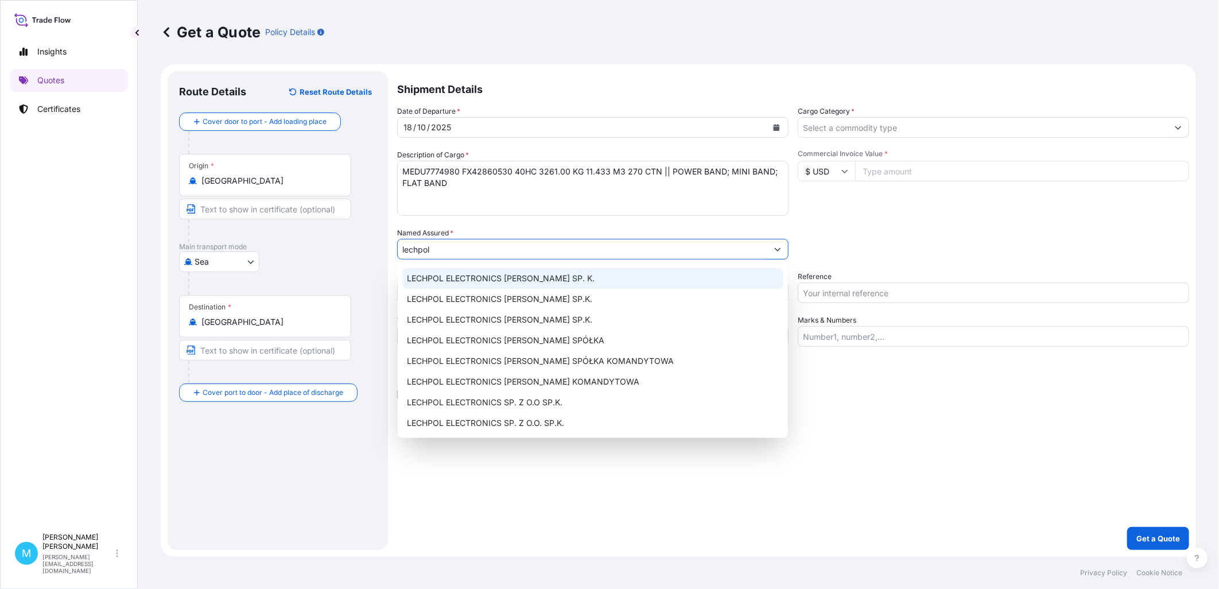
click at [560, 271] on div "LECHPOL ELECTRONICS [PERSON_NAME] SP. K." at bounding box center [592, 278] width 381 height 21
type input "LECHPOL ELECTRONICS [PERSON_NAME] SP. K."
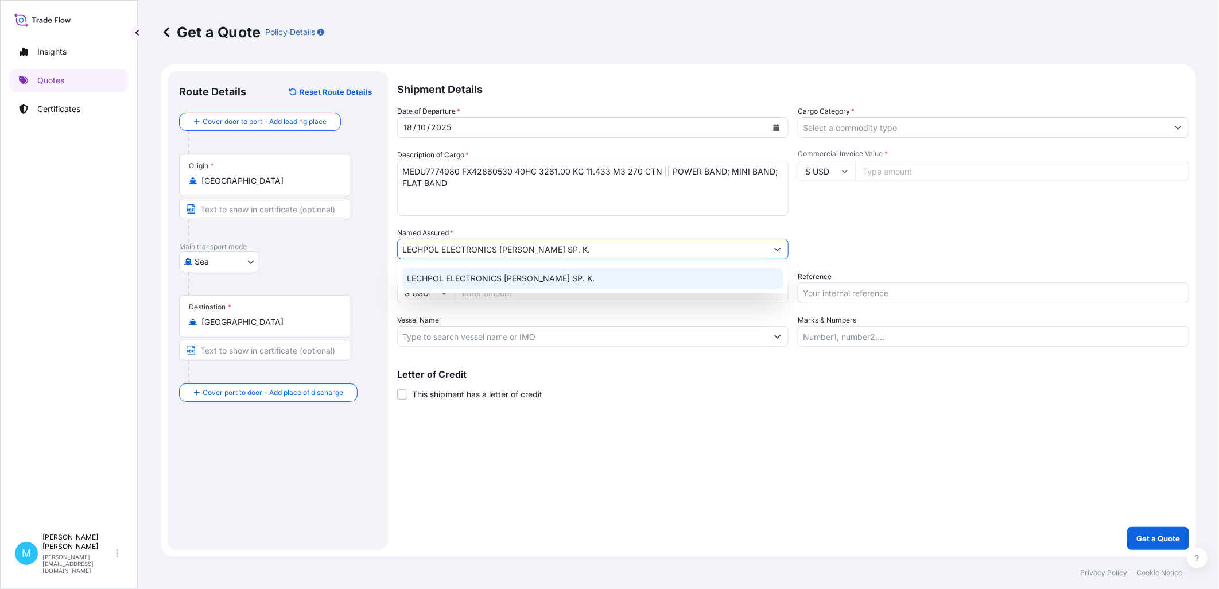
click at [557, 285] on div "LECHPOL ELECTRONICS [PERSON_NAME] SP. K." at bounding box center [592, 278] width 381 height 21
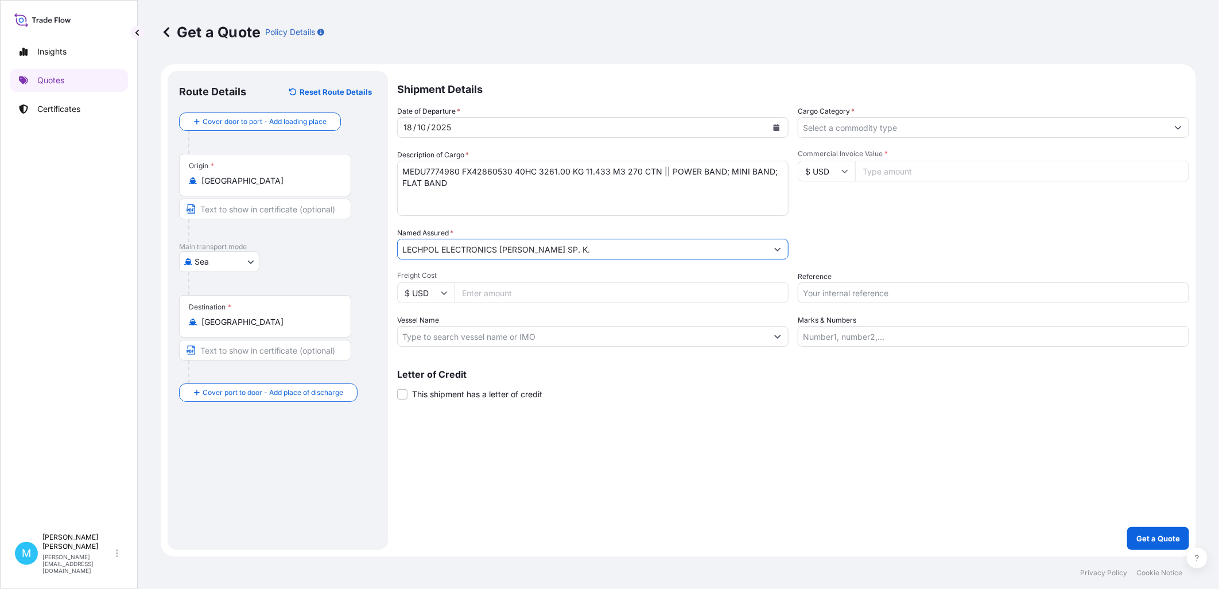
click at [886, 129] on input "Cargo Category *" at bounding box center [983, 127] width 370 height 21
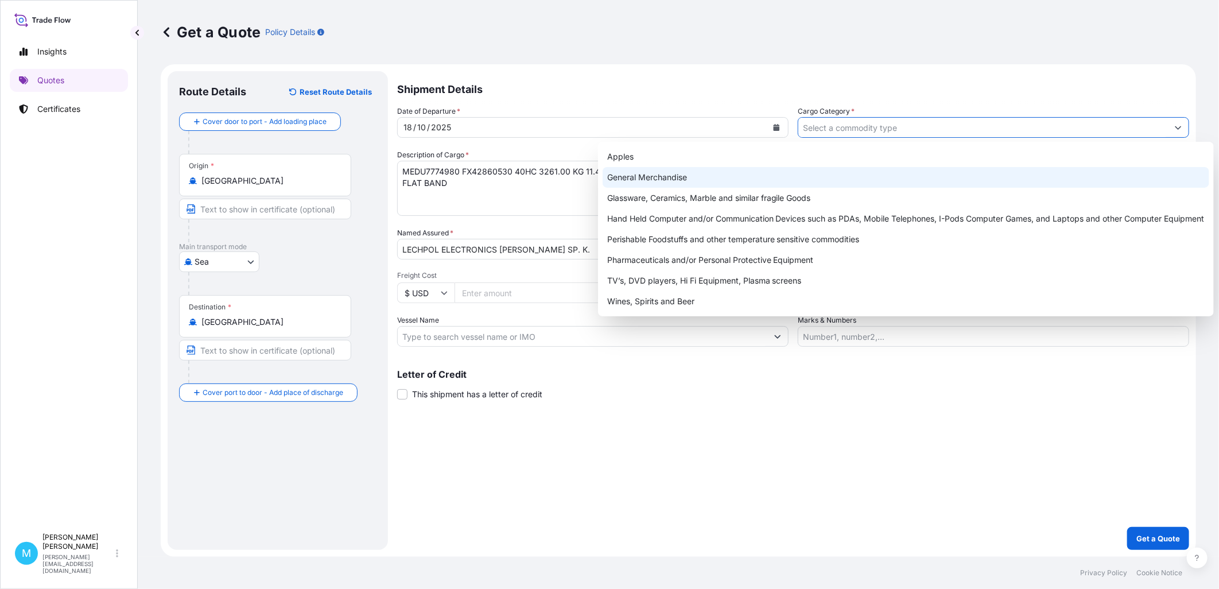
click at [669, 175] on div "General Merchandise" at bounding box center [906, 177] width 607 height 21
type input "General Merchandise"
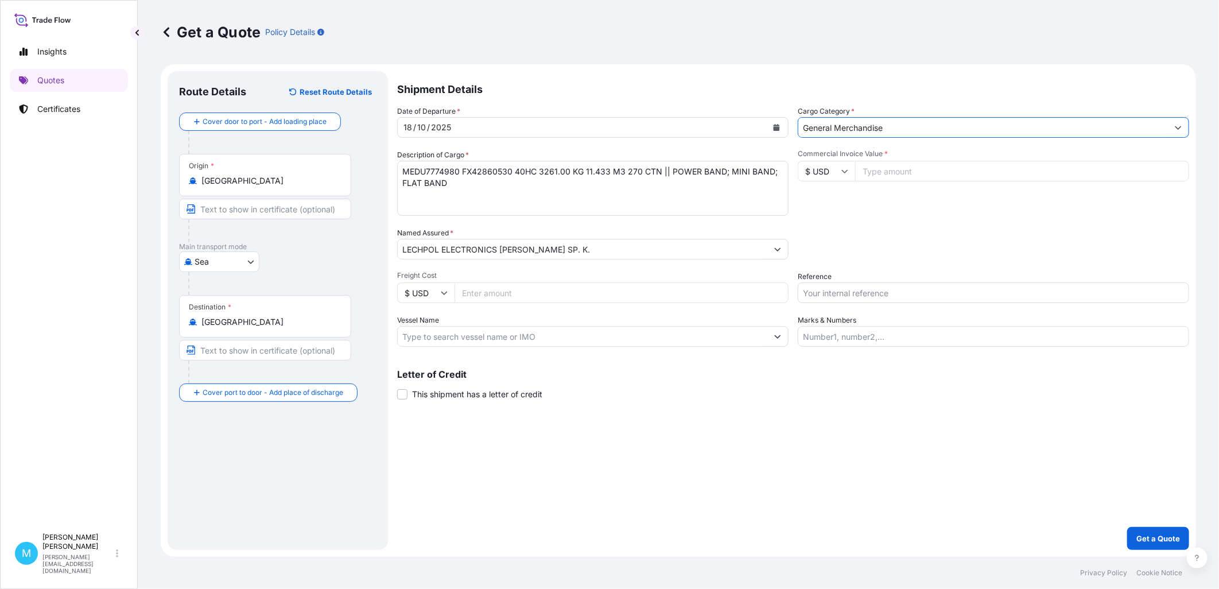
click at [890, 172] on input "Commercial Invoice Value *" at bounding box center [1022, 171] width 334 height 21
click at [835, 285] on input "Reference" at bounding box center [993, 292] width 391 height 21
type input "LCL ||"
click at [893, 174] on input "Commercial Invoice Value *" at bounding box center [1022, 171] width 334 height 21
click at [890, 173] on input "Commercial Invoice Value *" at bounding box center [1022, 171] width 334 height 21
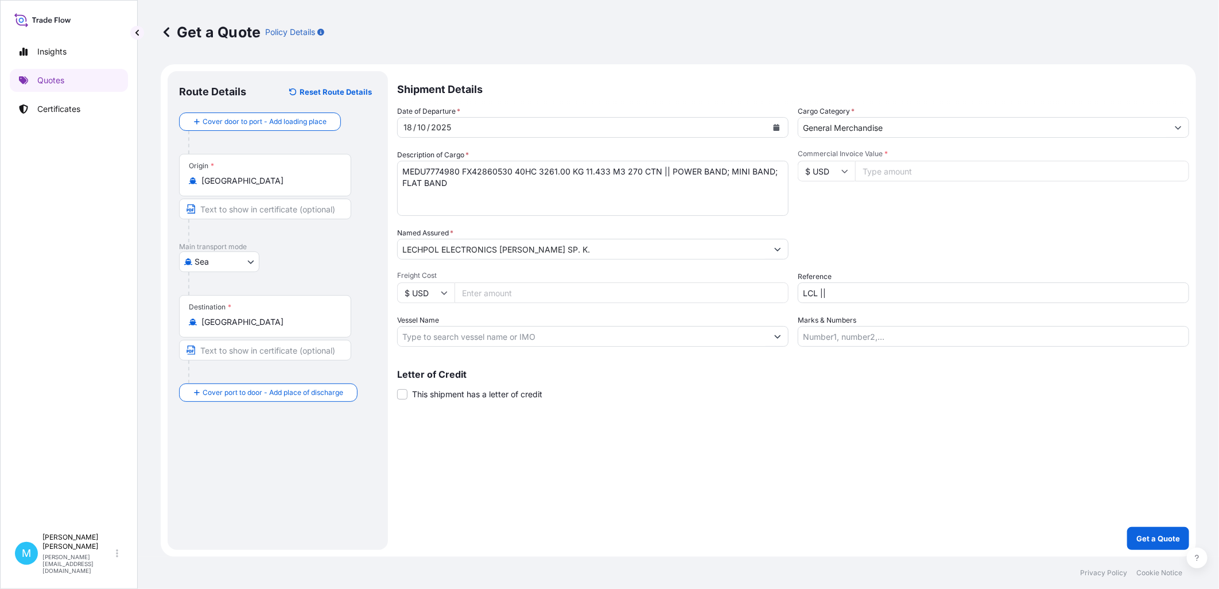
paste input "24690"
type input "24690"
click at [867, 294] on input "LCL ||" at bounding box center [993, 292] width 391 height 21
paste input "S02063008"
type input "LCL || S02063008"
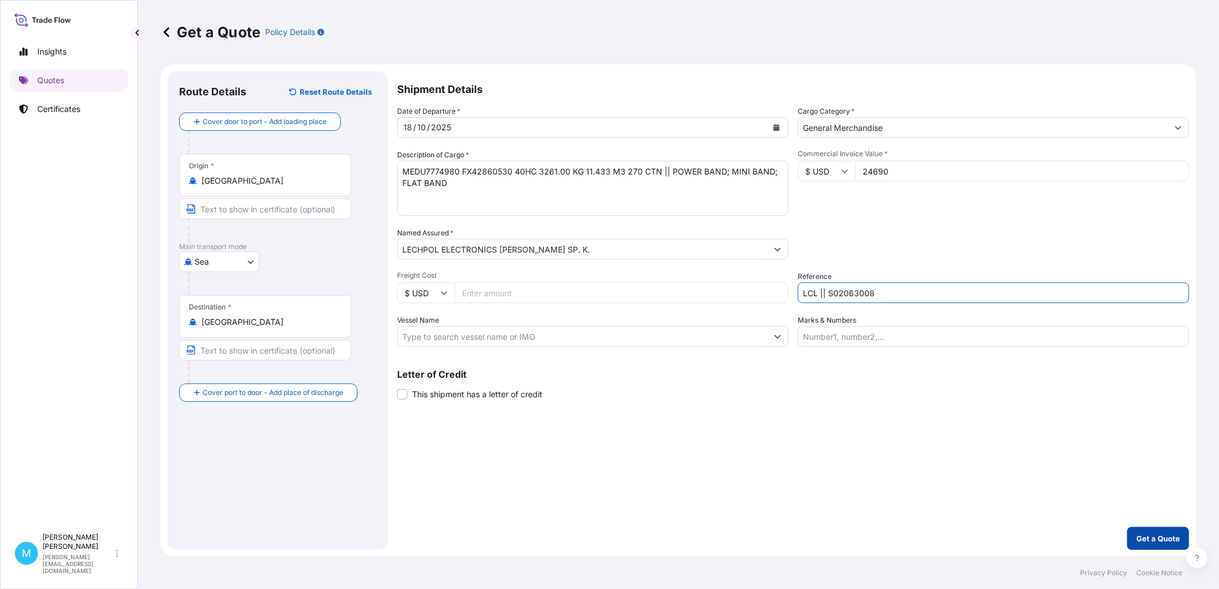
click at [974, 451] on p "Get a Quote" at bounding box center [1158, 538] width 44 height 11
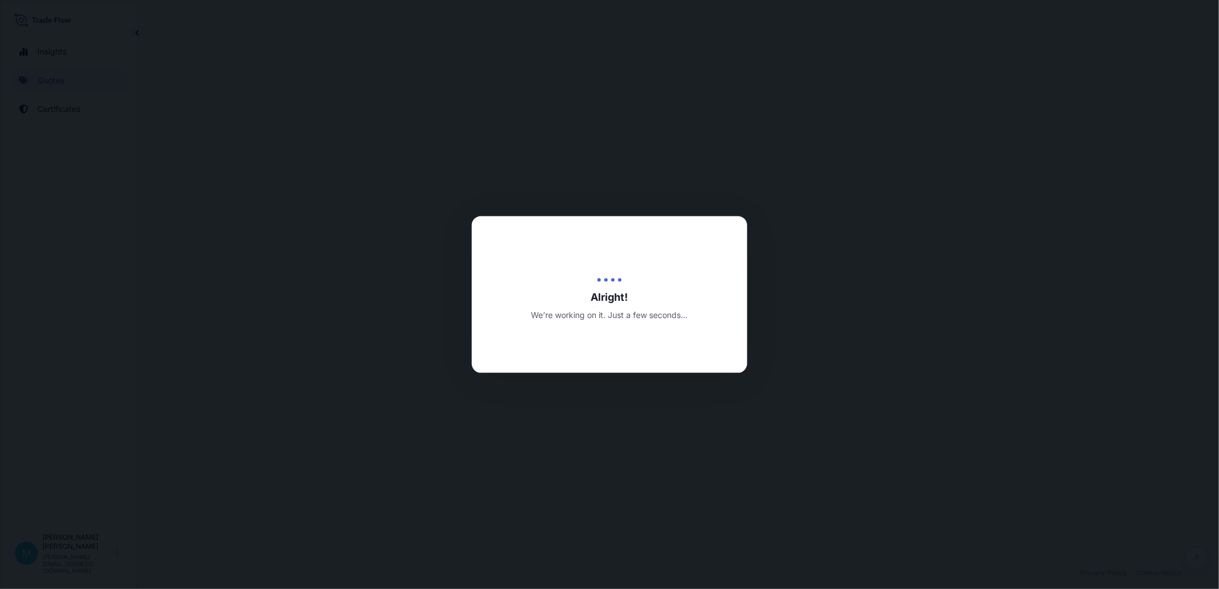
select select "Sea"
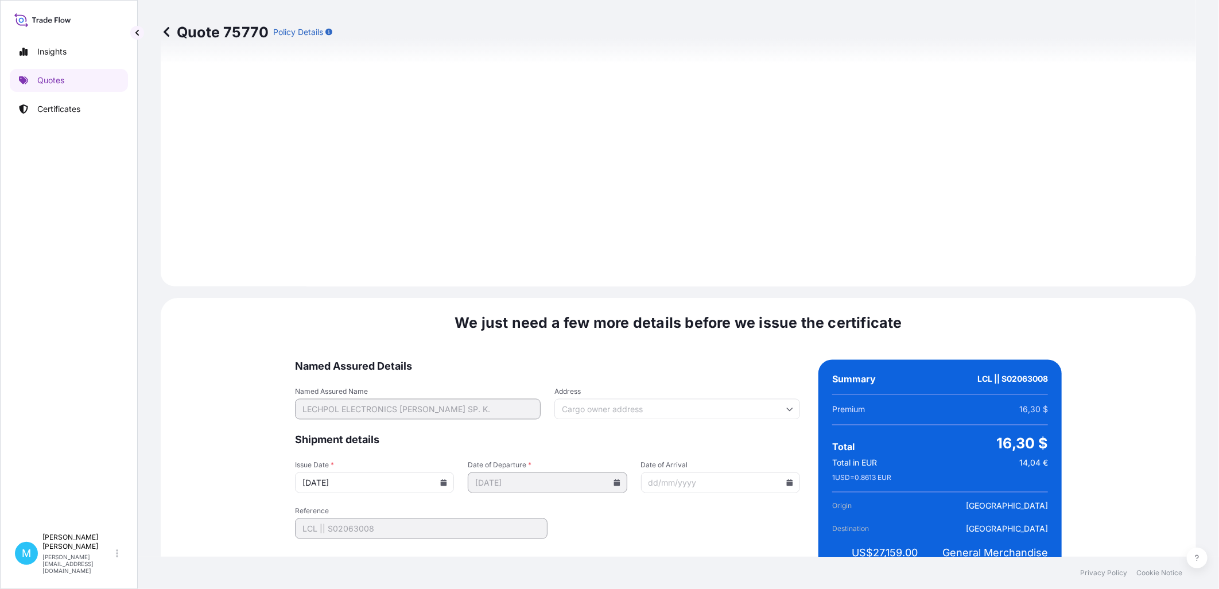
scroll to position [1162, 0]
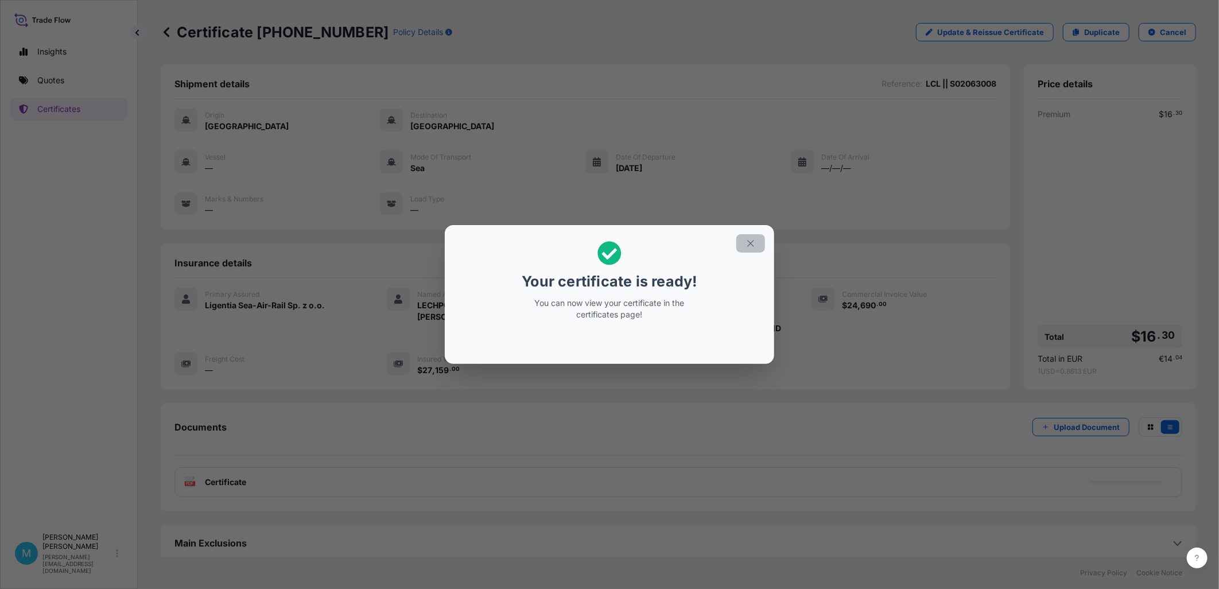
click at [752, 241] on icon "button" at bounding box center [751, 243] width 10 height 10
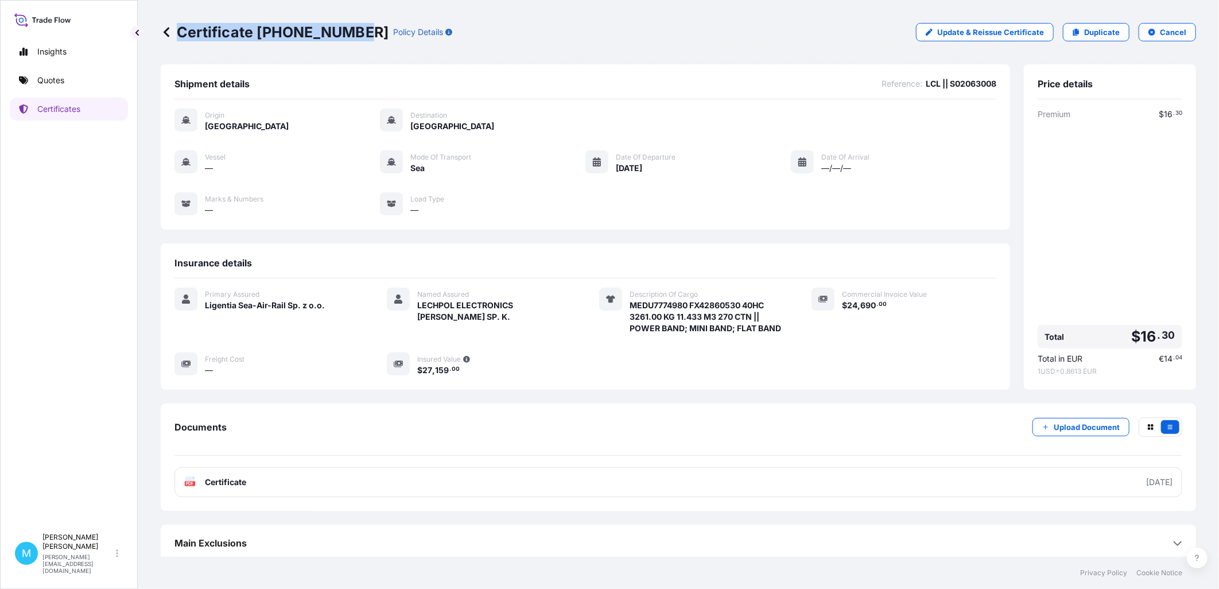
drag, startPoint x: 358, startPoint y: 26, endPoint x: 357, endPoint y: 34, distance: 8.1
click at [357, 34] on div "Certificate [PHONE_NUMBER] Policy Details" at bounding box center [307, 32] width 292 height 18
copy p "Certificate [PHONE_NUMBER]"
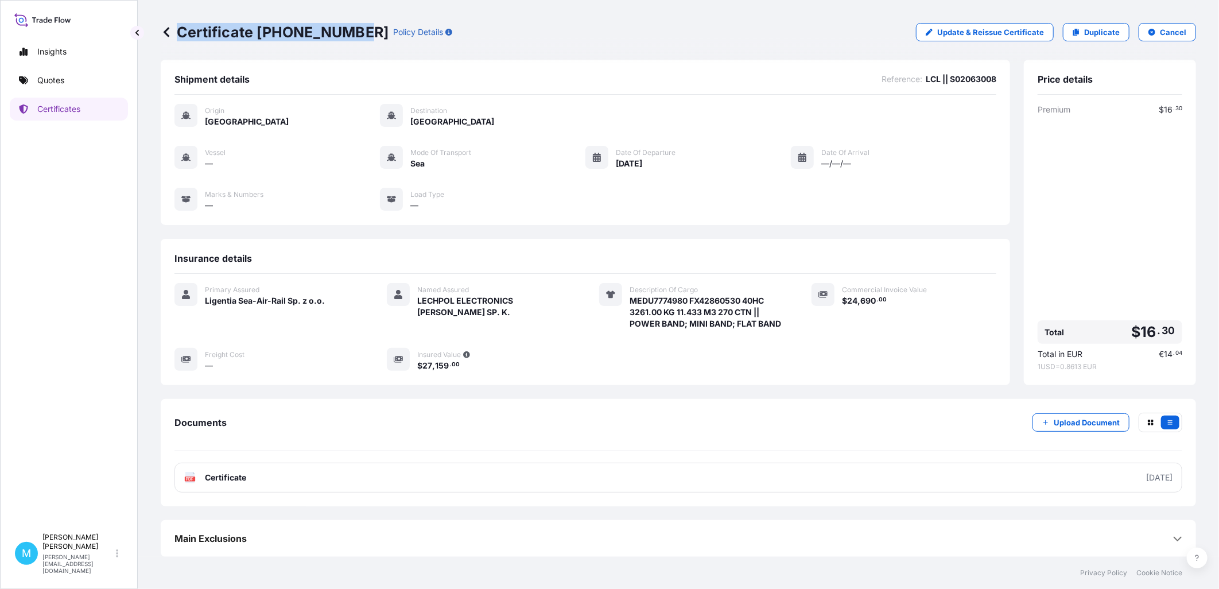
scroll to position [17, 0]
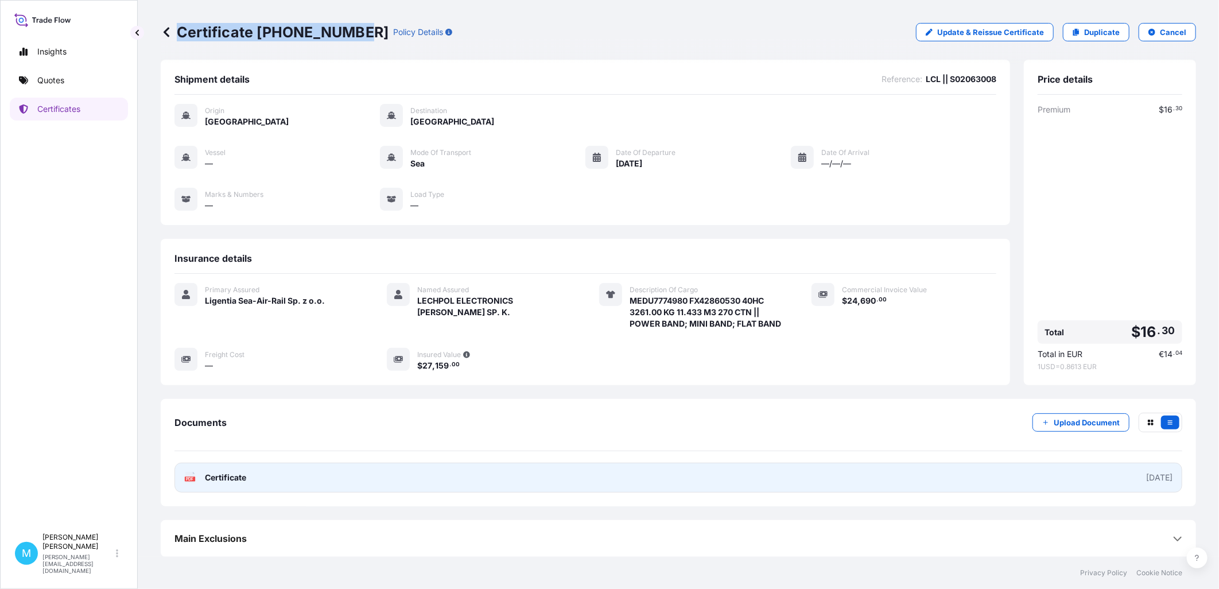
click at [636, 451] on link "PDF Certificate [DATE]" at bounding box center [678, 478] width 1008 height 30
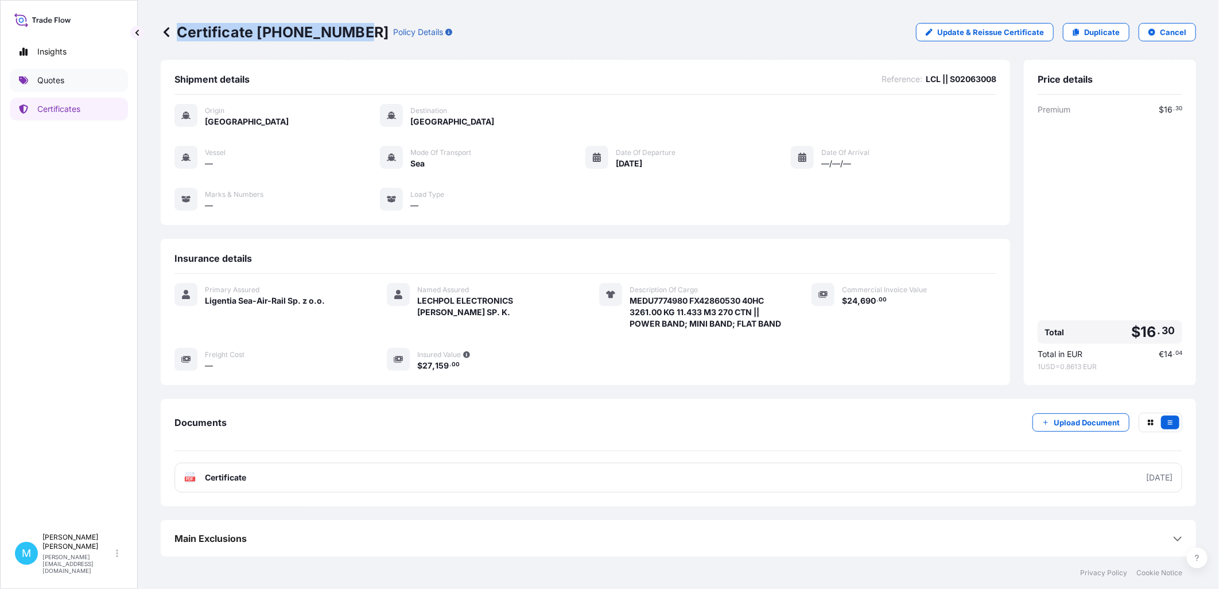
click at [71, 77] on link "Quotes" at bounding box center [69, 80] width 118 height 23
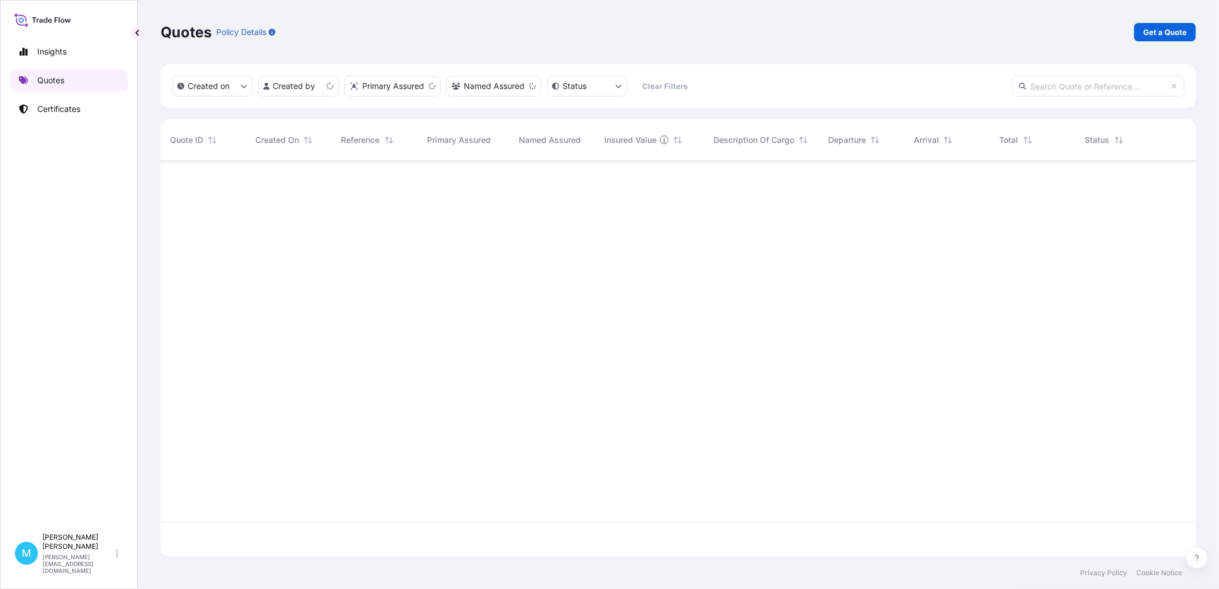
scroll to position [393, 1026]
